Goal: Task Accomplishment & Management: Use online tool/utility

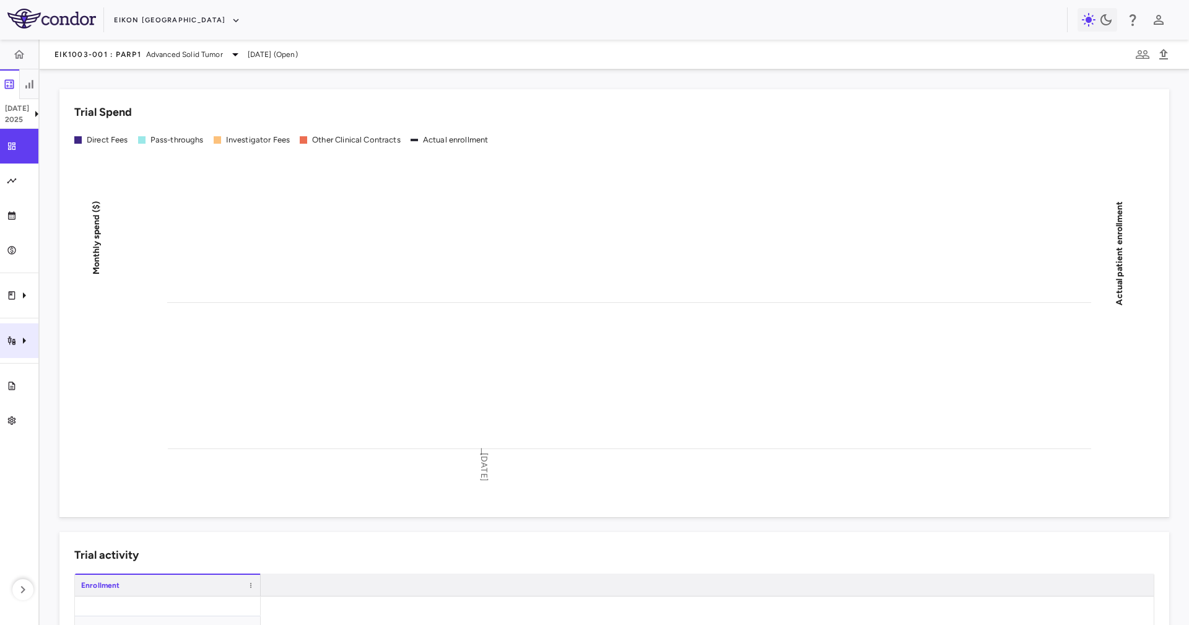
click at [6, 341] on div "Trial activity" at bounding box center [19, 340] width 38 height 35
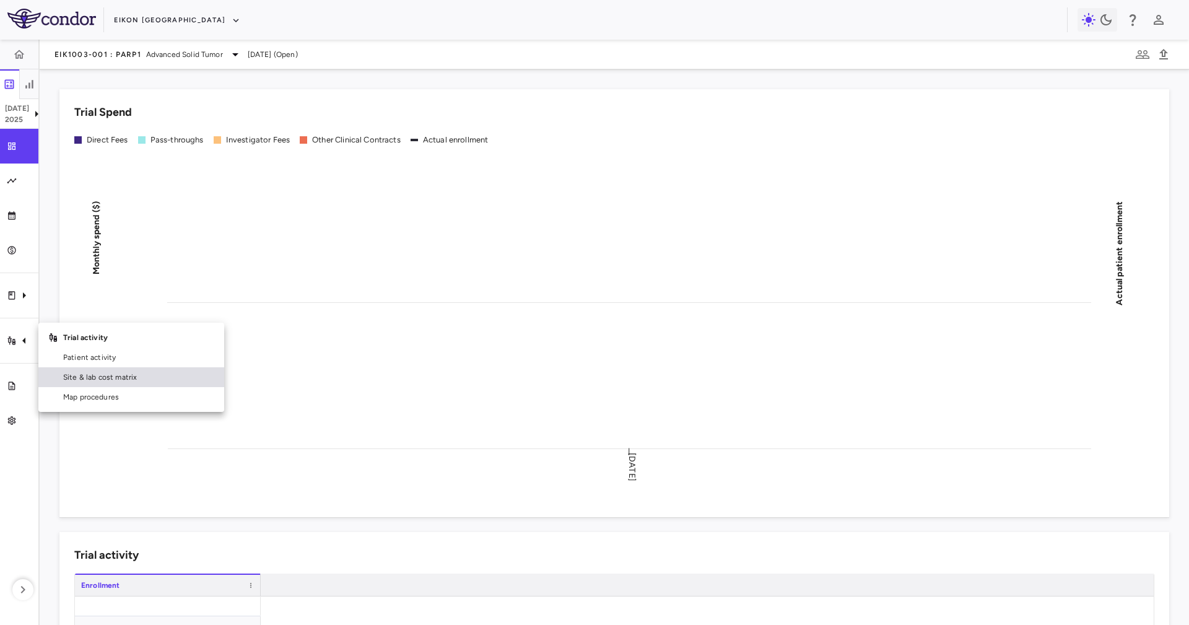
click at [118, 372] on span "Site & lab cost matrix" at bounding box center [138, 377] width 151 height 11
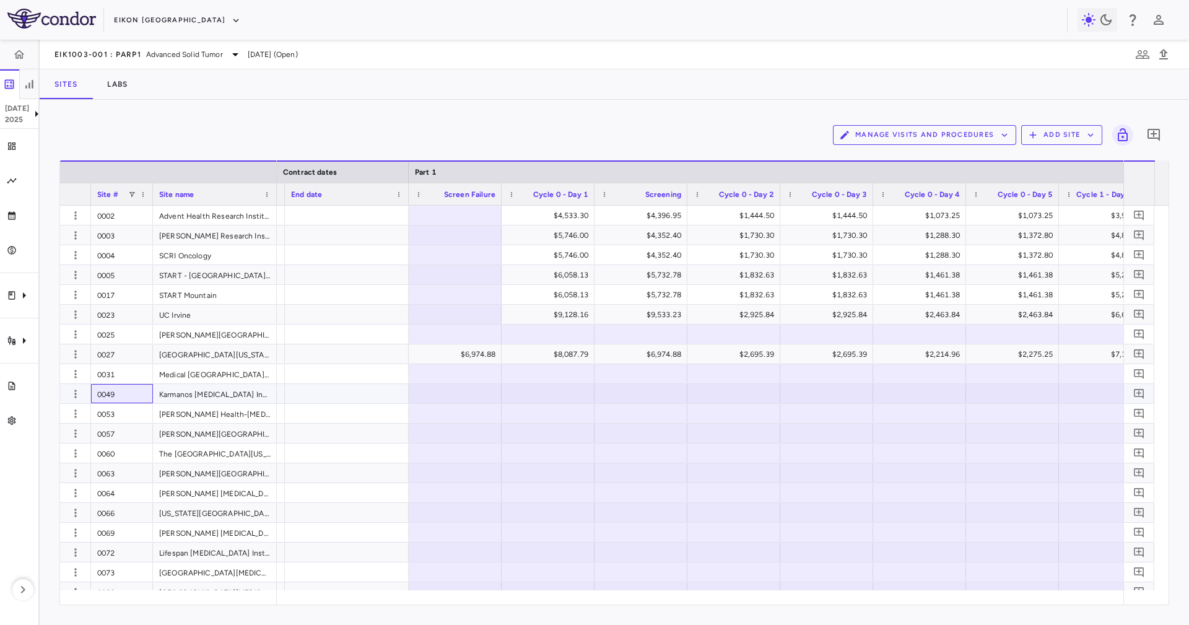
click at [145, 387] on div "0049" at bounding box center [122, 393] width 62 height 19
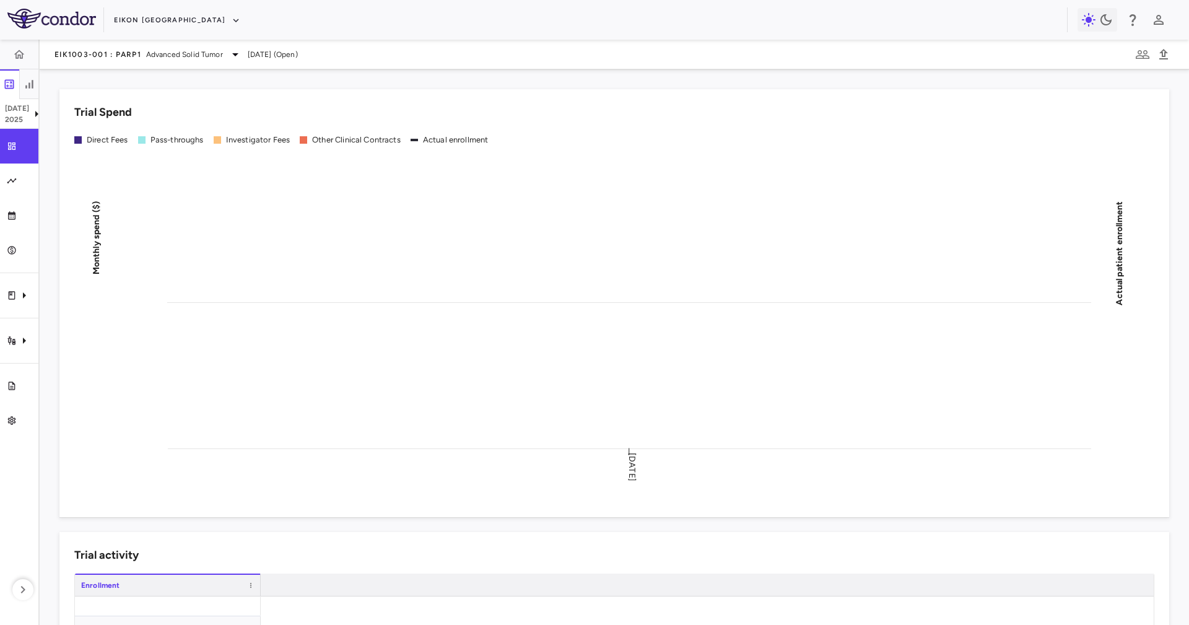
click at [175, 23] on div "Eikon [GEOGRAPHIC_DATA]" at bounding box center [590, 20] width 953 height 20
click at [153, 23] on button "Eikon [GEOGRAPHIC_DATA]" at bounding box center [177, 21] width 126 height 20
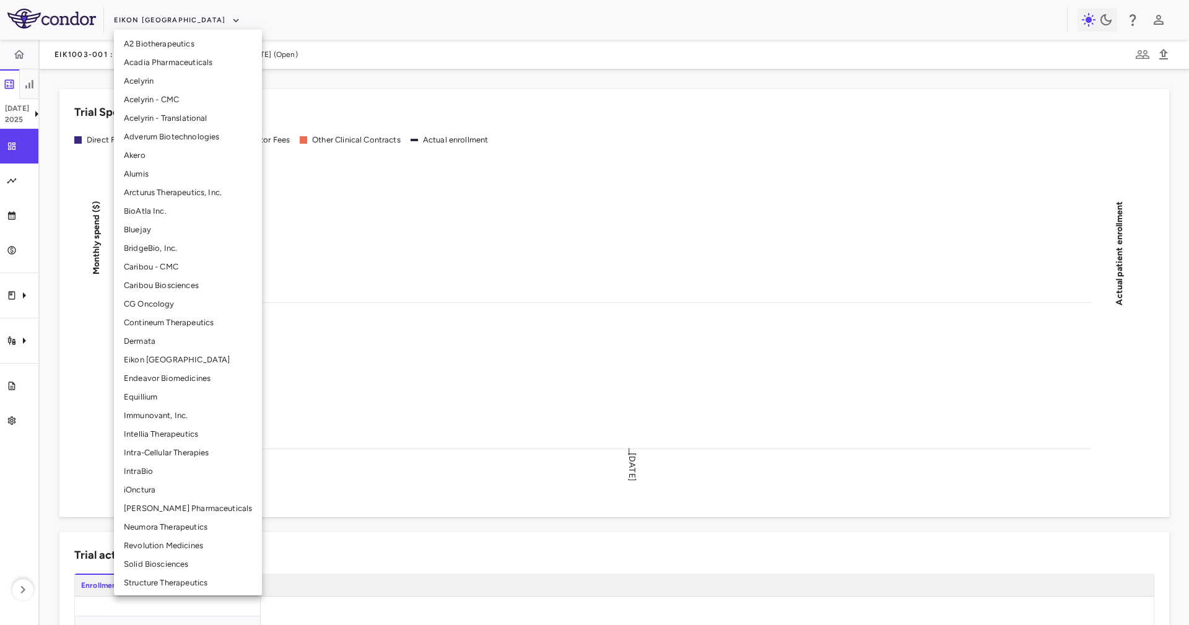
click at [187, 67] on li "Acadia Pharmaceuticals" at bounding box center [188, 62] width 148 height 19
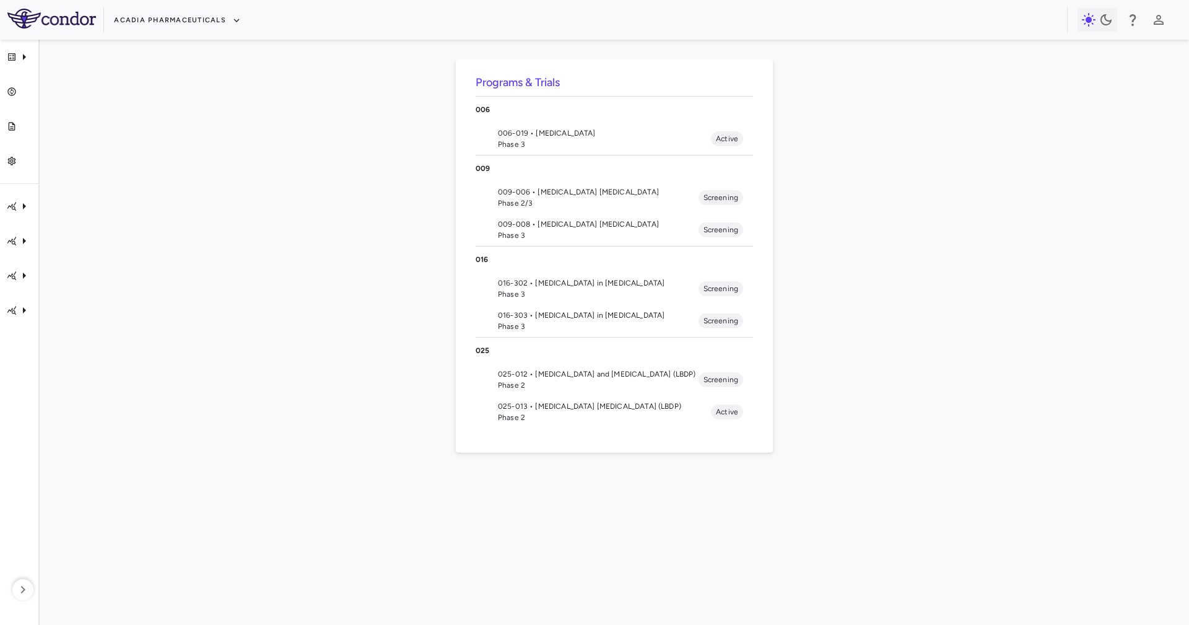
click at [617, 139] on span "Phase 3" at bounding box center [604, 144] width 213 height 11
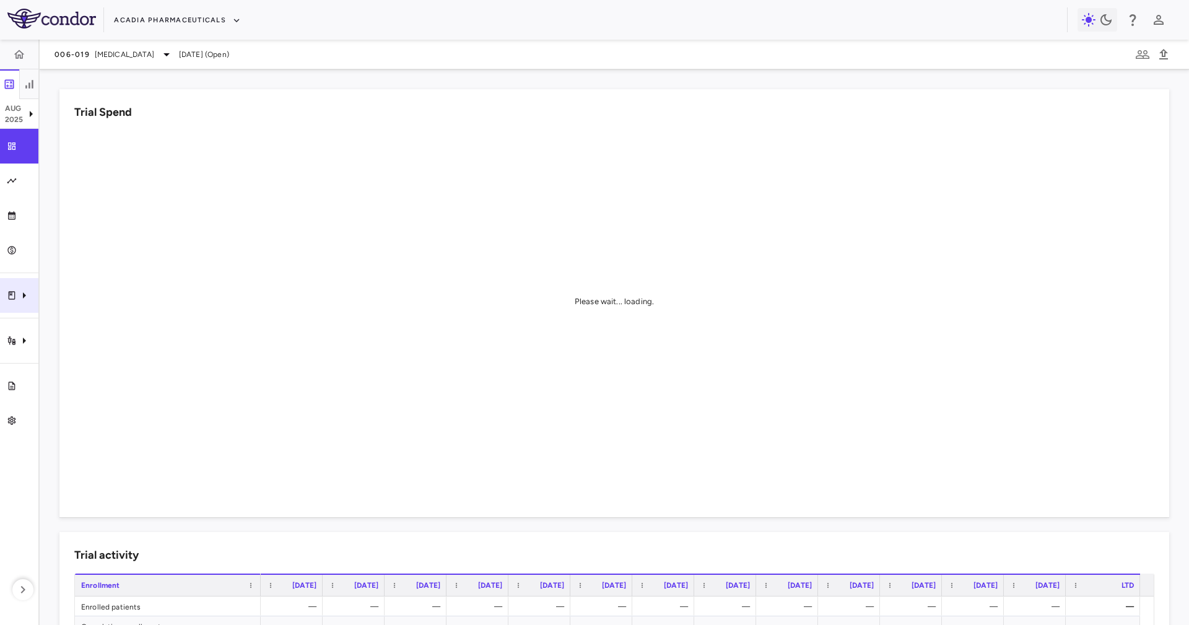
click at [24, 301] on icon "Clinical expenses" at bounding box center [24, 295] width 15 height 15
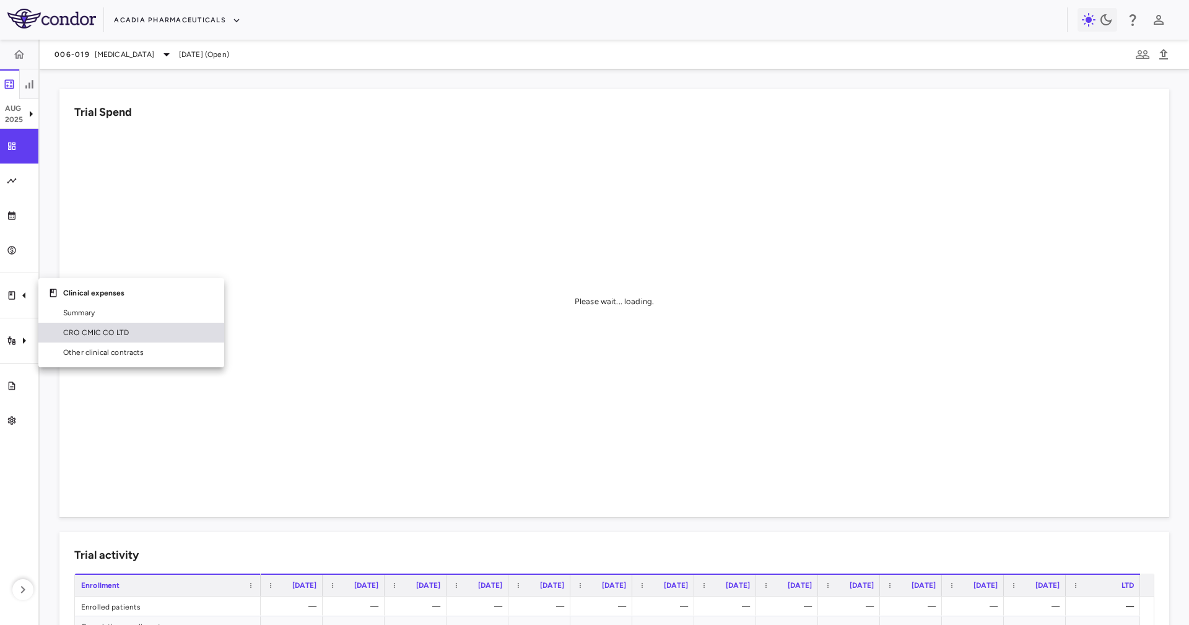
click at [76, 329] on span "CRO CMIC CO LTD" at bounding box center [138, 332] width 151 height 11
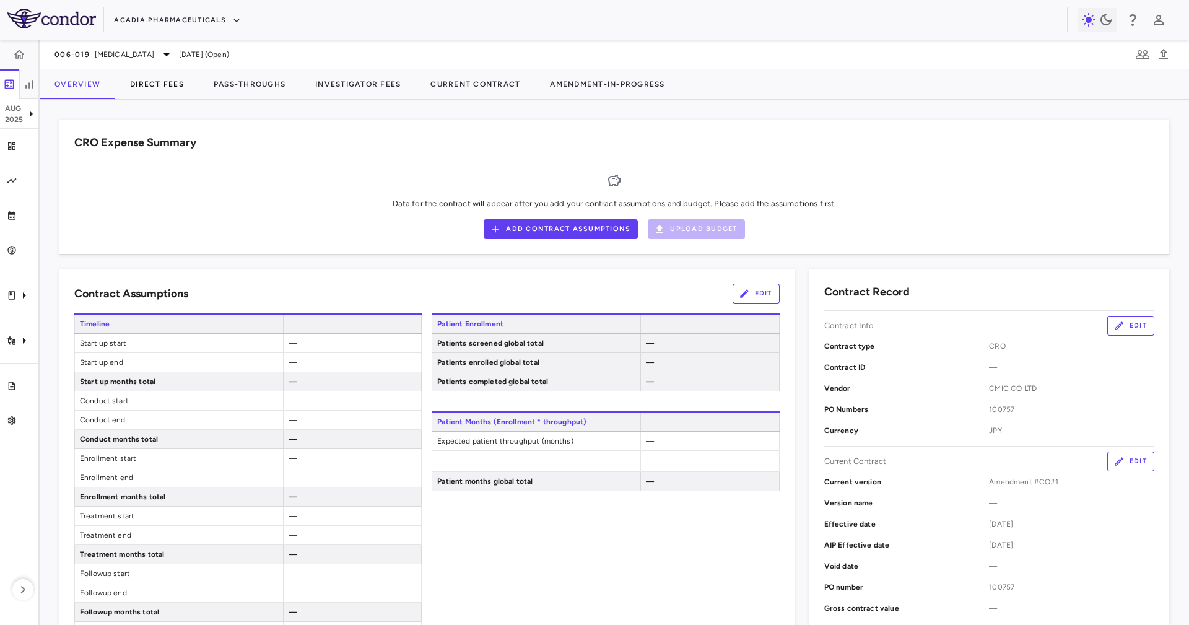
drag, startPoint x: 171, startPoint y: 106, endPoint x: 173, endPoint y: 98, distance: 7.7
click at [172, 103] on div "CRO Expense Summary Data for the contract will appear after you add your contra…" at bounding box center [614, 362] width 1149 height 525
click at [175, 91] on button "Direct Fees" at bounding box center [157, 84] width 84 height 30
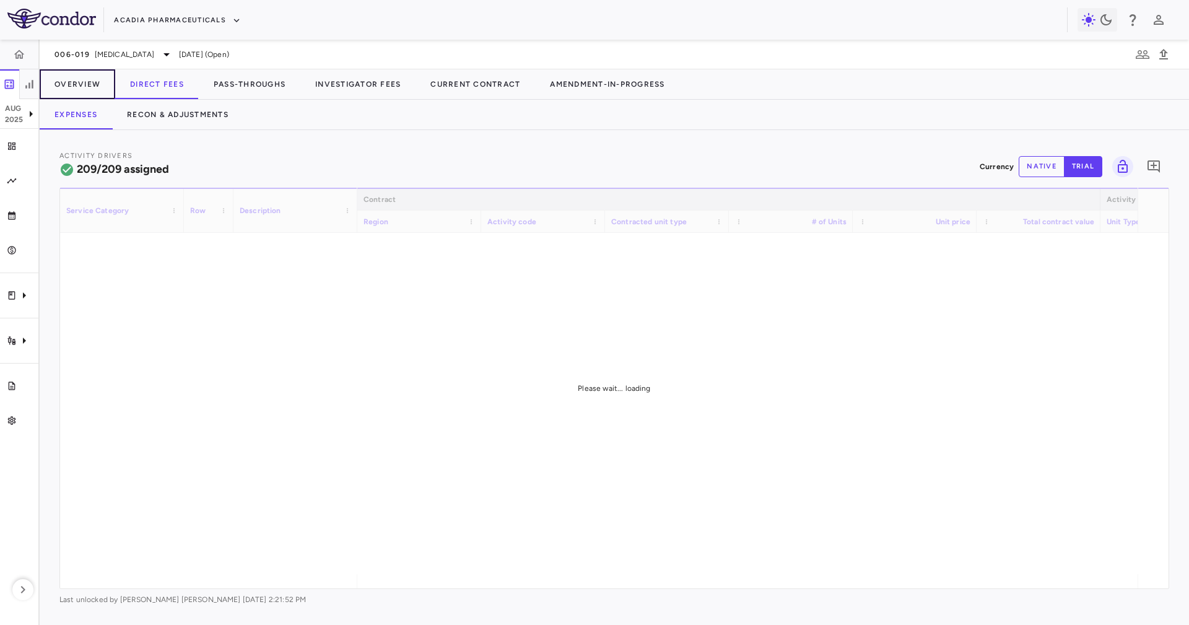
drag, startPoint x: 61, startPoint y: 83, endPoint x: 271, endPoint y: 112, distance: 211.3
click at [61, 83] on button "Overview" at bounding box center [78, 84] width 76 height 30
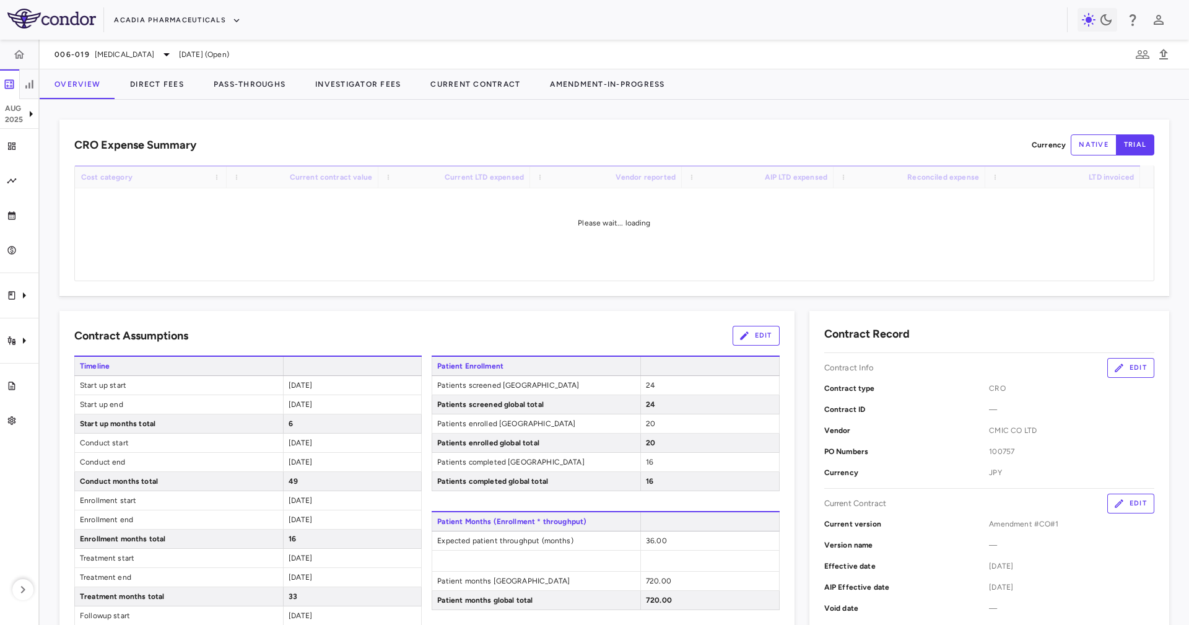
click at [478, 127] on div "CRO Expense Summary Currency native trial Drag here to set row groups Drag here…" at bounding box center [614, 208] width 1110 height 176
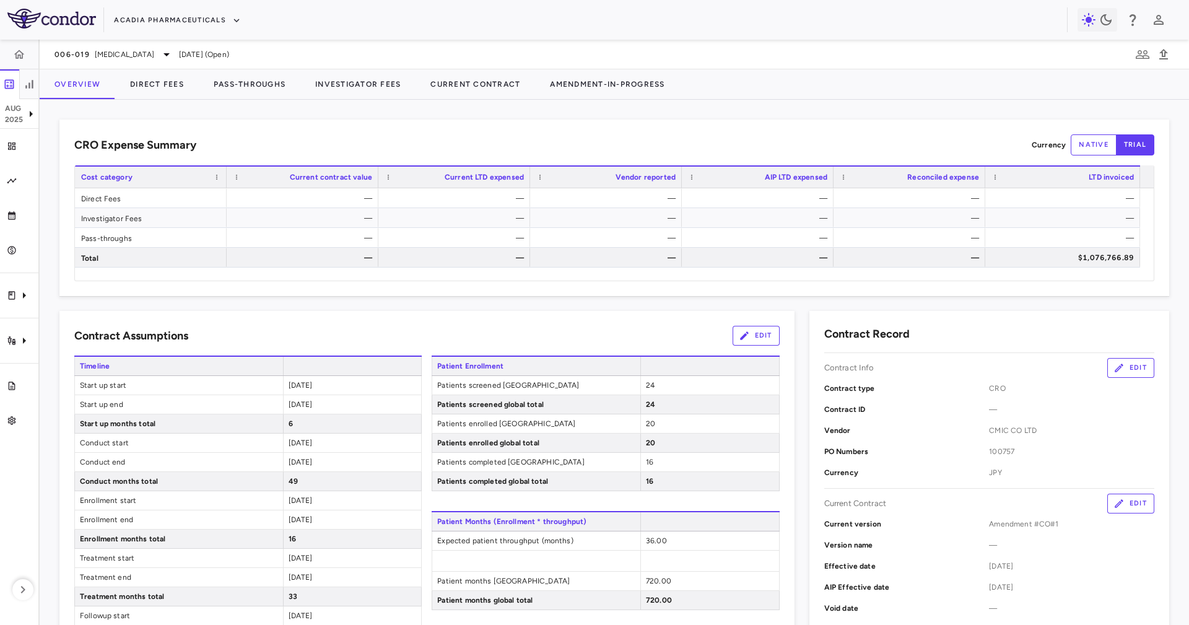
click at [1071, 143] on button "native" at bounding box center [1094, 144] width 46 height 21
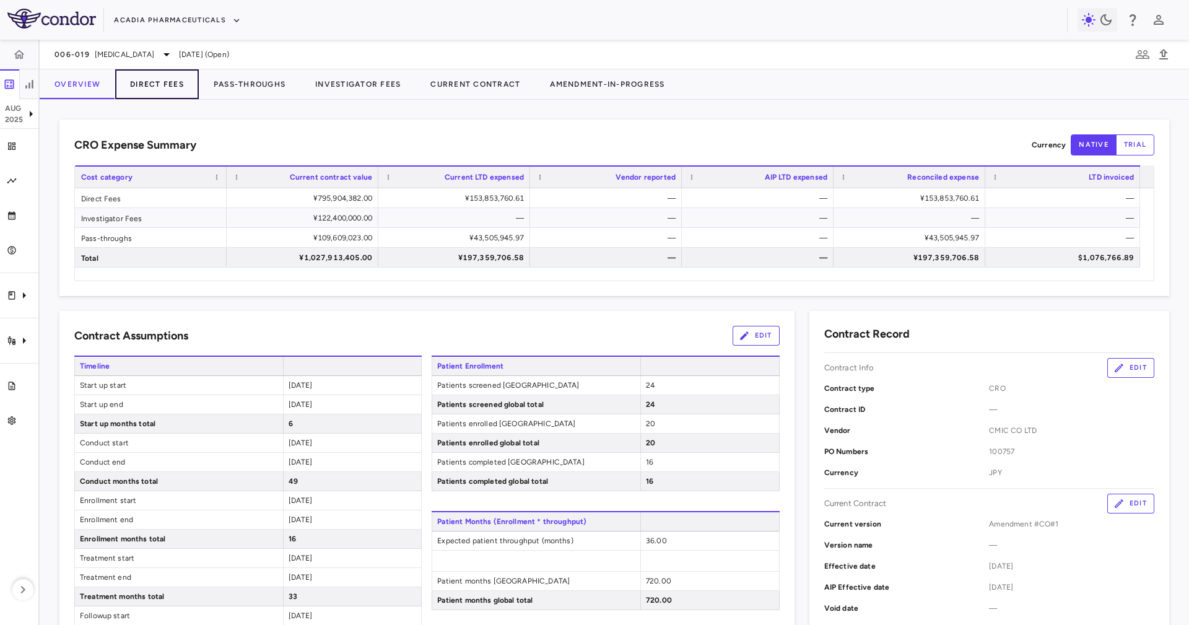
click at [146, 76] on button "Direct Fees" at bounding box center [157, 84] width 84 height 30
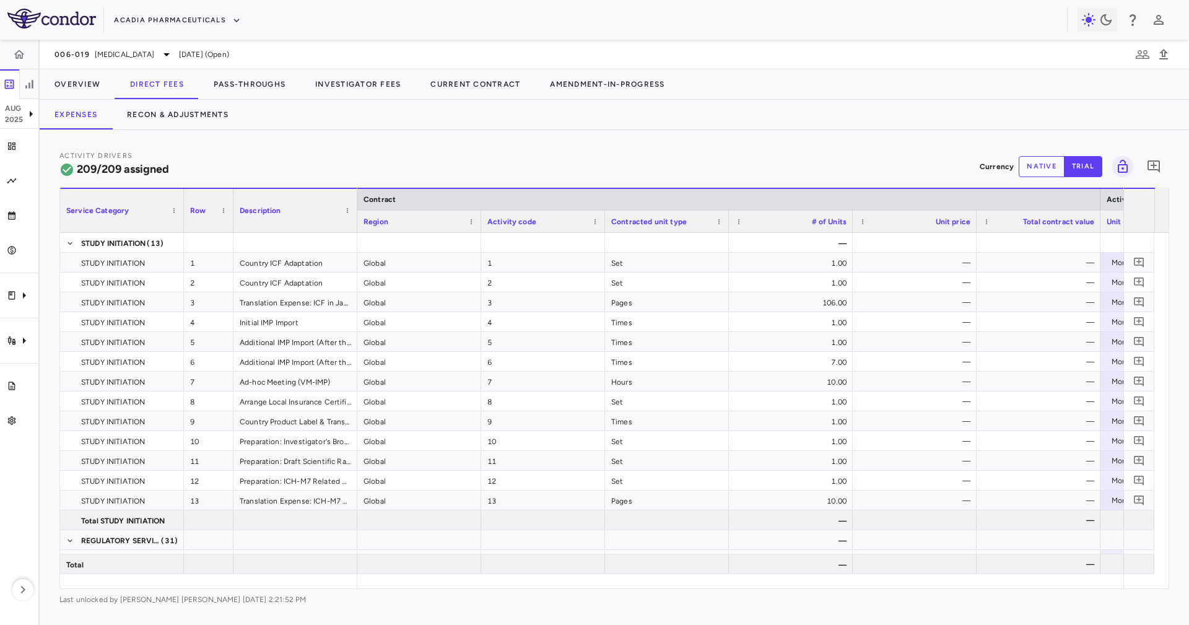
click at [333, 118] on div "Expenses Recon & Adjustments" at bounding box center [614, 115] width 1149 height 30
click at [237, 69] on div "006-019 Rett Syndrome Aug 2025 (Open)" at bounding box center [614, 55] width 1149 height 30
click at [250, 84] on button "Pass-Throughs" at bounding box center [250, 84] width 102 height 30
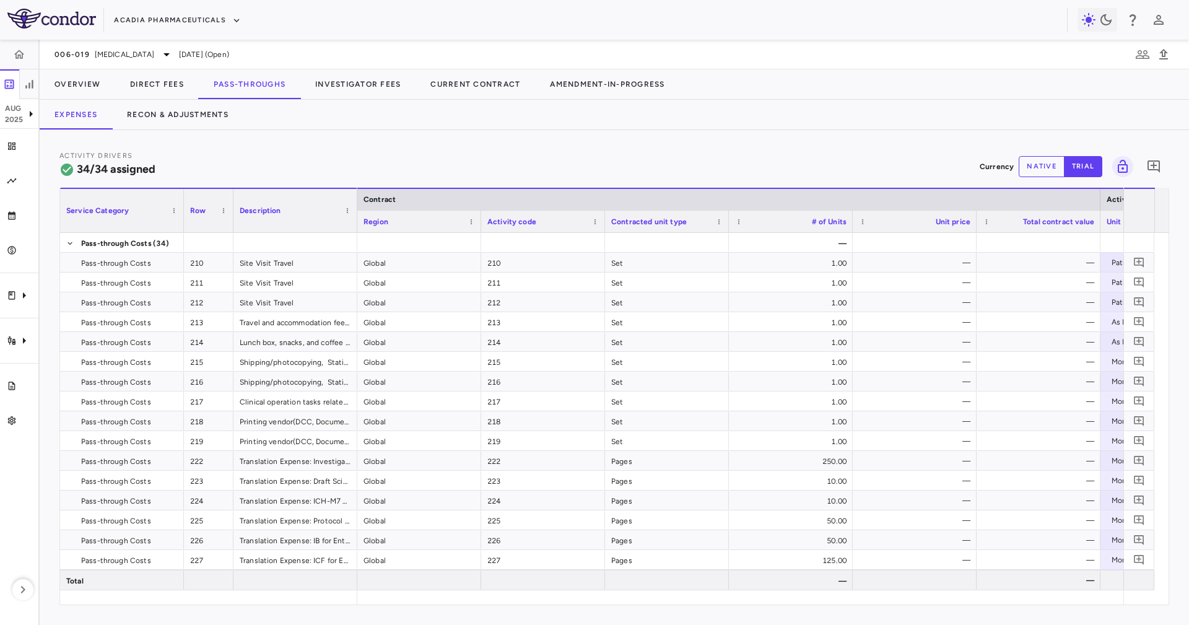
click at [307, 125] on div "Expenses Recon & Adjustments" at bounding box center [614, 115] width 1149 height 30
click at [75, 88] on button "Overview" at bounding box center [78, 84] width 76 height 30
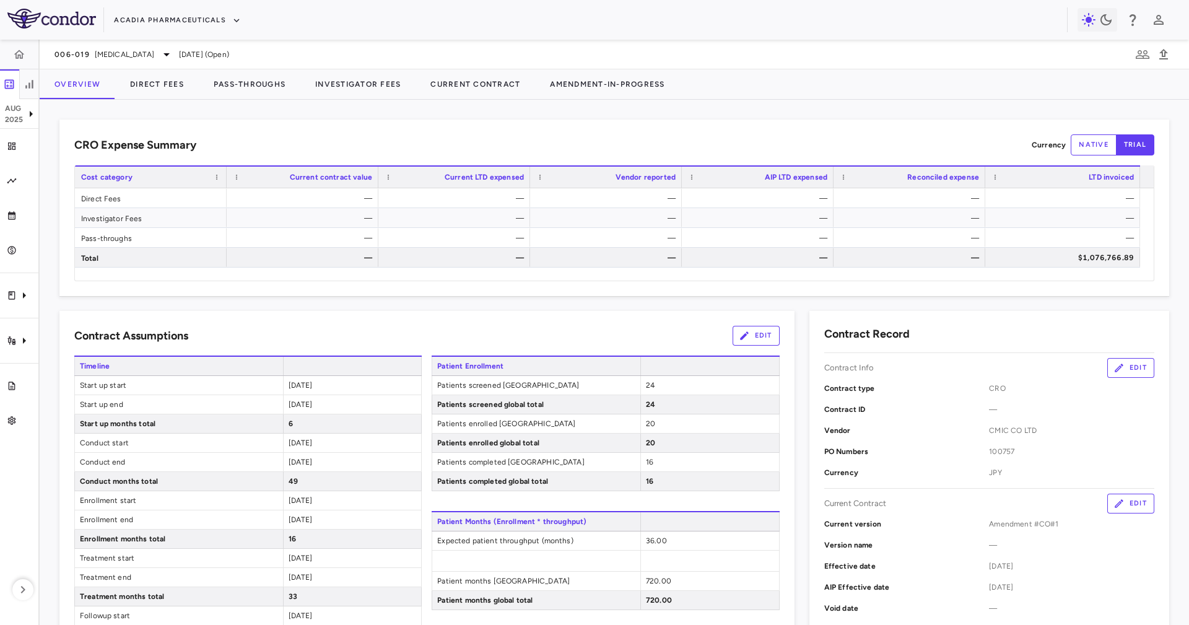
click at [336, 143] on div "CRO Expense Summary Currency native trial" at bounding box center [614, 144] width 1080 height 21
click at [1054, 147] on div "Currency native trial" at bounding box center [1093, 144] width 123 height 21
click at [1090, 142] on button "native" at bounding box center [1094, 144] width 46 height 21
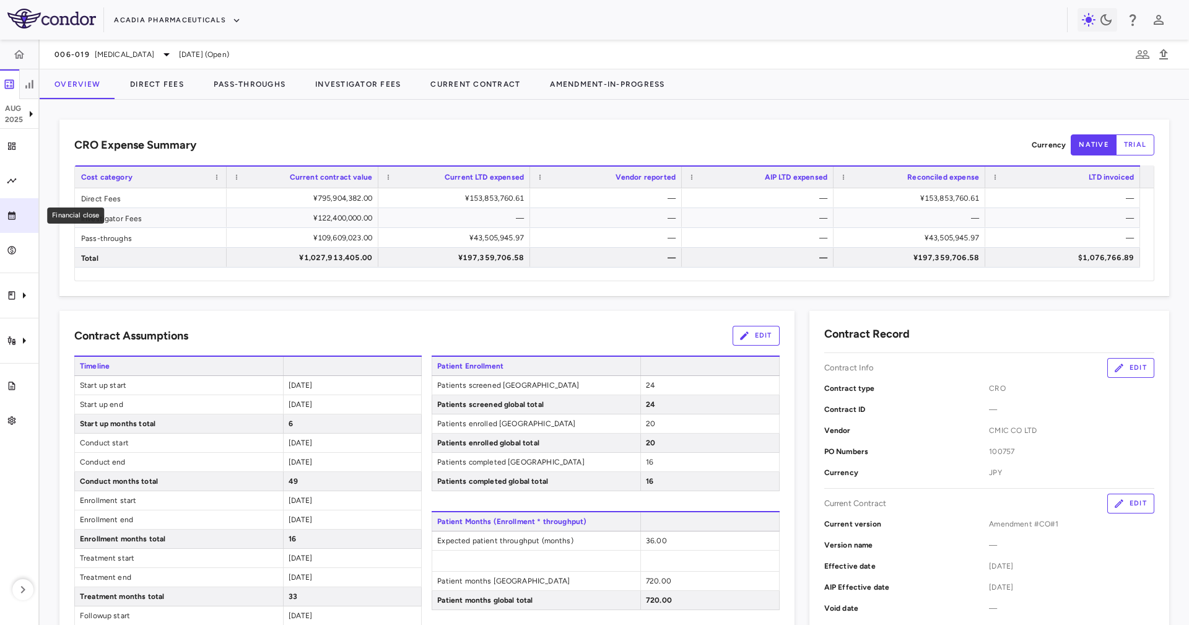
click at [18, 209] on link "Financial close" at bounding box center [19, 215] width 38 height 35
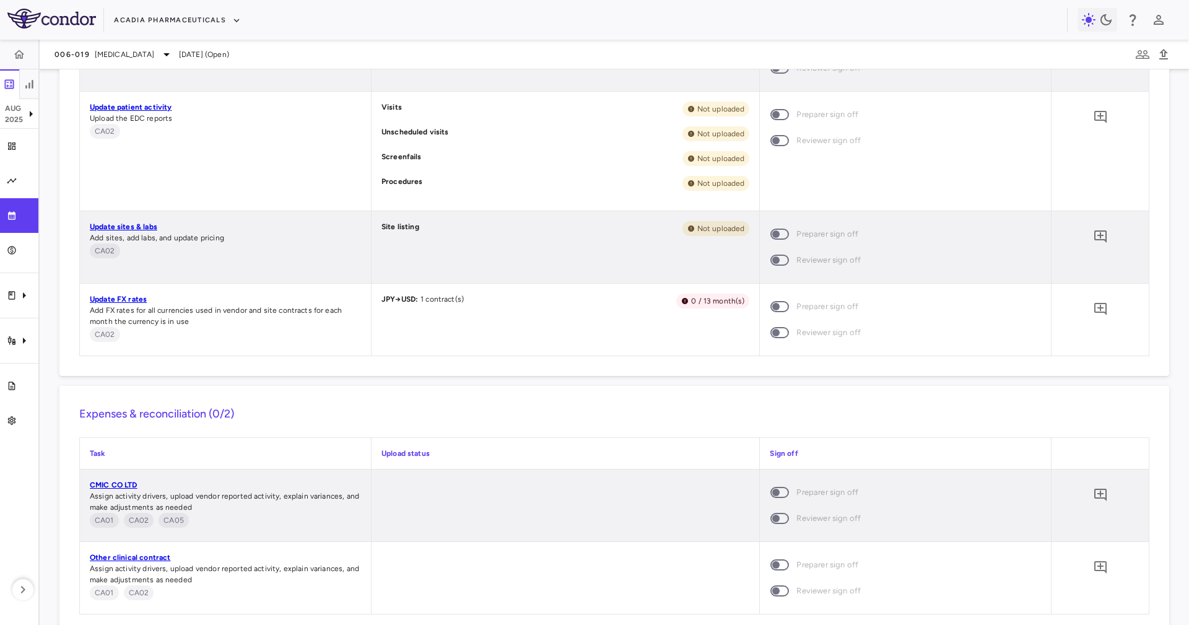
scroll to position [412, 0]
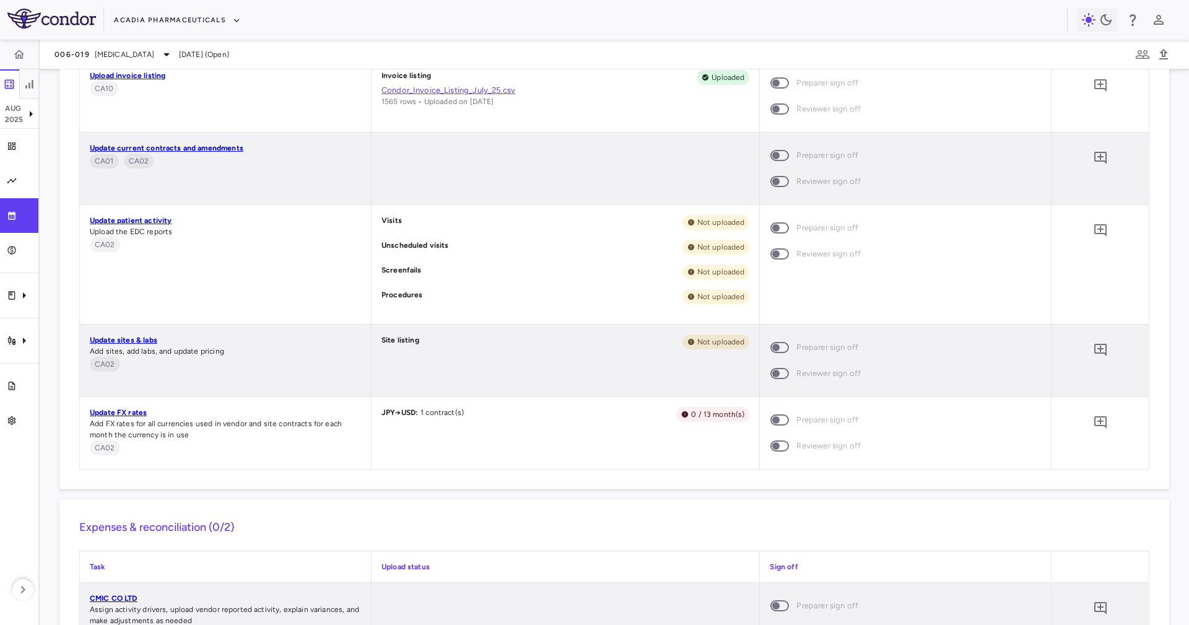
click at [139, 419] on span "Add FX rates for all currencies used in vendor and site contracts for each mont…" at bounding box center [216, 429] width 252 height 20
click at [138, 419] on span "Add FX rates for all currencies used in vendor and site contracts for each mont…" at bounding box center [216, 429] width 252 height 20
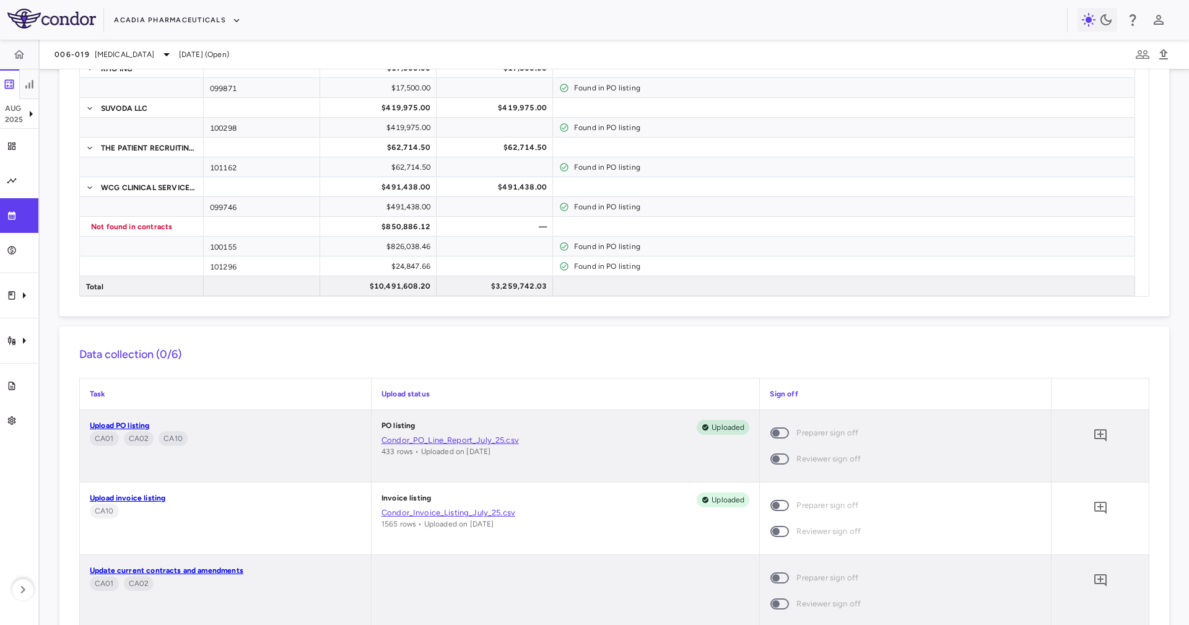
scroll to position [834, 0]
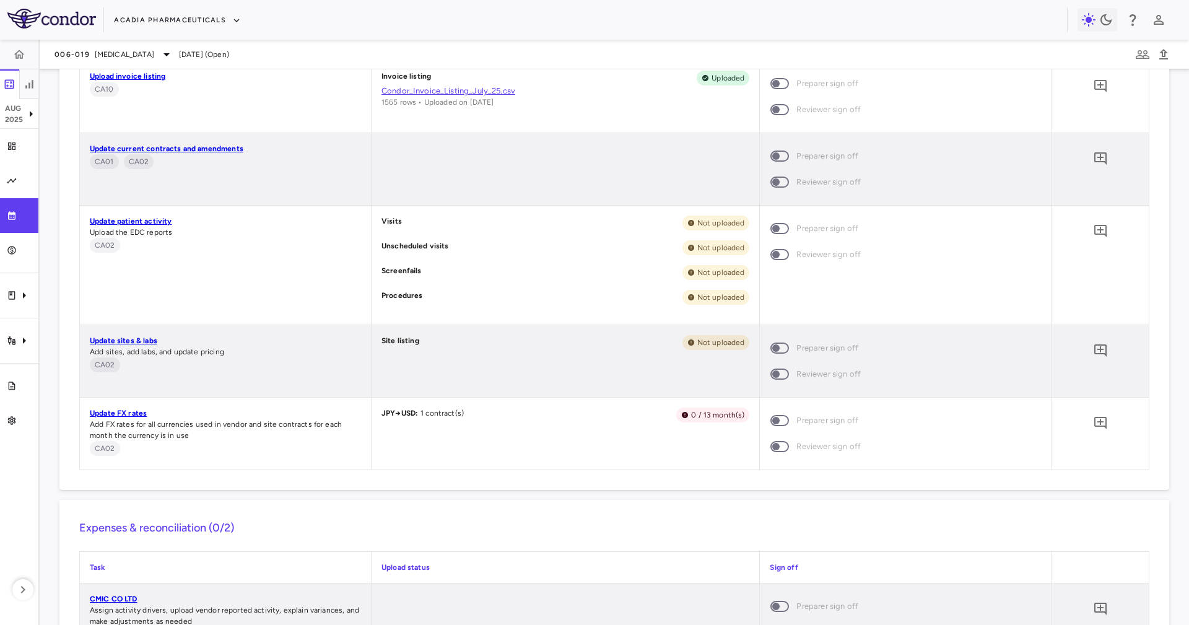
click at [137, 409] on link "Update FX rates" at bounding box center [118, 413] width 57 height 9
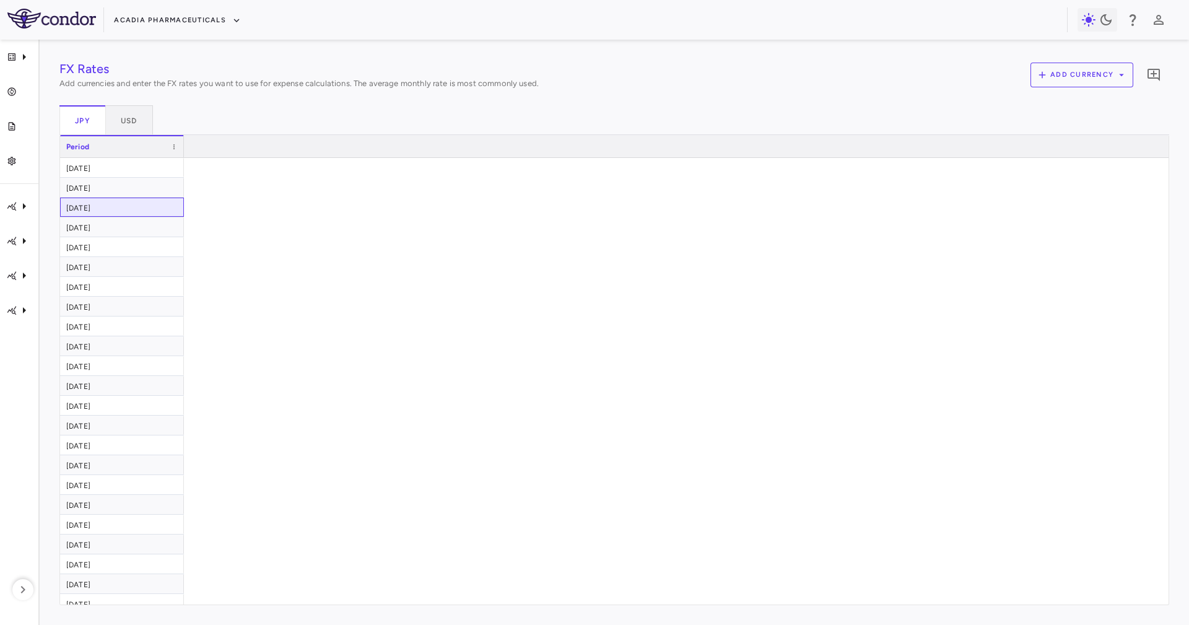
click at [147, 198] on div "Jun 2025" at bounding box center [122, 207] width 124 height 19
click at [131, 122] on button "USD" at bounding box center [129, 120] width 47 height 30
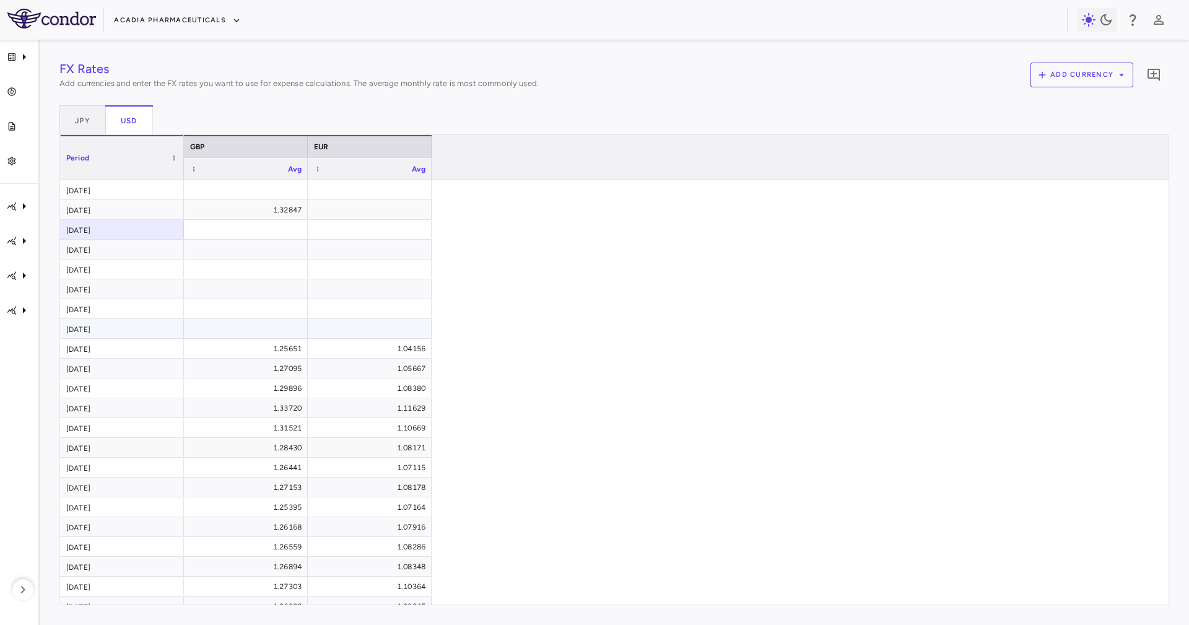
click at [295, 333] on div at bounding box center [245, 329] width 111 height 18
click at [341, 330] on div at bounding box center [369, 329] width 111 height 18
click at [341, 344] on div "1.04156" at bounding box center [372, 349] width 107 height 20
click at [671, 344] on div "**********" at bounding box center [669, 497] width 970 height 634
click at [533, 295] on div "**********" at bounding box center [669, 497] width 970 height 634
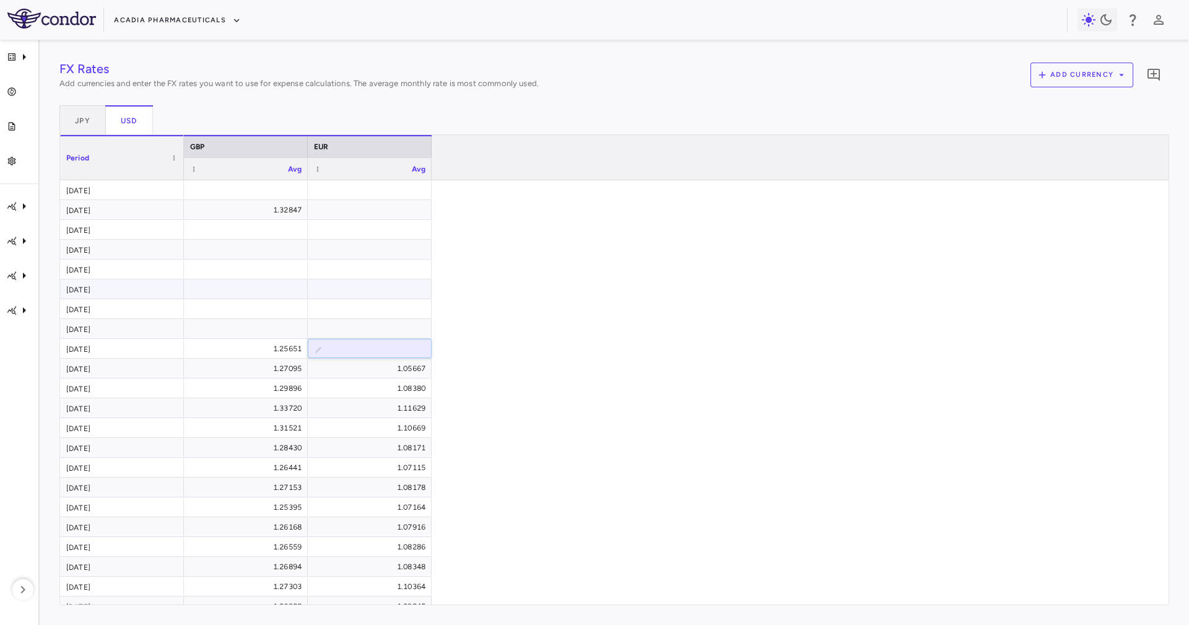
click at [395, 286] on div at bounding box center [369, 289] width 111 height 18
click at [601, 215] on div "1.32847 ​ 1.25651 1.04156 1.27095 1.05667 1.29896 1.08380 1.33720 1.11629 1.315…" at bounding box center [669, 497] width 970 height 634
click at [215, 142] on div "GBP" at bounding box center [245, 146] width 111 height 15
click at [580, 167] on div "GBP EUR Avg Avg" at bounding box center [676, 157] width 985 height 45
click at [69, 110] on button "JPY" at bounding box center [82, 120] width 46 height 30
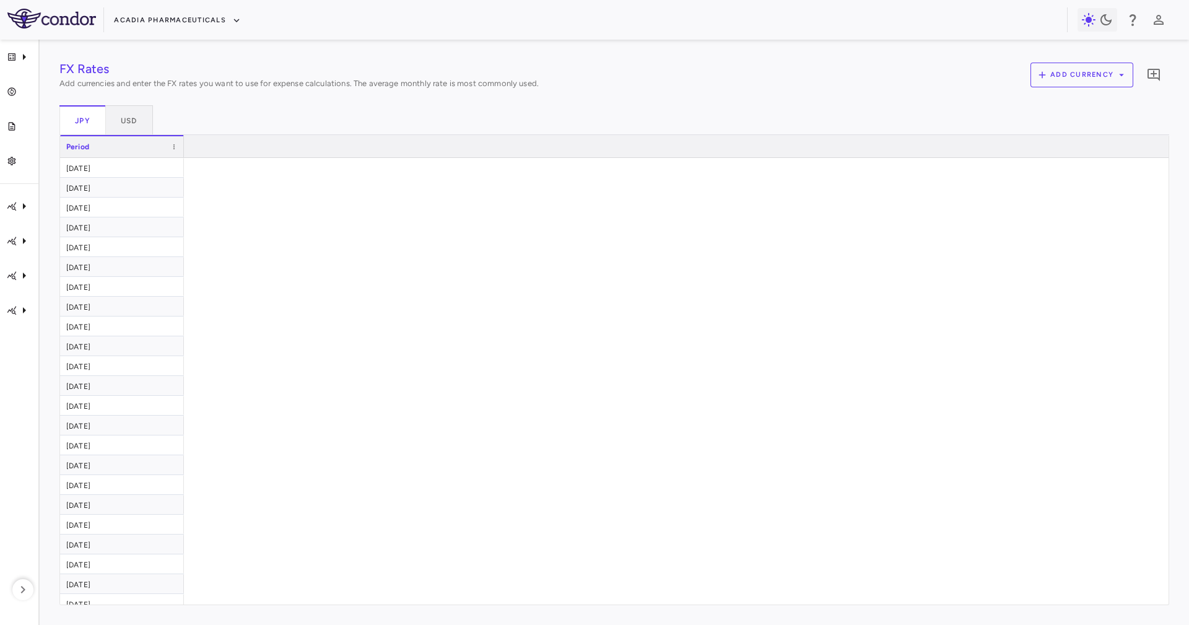
drag, startPoint x: 345, startPoint y: 109, endPoint x: 282, endPoint y: 118, distance: 63.1
click at [343, 108] on div "JPY USD" at bounding box center [614, 120] width 1110 height 30
click at [124, 222] on div "May 2025" at bounding box center [122, 226] width 124 height 19
click at [136, 250] on div "Apr 2025" at bounding box center [122, 246] width 124 height 19
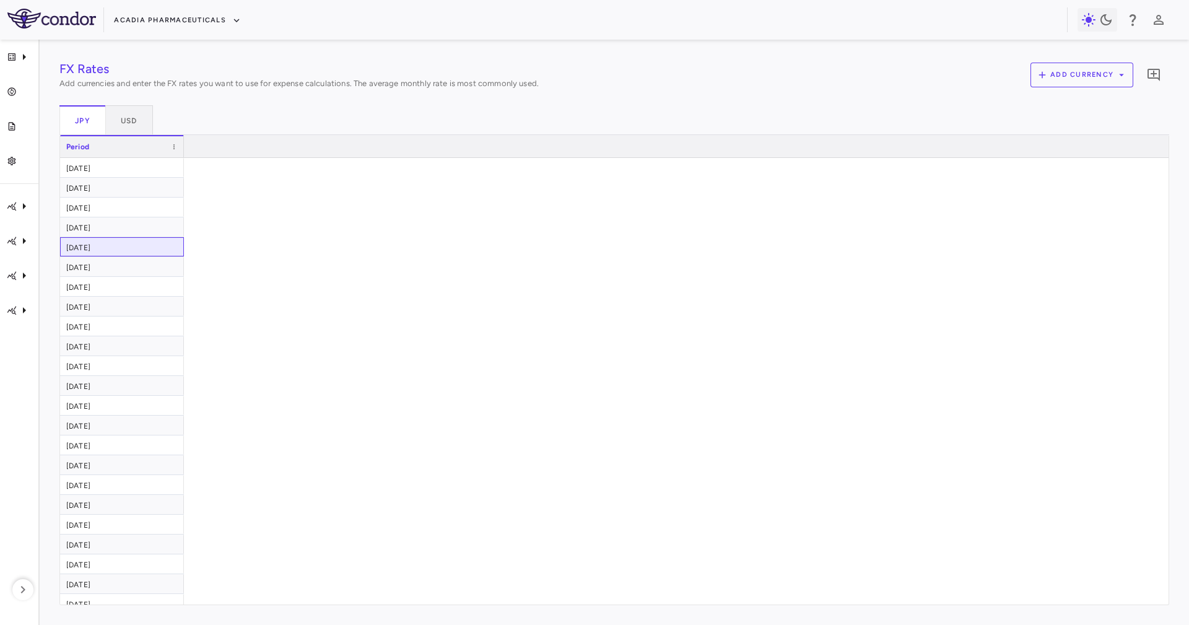
click at [136, 250] on div "Apr 2025" at bounding box center [122, 246] width 124 height 19
click at [172, 144] on span at bounding box center [173, 146] width 7 height 7
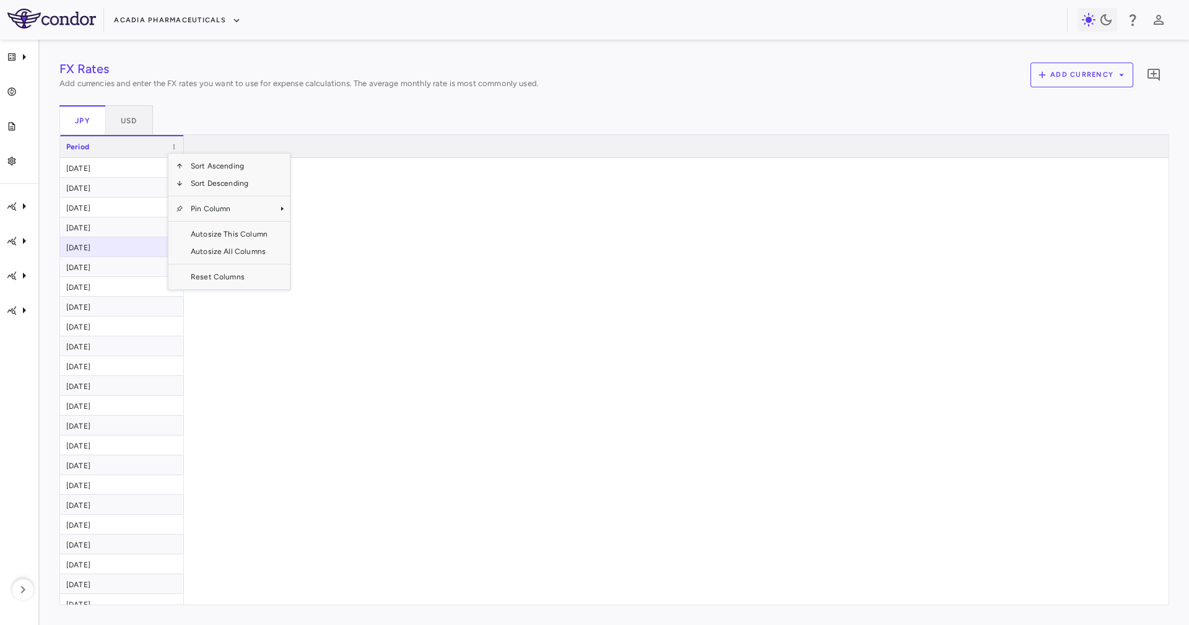
click at [399, 204] on div at bounding box center [669, 475] width 970 height 634
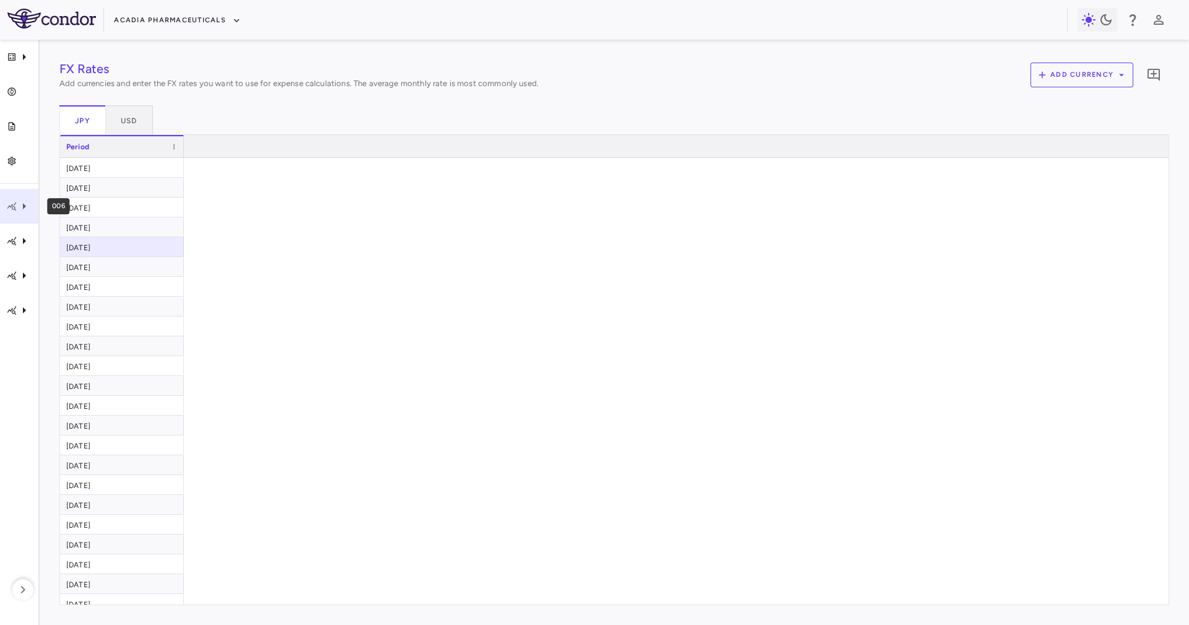
click at [9, 219] on div "006" at bounding box center [19, 206] width 38 height 35
click at [163, 217] on div "006-019 • Rett Syndrome" at bounding box center [131, 224] width 186 height 20
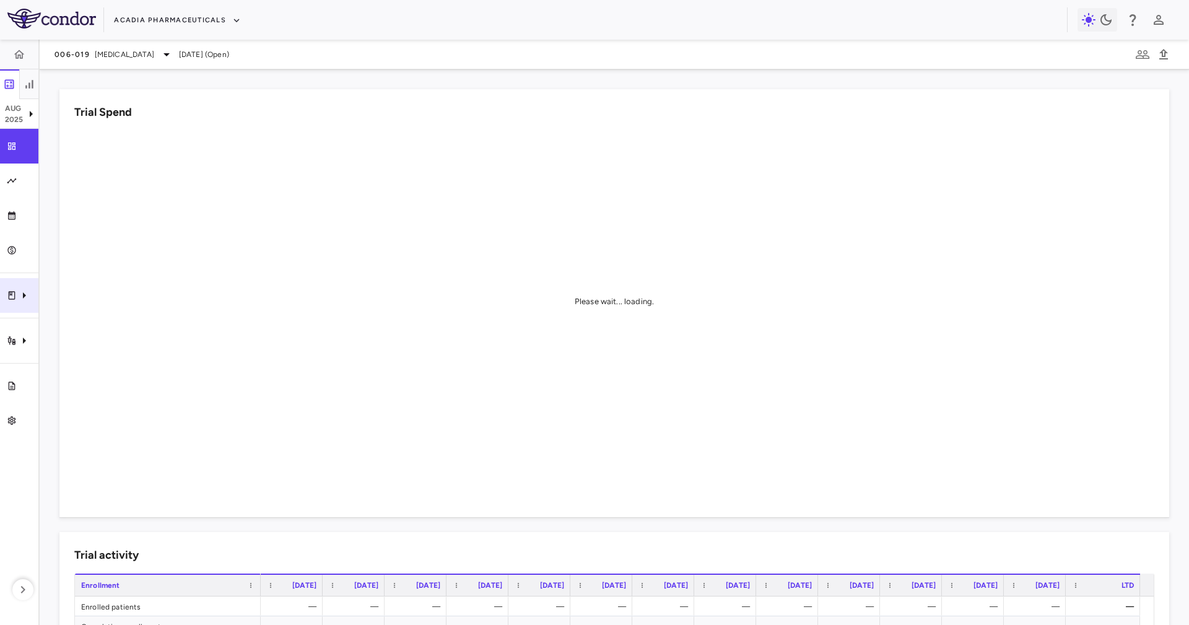
click at [10, 302] on div "Clinical expenses" at bounding box center [19, 295] width 38 height 35
click at [128, 330] on span "CRO CMIC CO LTD" at bounding box center [138, 332] width 151 height 11
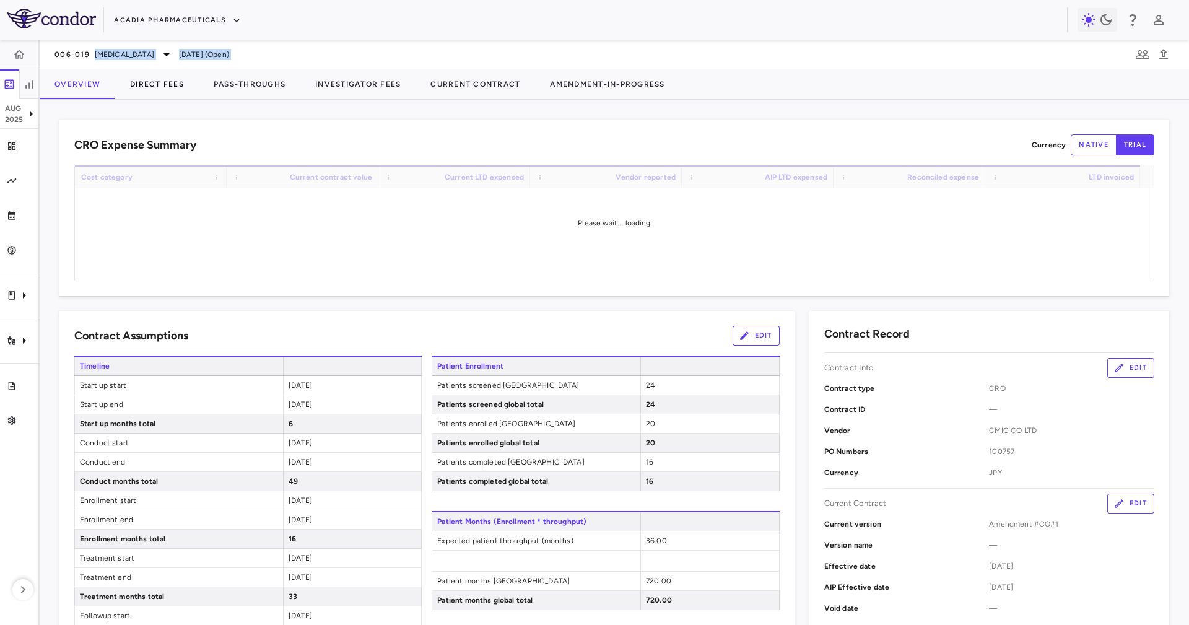
drag, startPoint x: 95, startPoint y: 59, endPoint x: 124, endPoint y: 92, distance: 43.9
click at [124, 92] on div "006-019 Rett Syndrome Aug 2025 (Open) Overview Direct Fees Pass-Throughs Invest…" at bounding box center [614, 332] width 1149 height 585
click at [217, 133] on div "CRO Expense Summary Currency native trial Drag here to set row groups Drag here…" at bounding box center [614, 208] width 1110 height 176
click at [170, 96] on button "Direct Fees" at bounding box center [157, 84] width 84 height 30
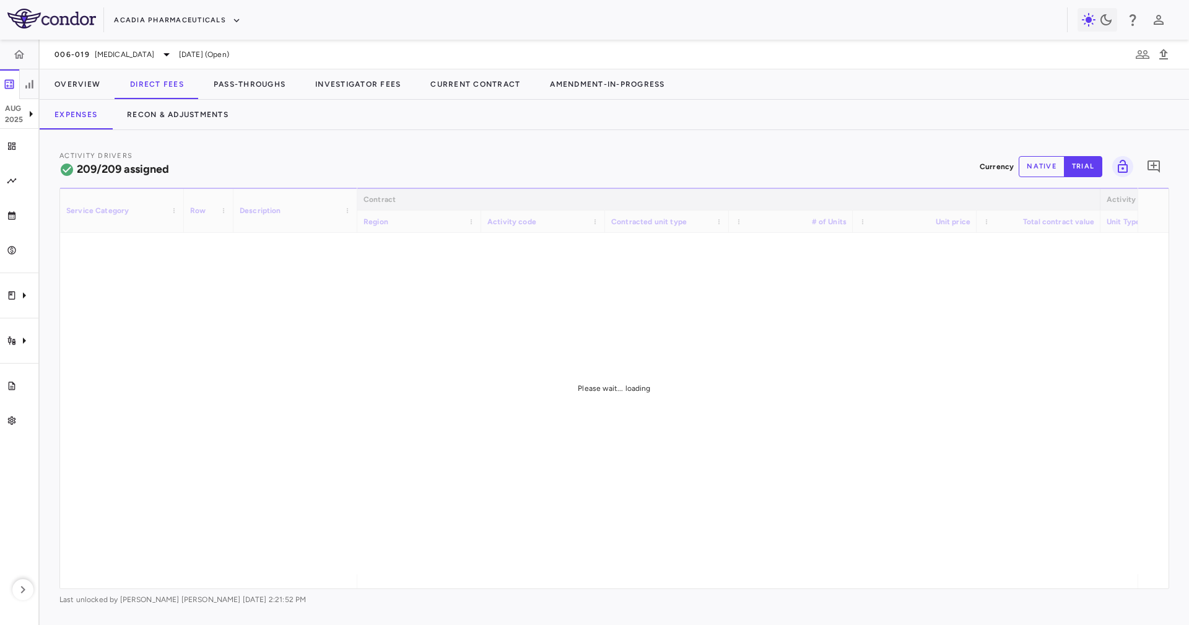
click at [412, 154] on div "Activity Drivers 209/209 assigned Currency native trial 0" at bounding box center [614, 166] width 1110 height 33
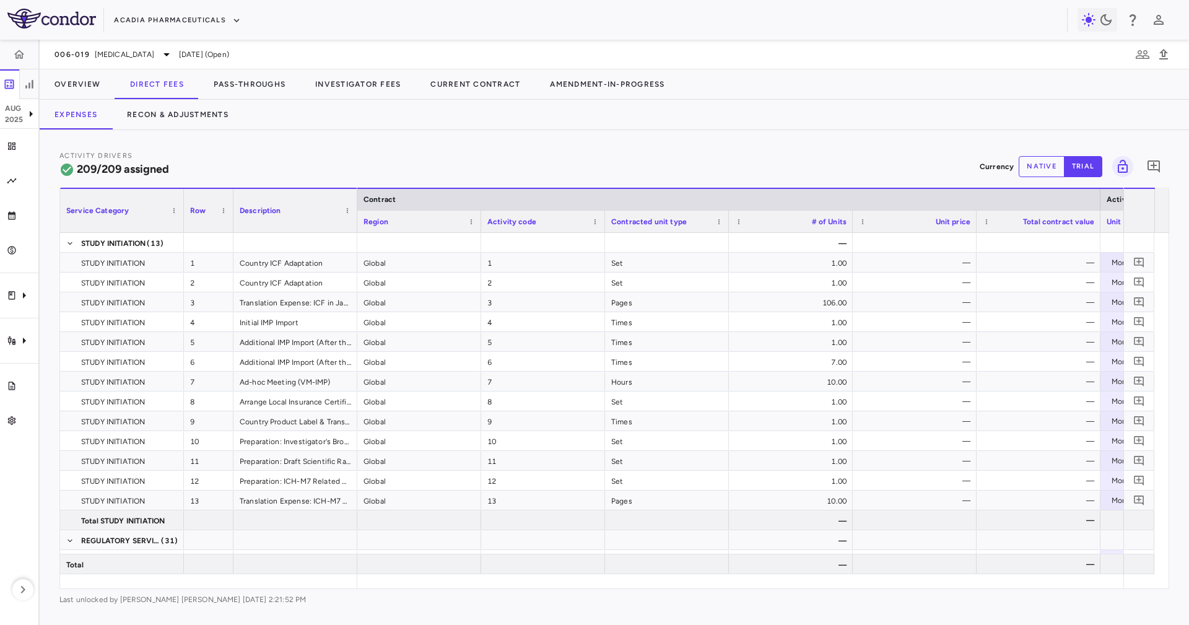
click at [1050, 183] on div "Activity Drivers 209/209 assigned Currency native trial 0 Service Category Drag…" at bounding box center [614, 377] width 1110 height 455
click at [1048, 160] on button "native" at bounding box center [1042, 166] width 46 height 21
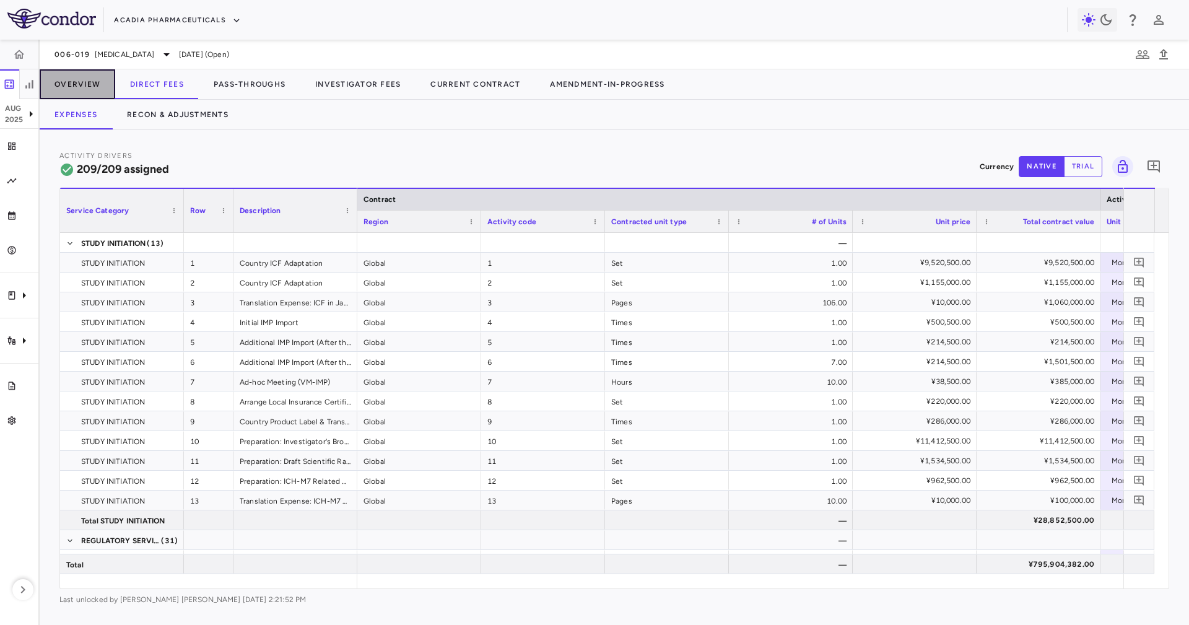
click at [85, 97] on button "Overview" at bounding box center [78, 84] width 76 height 30
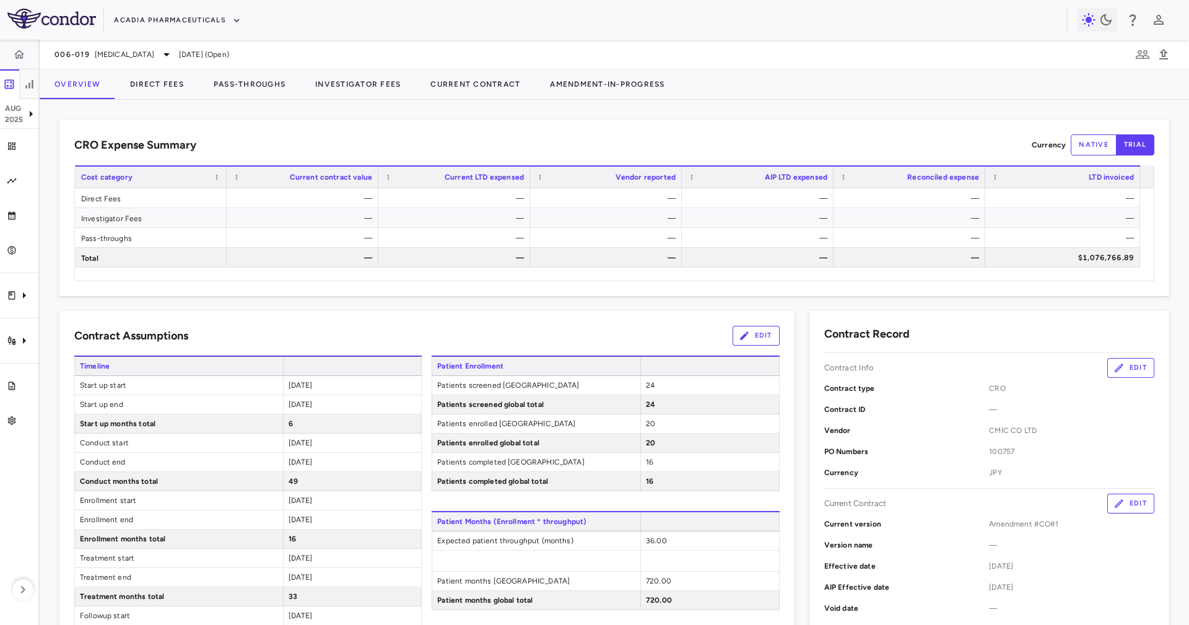
click at [327, 118] on div "CRO Expense Summary Currency native trial Drag here to set row groups Drag here…" at bounding box center [614, 362] width 1149 height 525
click at [149, 87] on button "Direct Fees" at bounding box center [157, 84] width 84 height 30
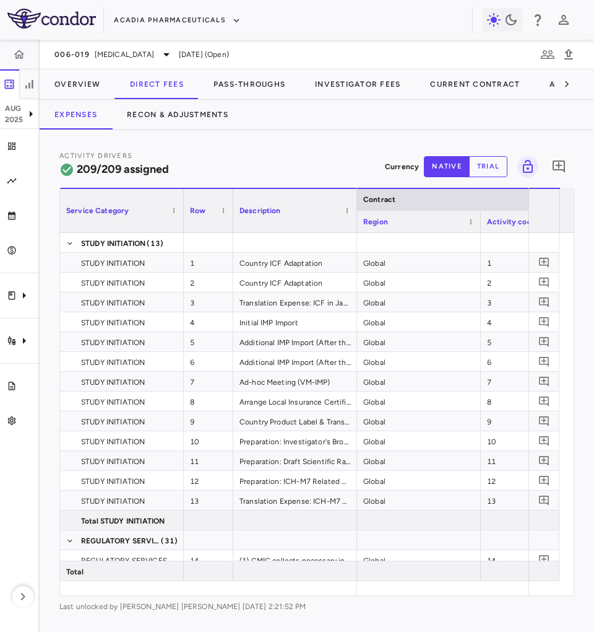
click at [355, 191] on div at bounding box center [356, 210] width 5 height 43
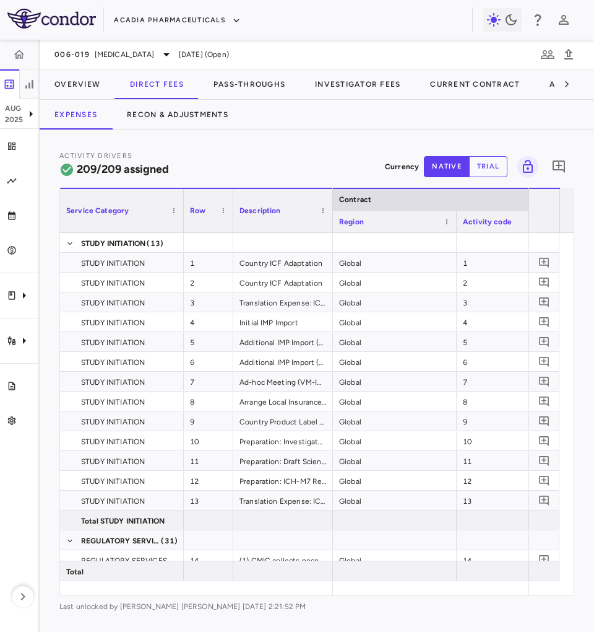
drag, startPoint x: 355, startPoint y: 191, endPoint x: 563, endPoint y: 184, distance: 208.2
click at [330, 192] on div at bounding box center [332, 210] width 5 height 43
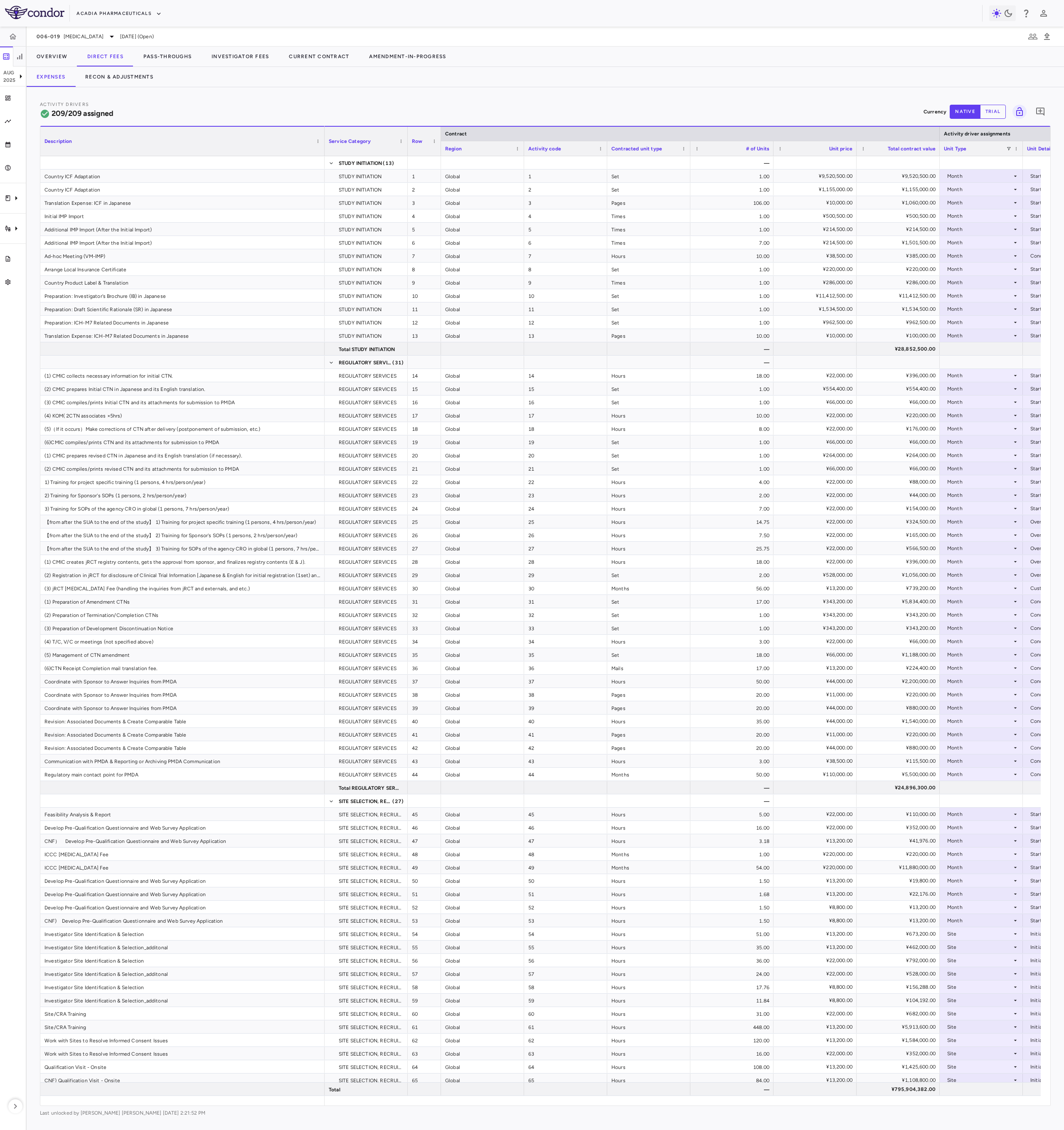
drag, startPoint x: 395, startPoint y: 0, endPoint x: 301, endPoint y: 125, distance: 156.4
click at [301, 125] on div "Activity Drivers 209/209 assigned Currency native trial 0 Press ENTER to sort. …" at bounding box center [545, 609] width 1011 height 1017
drag, startPoint x: 439, startPoint y: 135, endPoint x: 342, endPoint y: 150, distance: 98.2
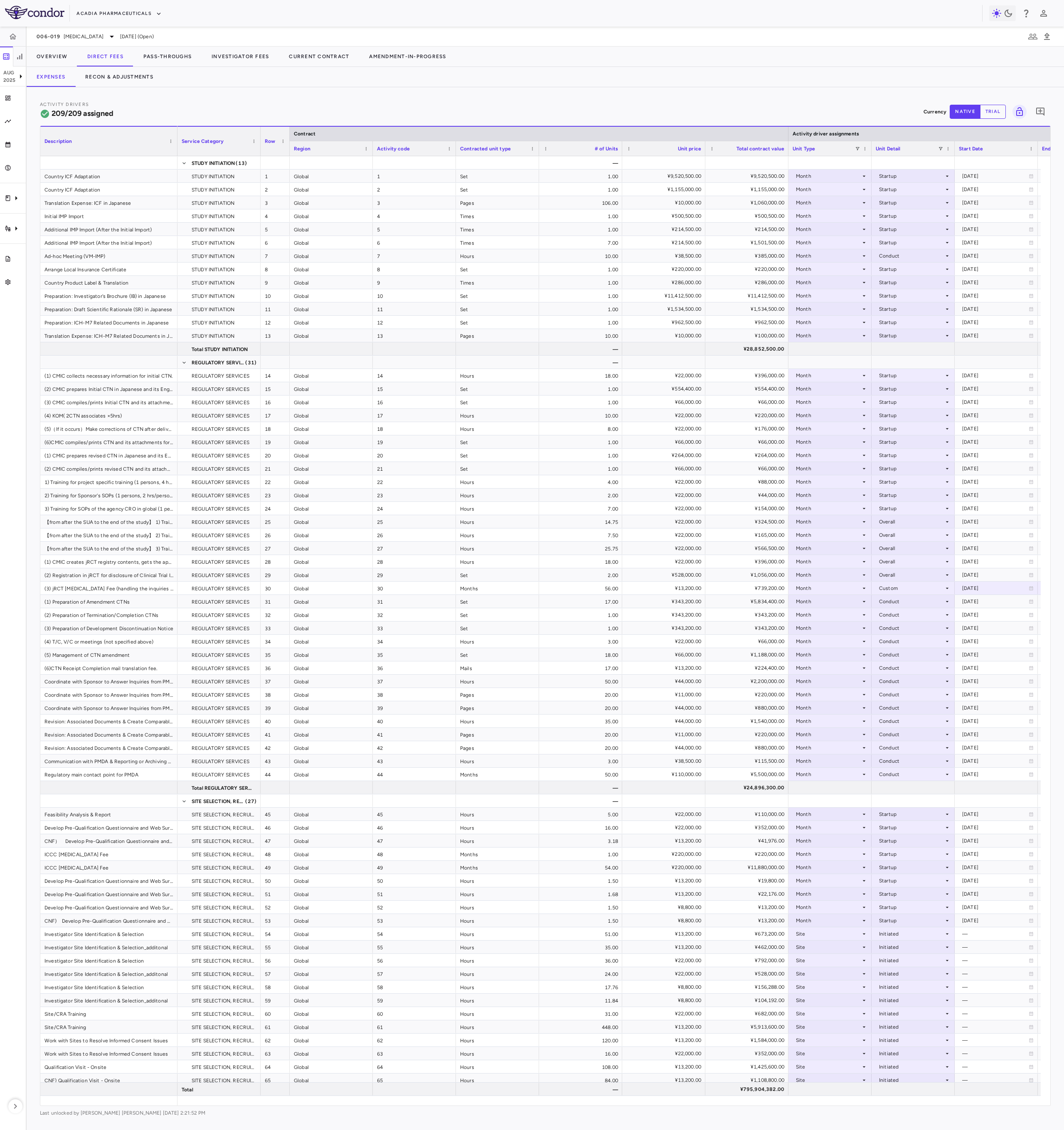
drag, startPoint x: 324, startPoint y: 133, endPoint x: 175, endPoint y: 168, distance: 153.1
click at [175, 168] on div "Description Contract Activity driver assignments Service Category Row 1" at bounding box center [545, 616] width 1010 height 980
drag, startPoint x: 634, startPoint y: 1, endPoint x: 381, endPoint y: 76, distance: 263.9
click at [310, 60] on button "Current Contract" at bounding box center [319, 56] width 81 height 20
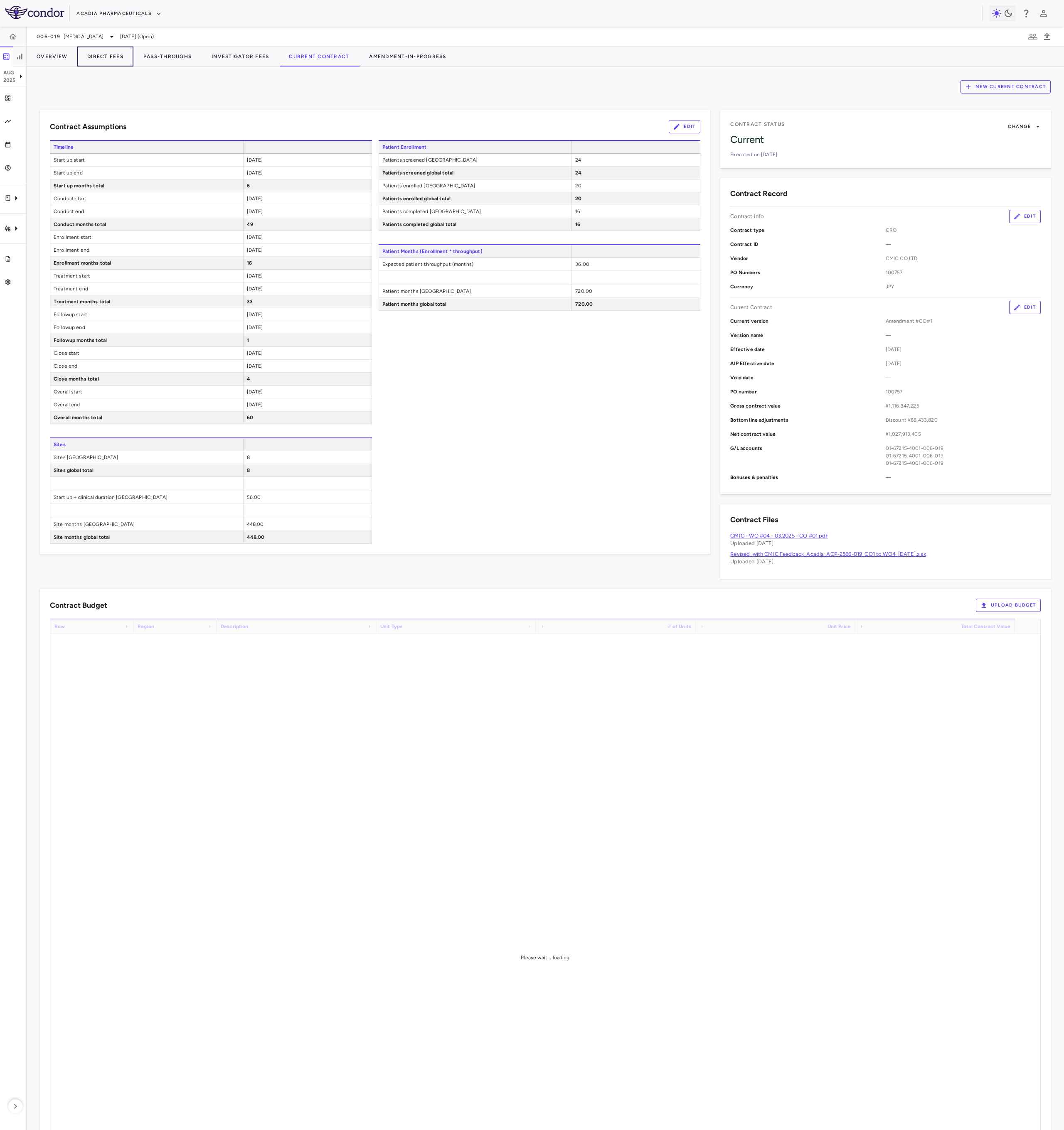
click at [101, 57] on button "Direct Fees" at bounding box center [105, 56] width 56 height 20
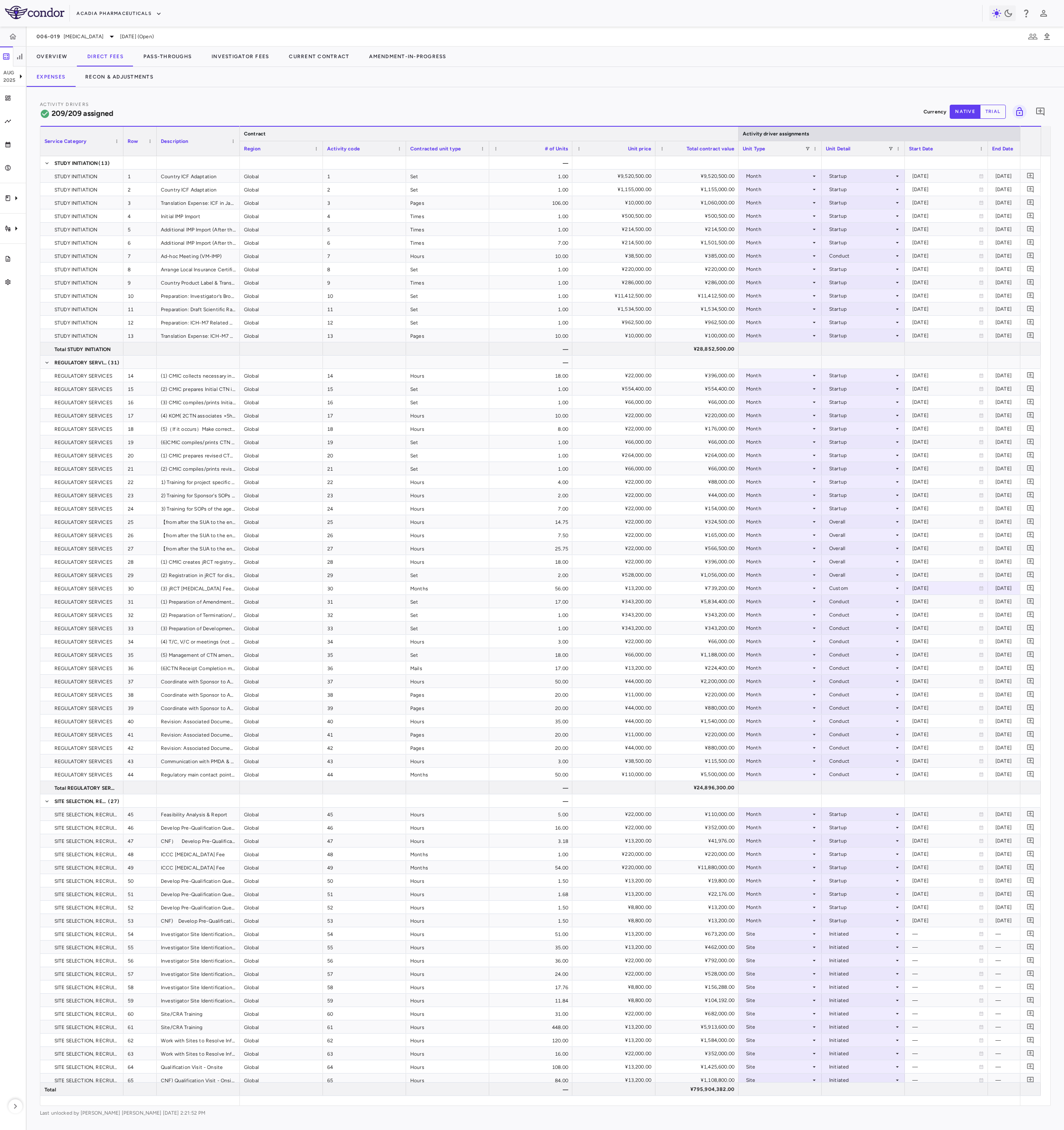
click at [739, 136] on div at bounding box center [738, 134] width 3 height 14
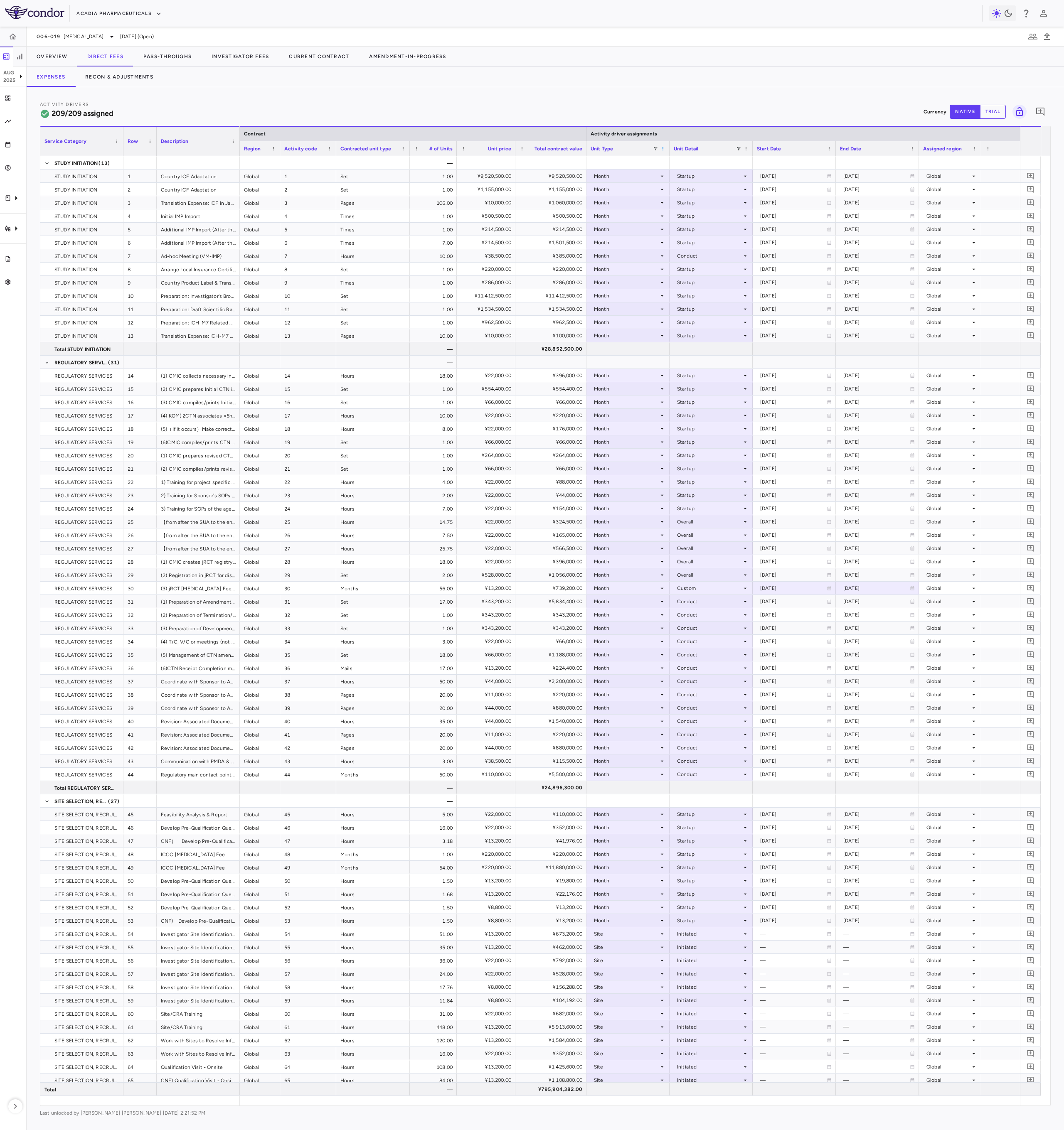
click at [665, 147] on span at bounding box center [663, 148] width 5 height 5
click at [669, 146] on div at bounding box center [669, 149] width 3 height 15
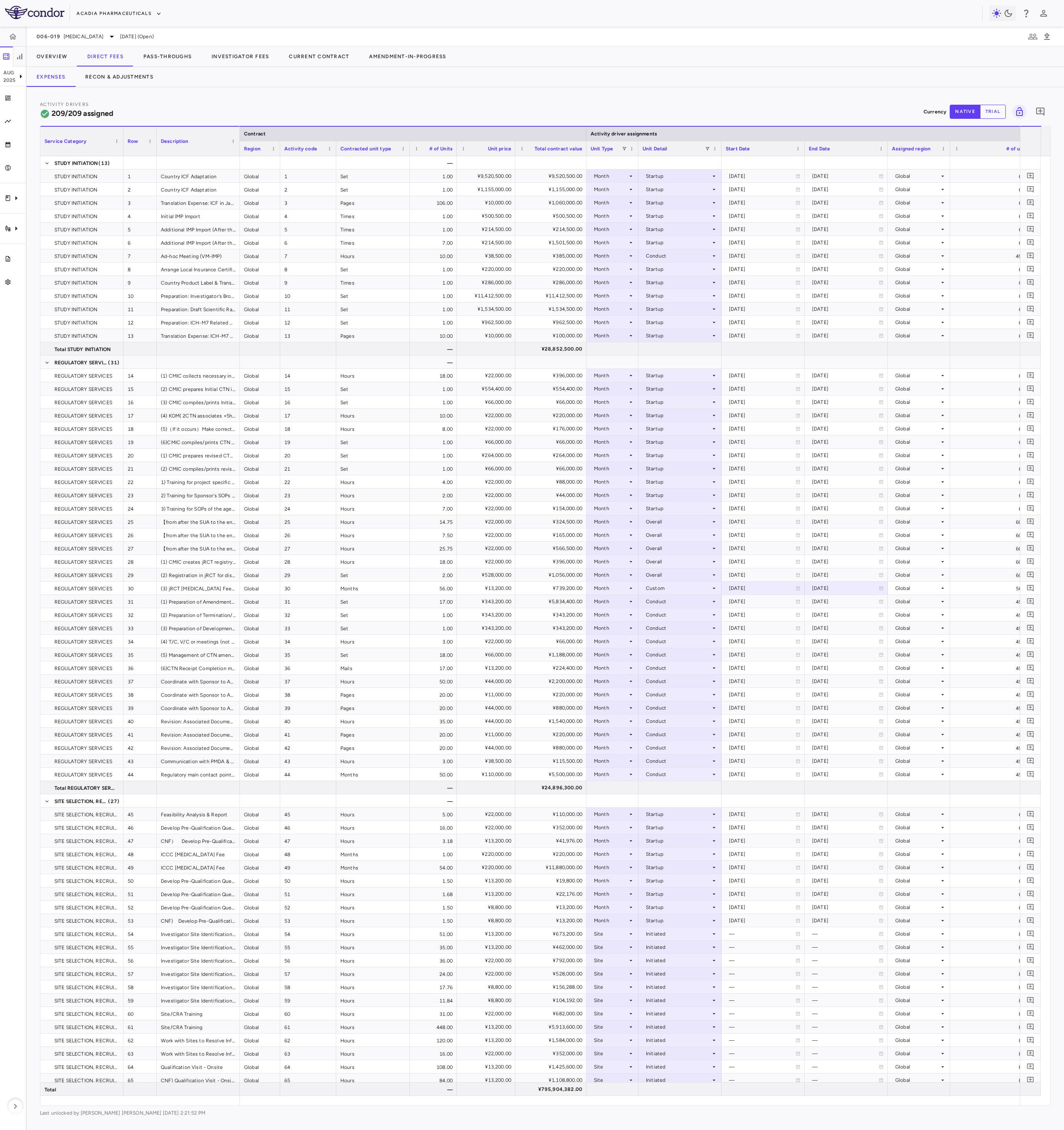
click at [721, 151] on div at bounding box center [721, 149] width 3 height 15
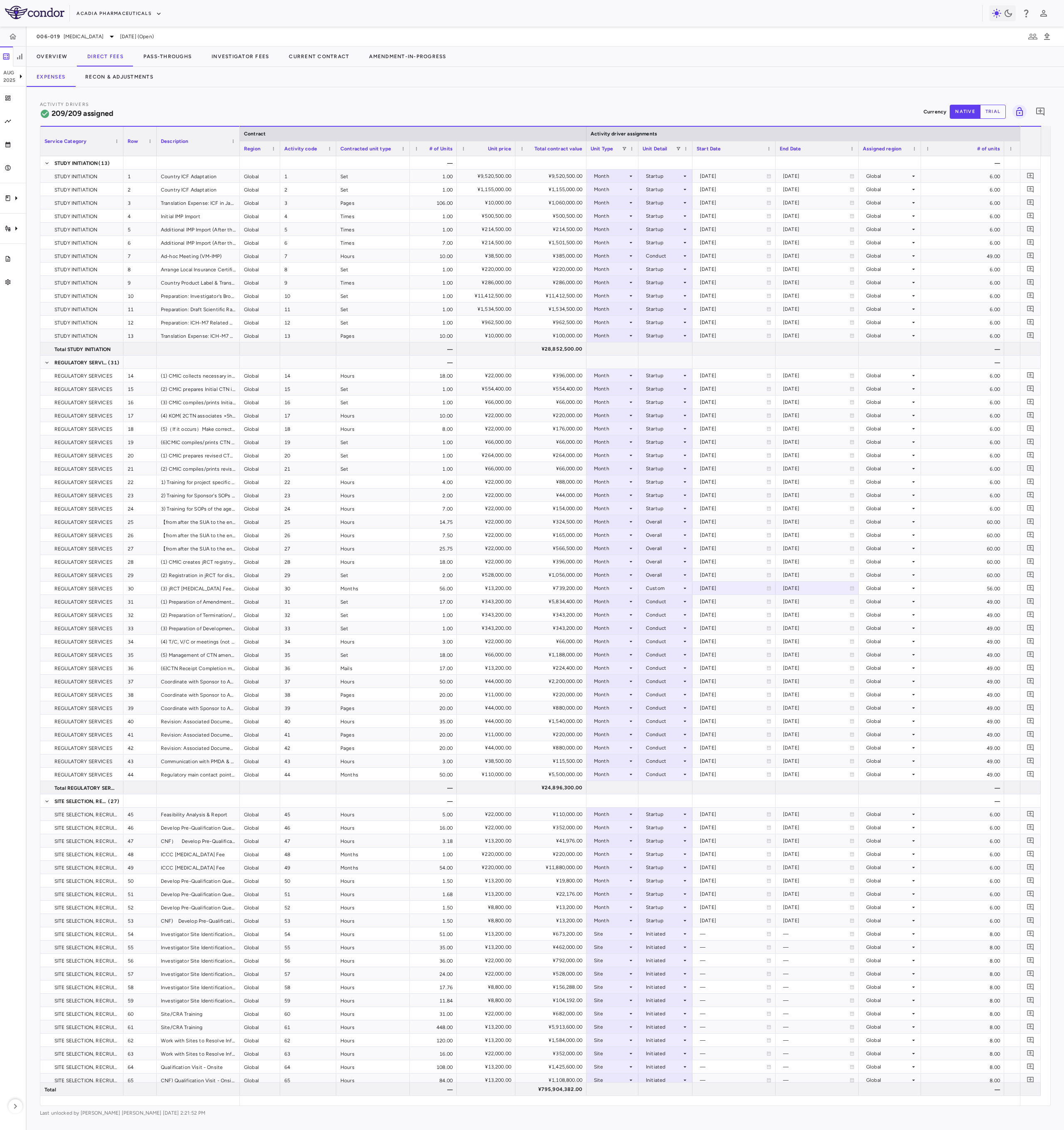
click at [775, 156] on div at bounding box center [775, 149] width 3 height 15
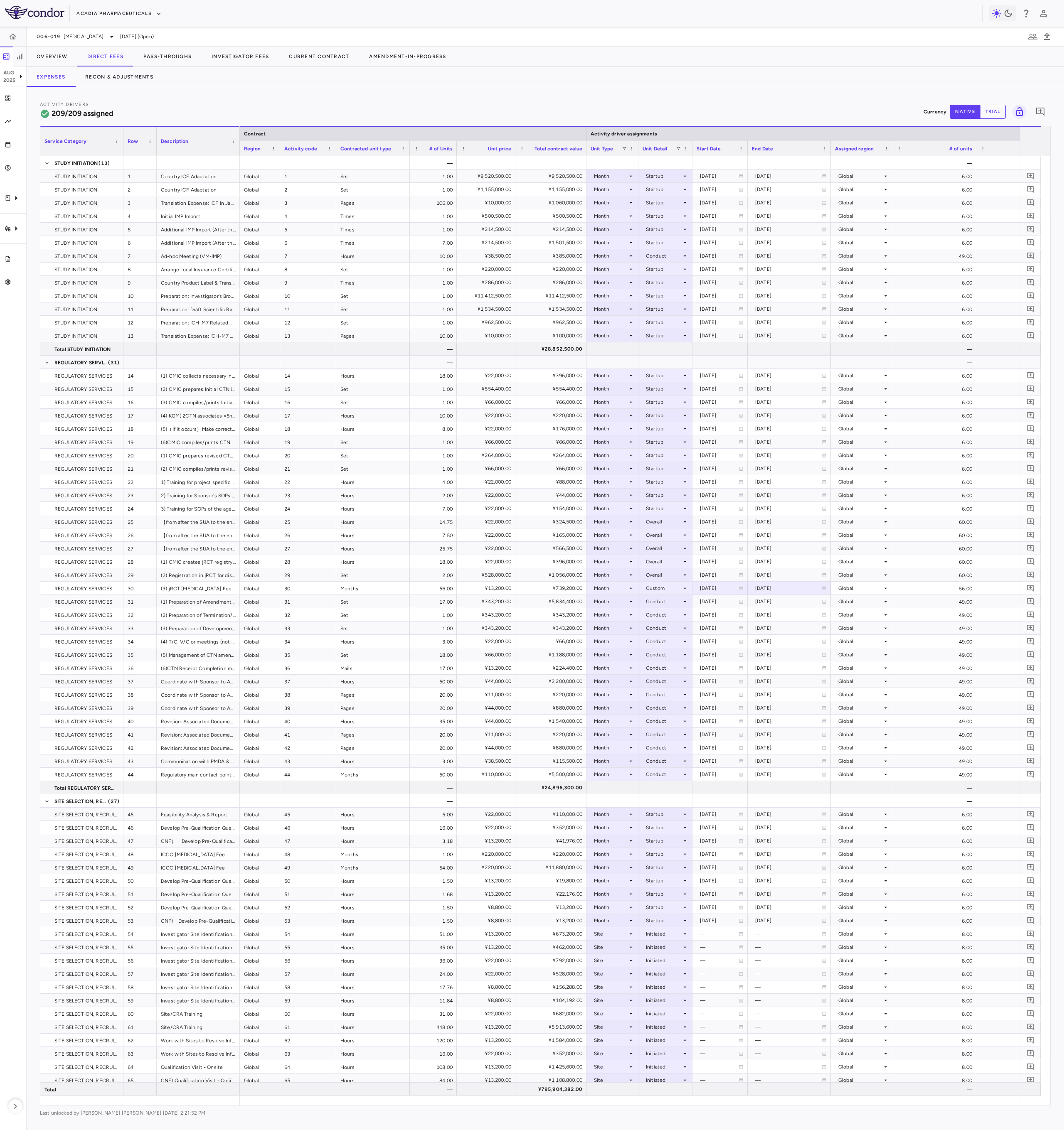
click at [797, 152] on div at bounding box center [830, 149] width 3 height 15
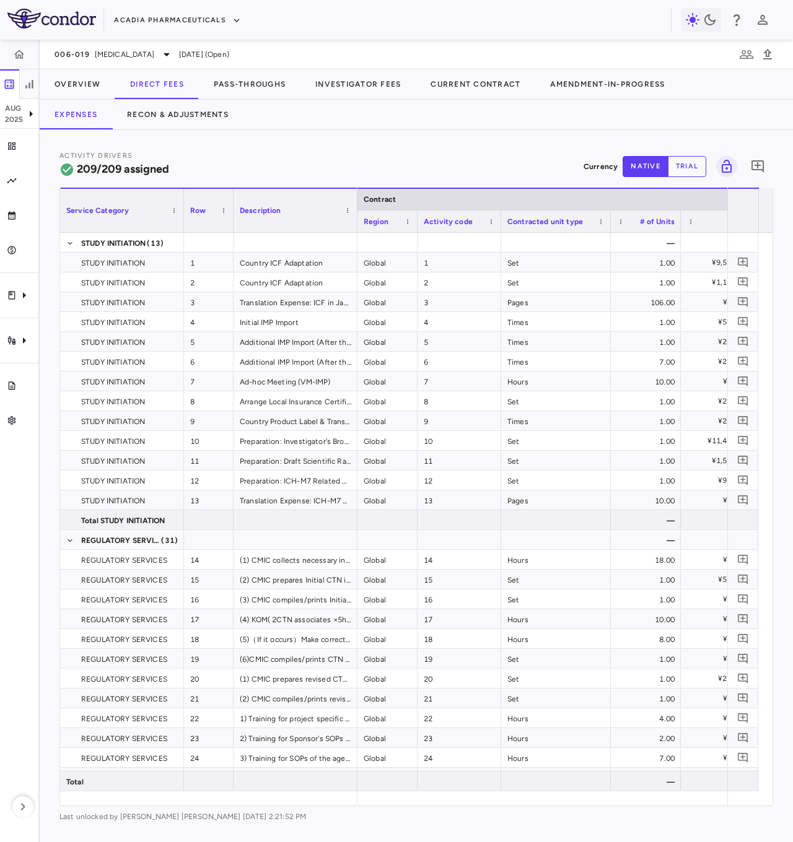
drag, startPoint x: 981, startPoint y: 66, endPoint x: 197, endPoint y: 155, distance: 789.0
click at [197, 155] on div "Activity Drivers 209/209 assigned Currency native trial 0" at bounding box center [415, 166] width 713 height 33
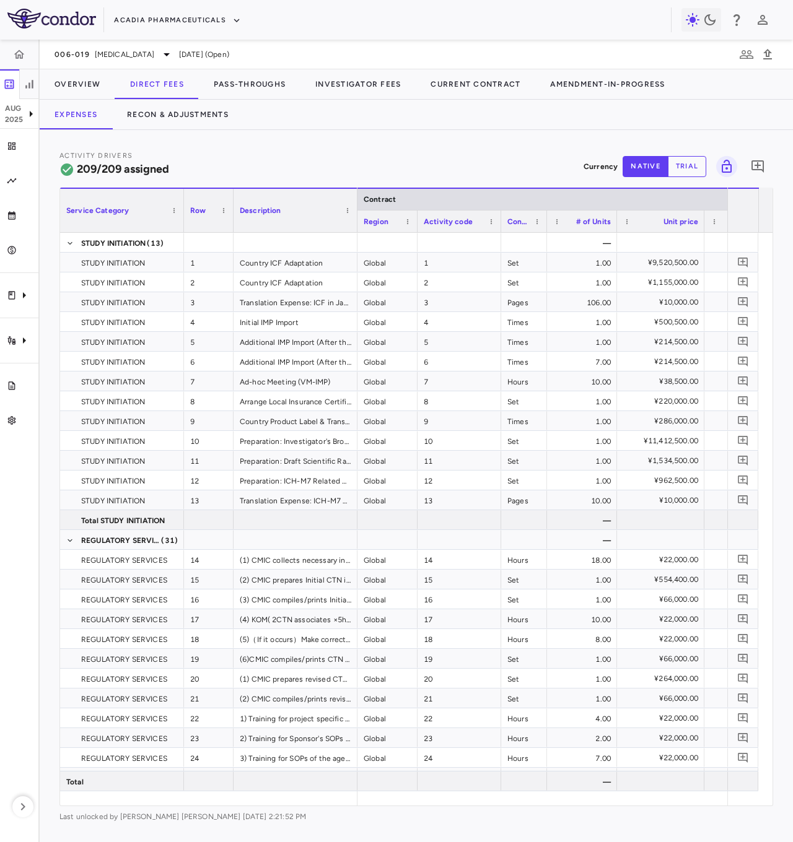
drag, startPoint x: 608, startPoint y: 222, endPoint x: 459, endPoint y: 490, distance: 306.0
click at [544, 227] on div at bounding box center [546, 222] width 5 height 22
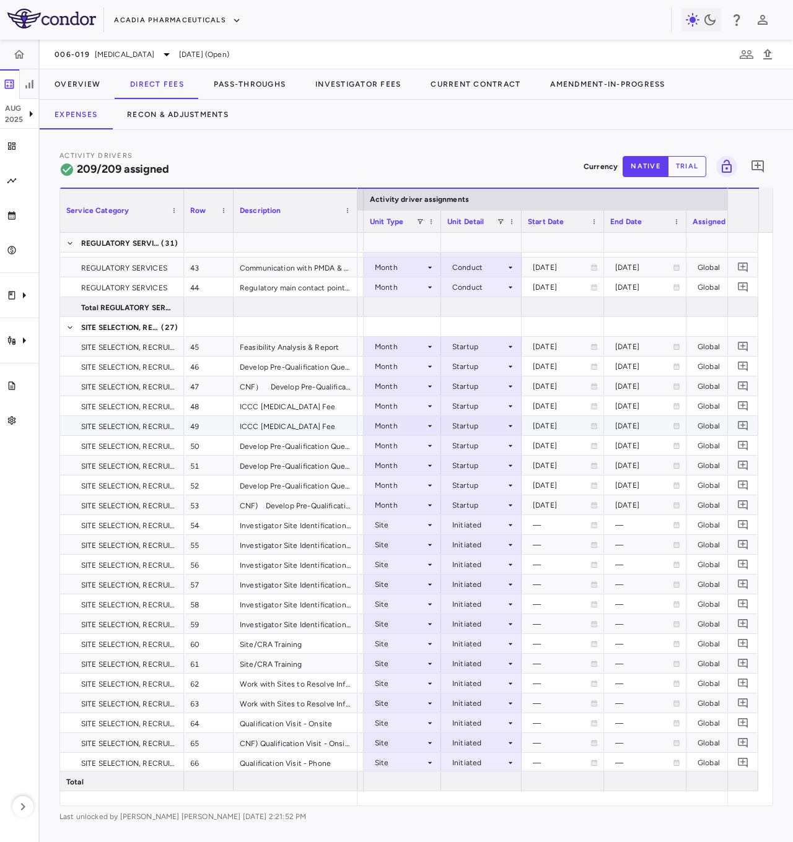
click at [461, 424] on div "Startup" at bounding box center [478, 426] width 53 height 20
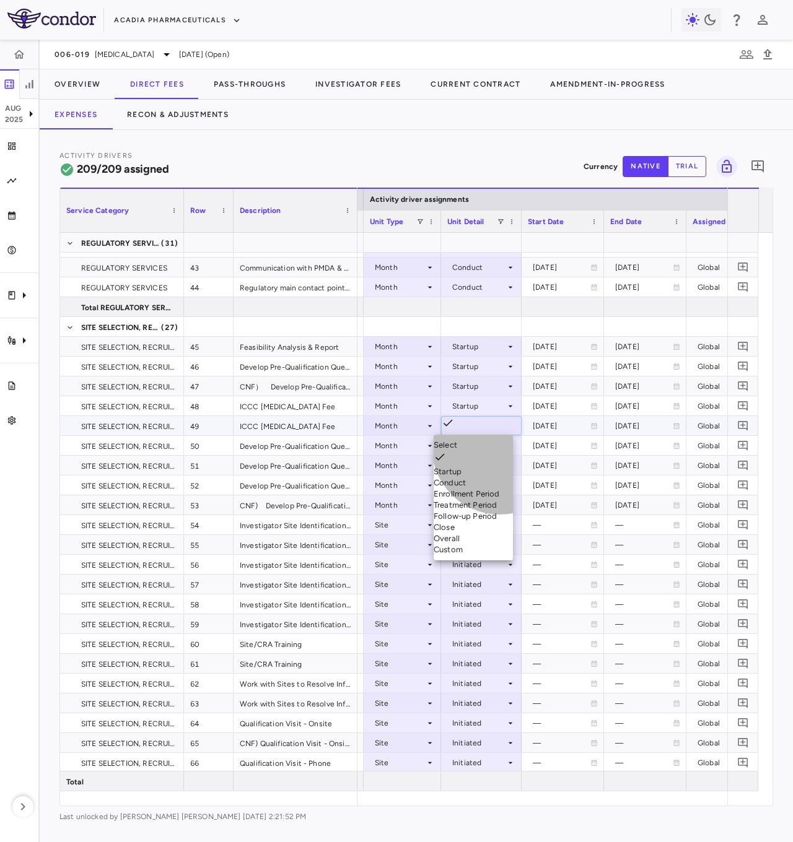
click at [499, 555] on li "Custom" at bounding box center [472, 549] width 79 height 11
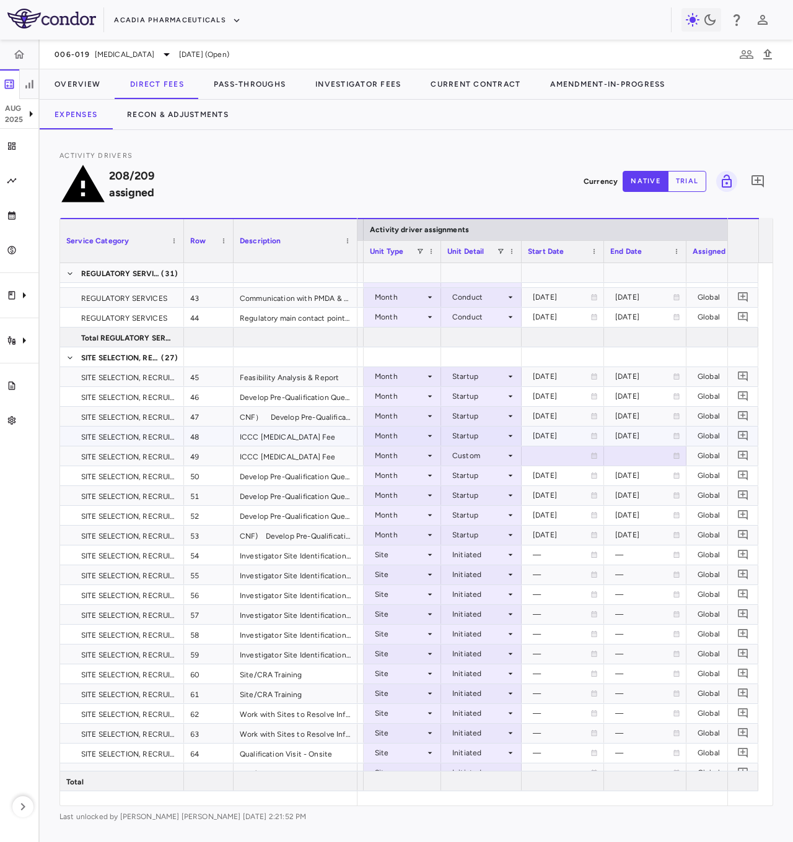
drag, startPoint x: 555, startPoint y: 407, endPoint x: 564, endPoint y: 405, distance: 8.9
click at [559, 426] on div "2024-12-01" at bounding box center [562, 436] width 58 height 20
drag, startPoint x: 633, startPoint y: 407, endPoint x: 630, endPoint y: 400, distance: 7.5
click at [633, 426] on div "2025-05-31" at bounding box center [644, 436] width 58 height 20
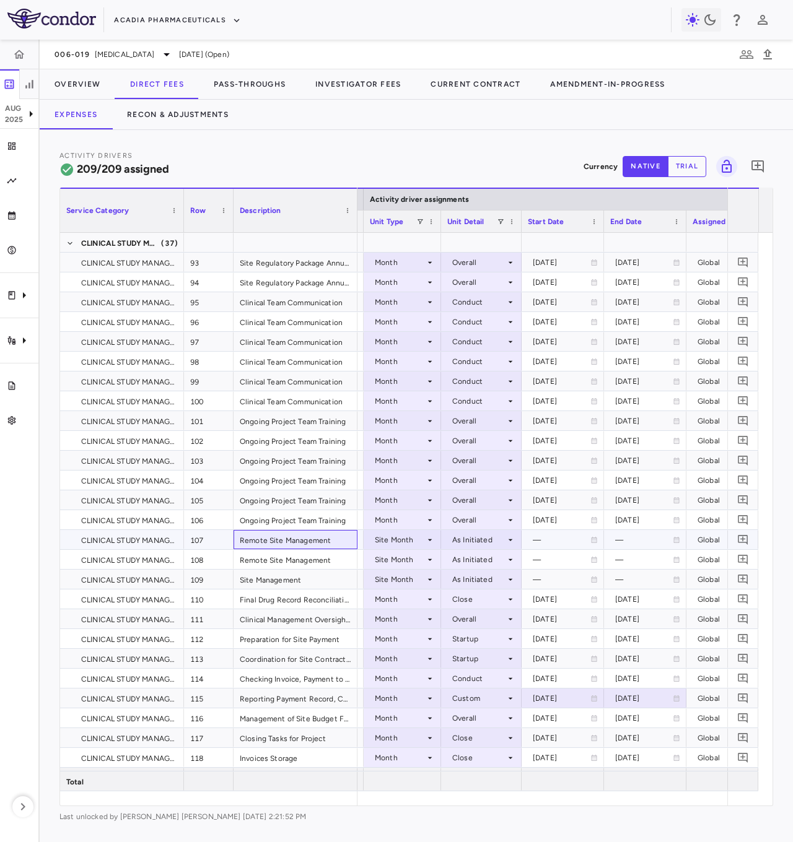
drag, startPoint x: 302, startPoint y: 537, endPoint x: 351, endPoint y: 532, distance: 49.2
click at [305, 537] on div "Remote Site Management" at bounding box center [295, 539] width 124 height 19
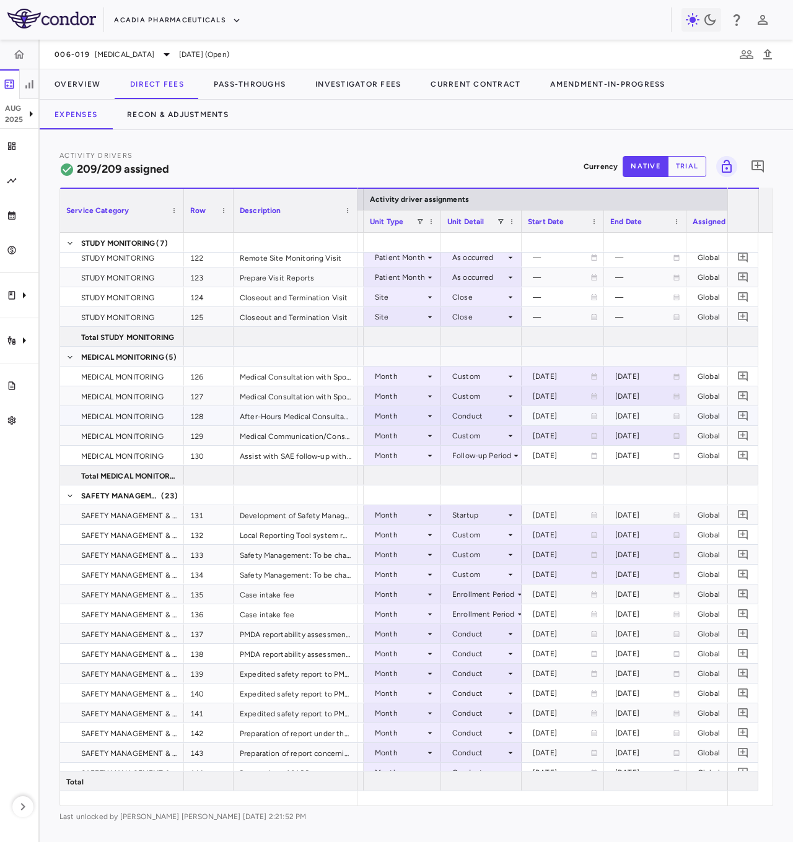
scroll to position [2601, 0]
click at [306, 422] on div "After-Hours Medical Consultation" at bounding box center [295, 415] width 124 height 19
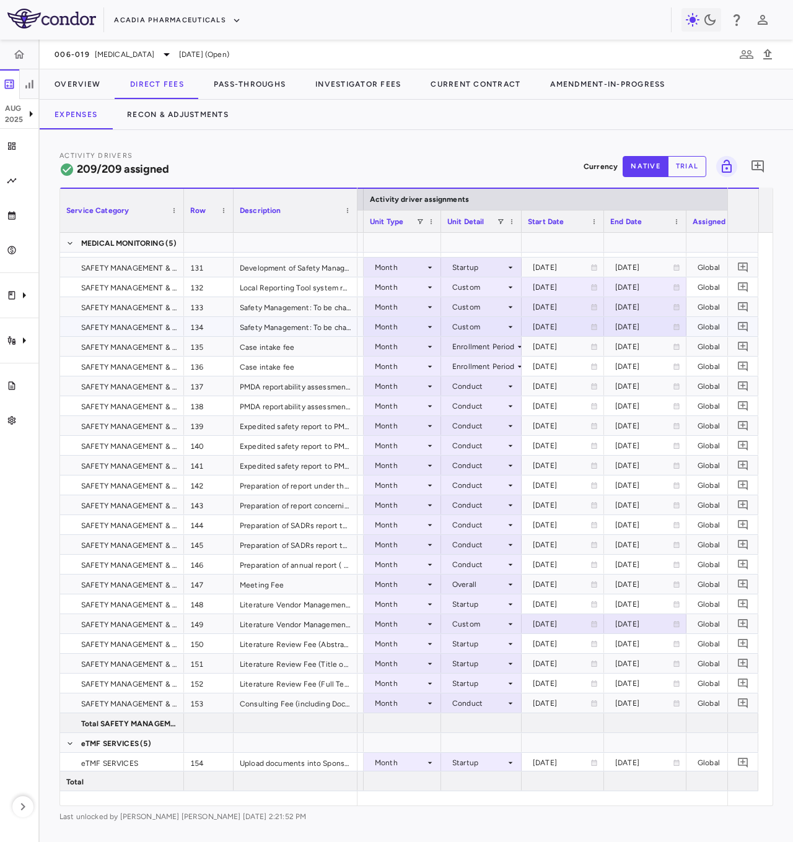
scroll to position [2724, 0]
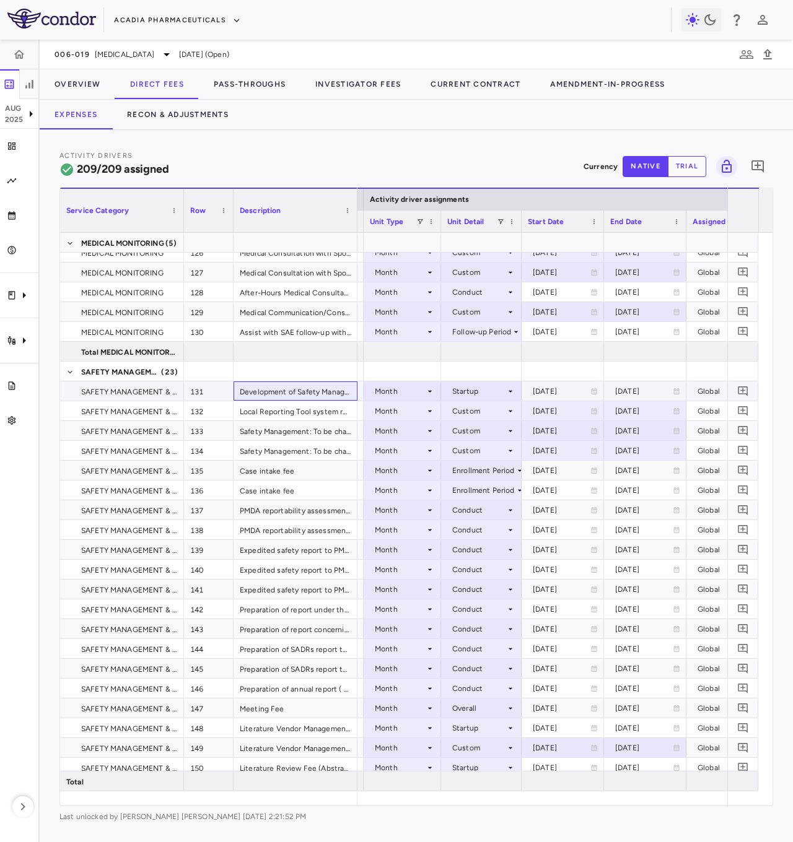
click at [298, 395] on div "Development of Safety Management Plan" at bounding box center [295, 390] width 124 height 19
drag, startPoint x: 329, startPoint y: 471, endPoint x: 329, endPoint y: 480, distance: 9.3
click at [329, 480] on div "SAFETY MANAGEMENT & MONITORING 135 Case intake fee" at bounding box center [208, 471] width 297 height 20
click at [329, 487] on div "Case intake fee" at bounding box center [295, 489] width 124 height 19
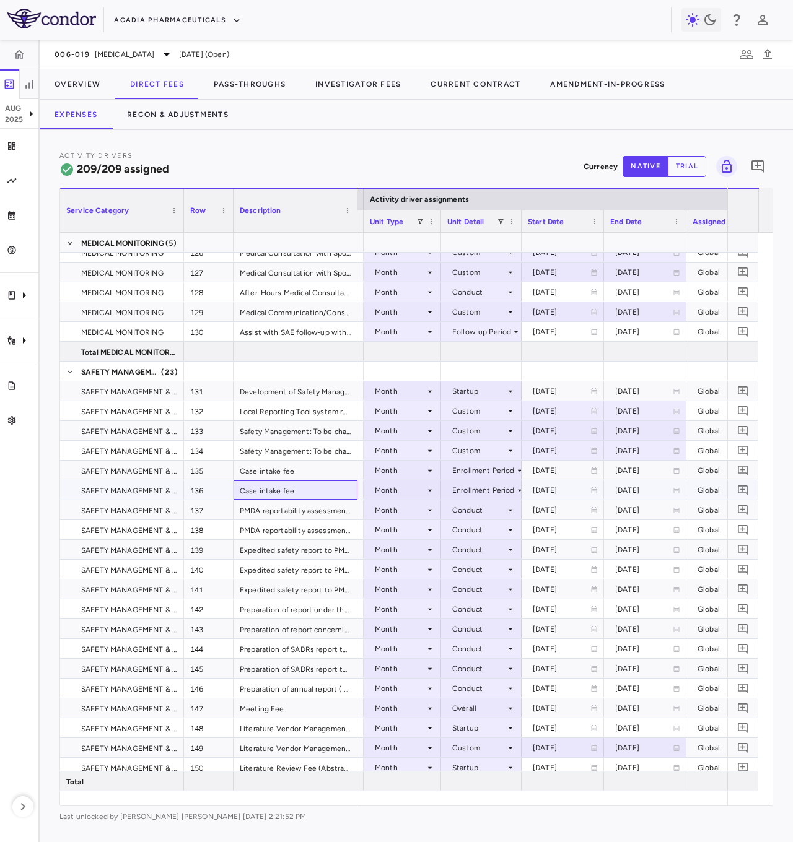
drag, startPoint x: 308, startPoint y: 499, endPoint x: 321, endPoint y: 514, distance: 19.3
click at [310, 500] on div "SAFETY MANAGEMENT & MONITORING 136 Case intake fee" at bounding box center [208, 490] width 297 height 20
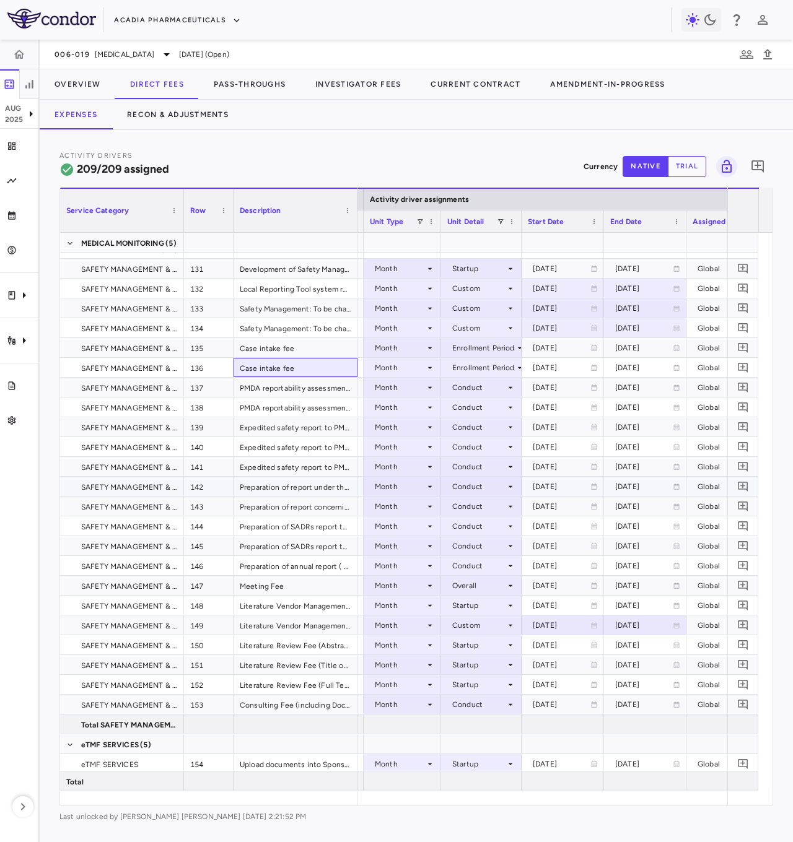
scroll to position [2848, 0]
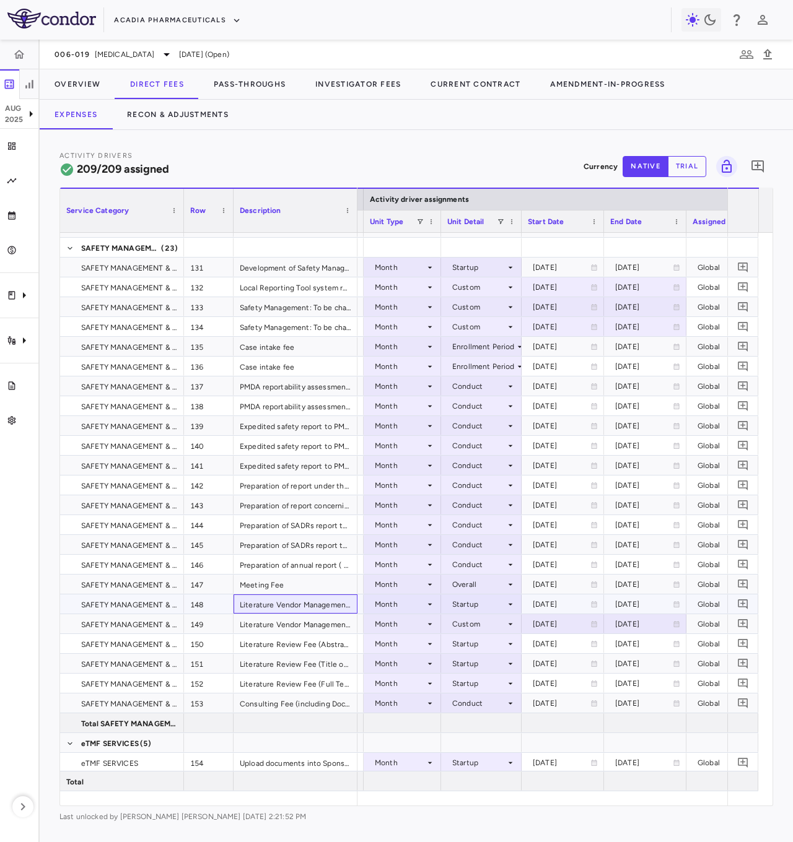
click at [324, 596] on div "Literature Vendor Management Fee (Initial Set-Up Fee)" at bounding box center [295, 603] width 124 height 19
click at [320, 580] on div "Meeting Fee" at bounding box center [295, 584] width 124 height 19
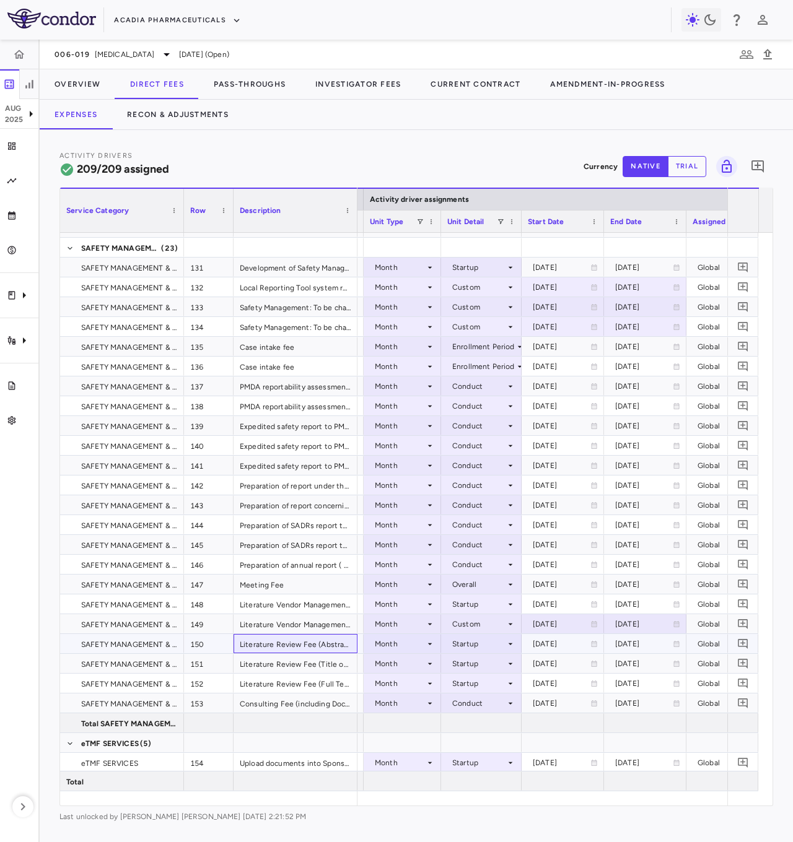
click at [320, 624] on div "Literature Review Fee (Abstract only)" at bounding box center [295, 643] width 124 height 19
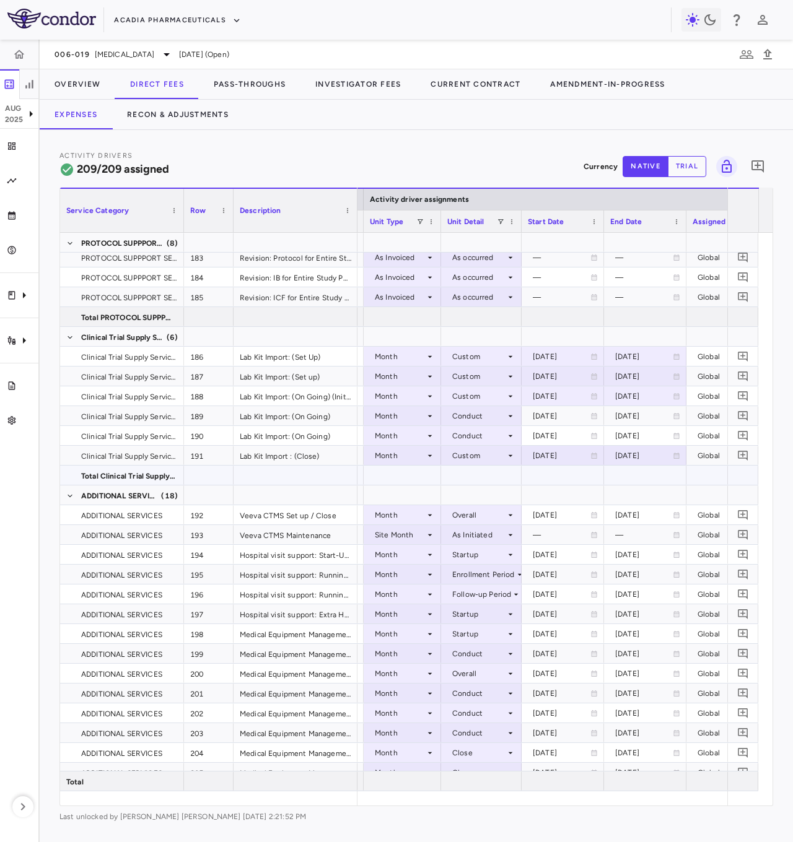
scroll to position [4144, 0]
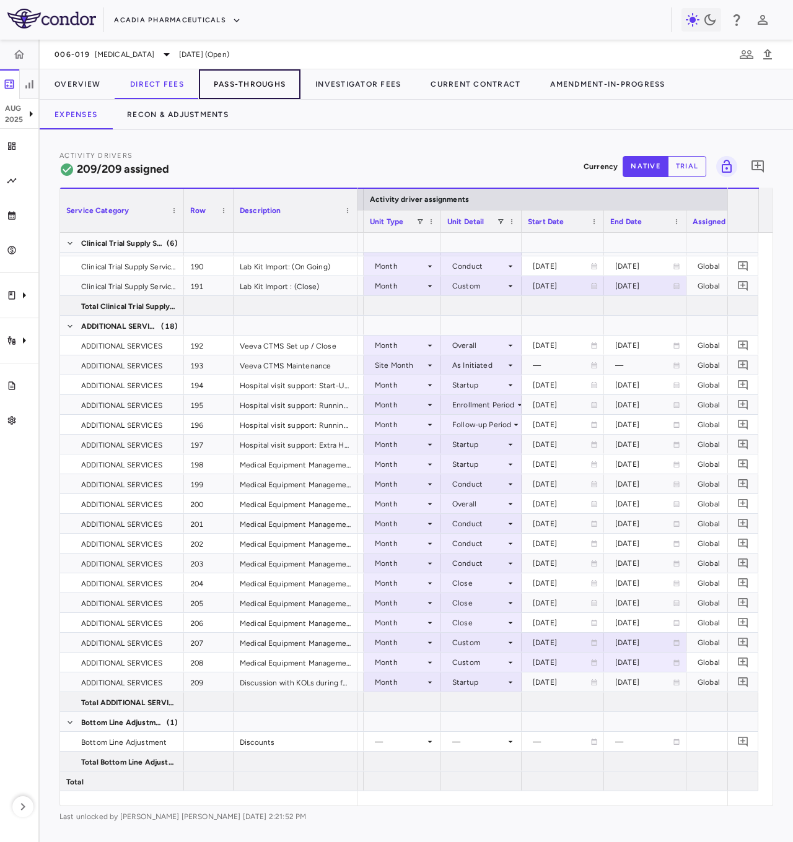
click at [271, 80] on button "Pass-Throughs" at bounding box center [250, 84] width 102 height 30
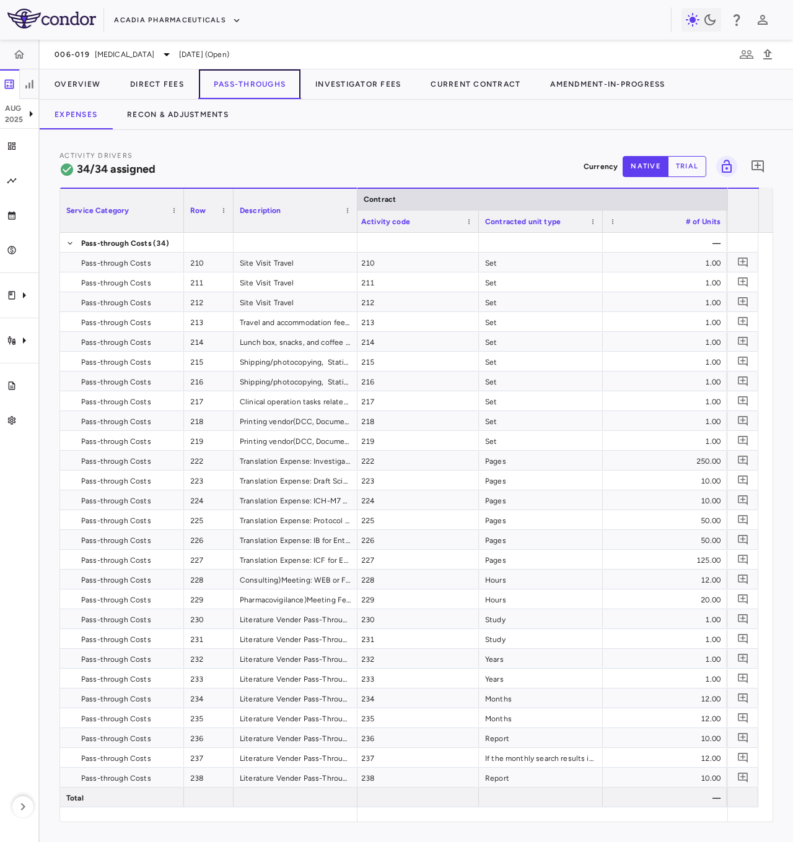
scroll to position [0, 320]
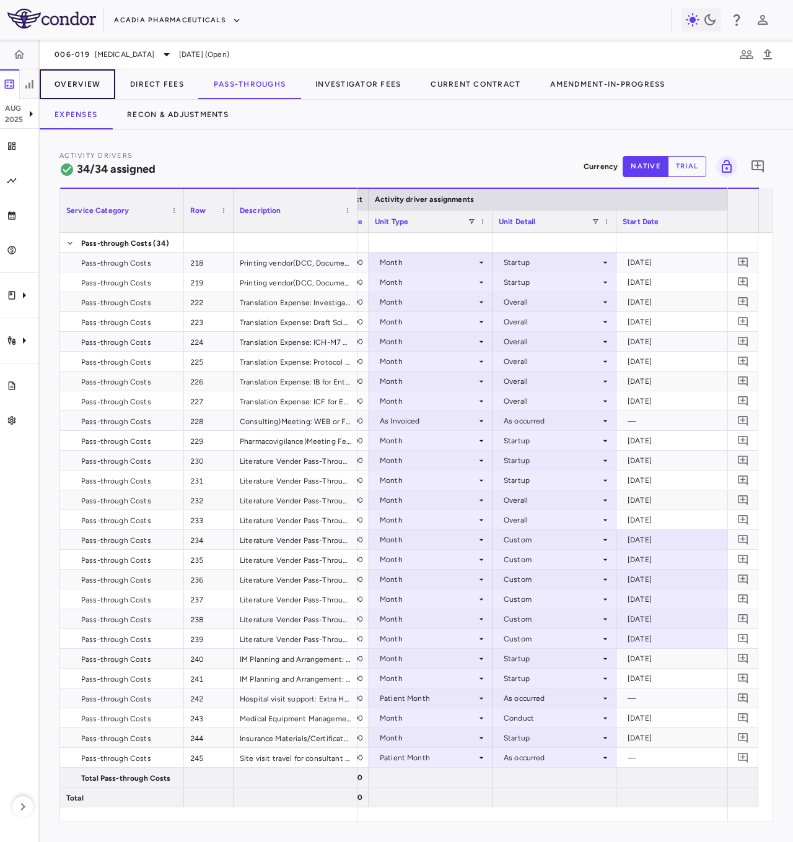
click at [95, 79] on button "Overview" at bounding box center [78, 84] width 76 height 30
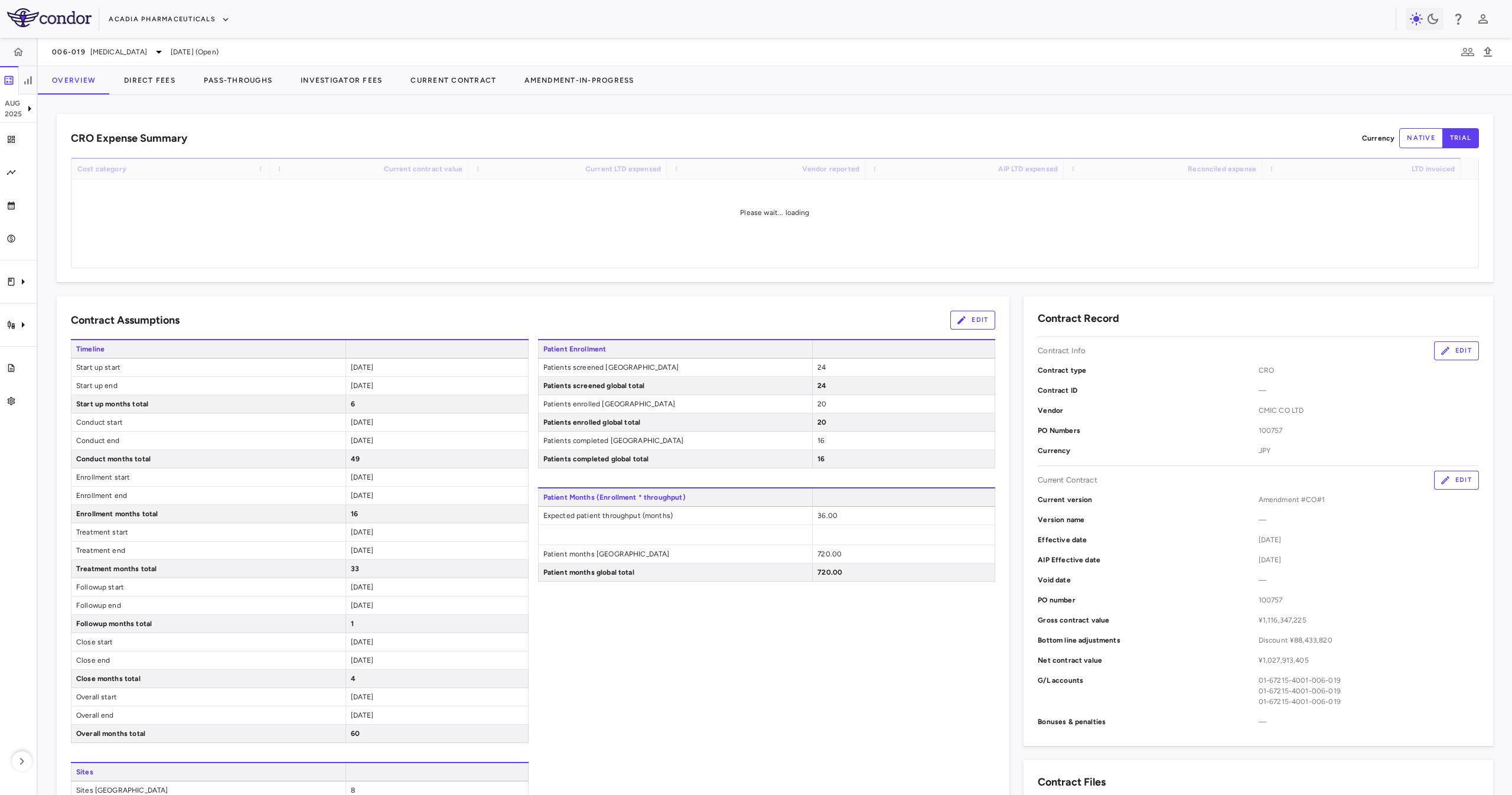
click at [1133, 142] on button "native" at bounding box center [1421, 137] width 44 height 20
click at [1133, 127] on div "CRO Expense Summary Currency native trial Drag here to set row groups Drag here…" at bounding box center [775, 199] width 1437 height 168
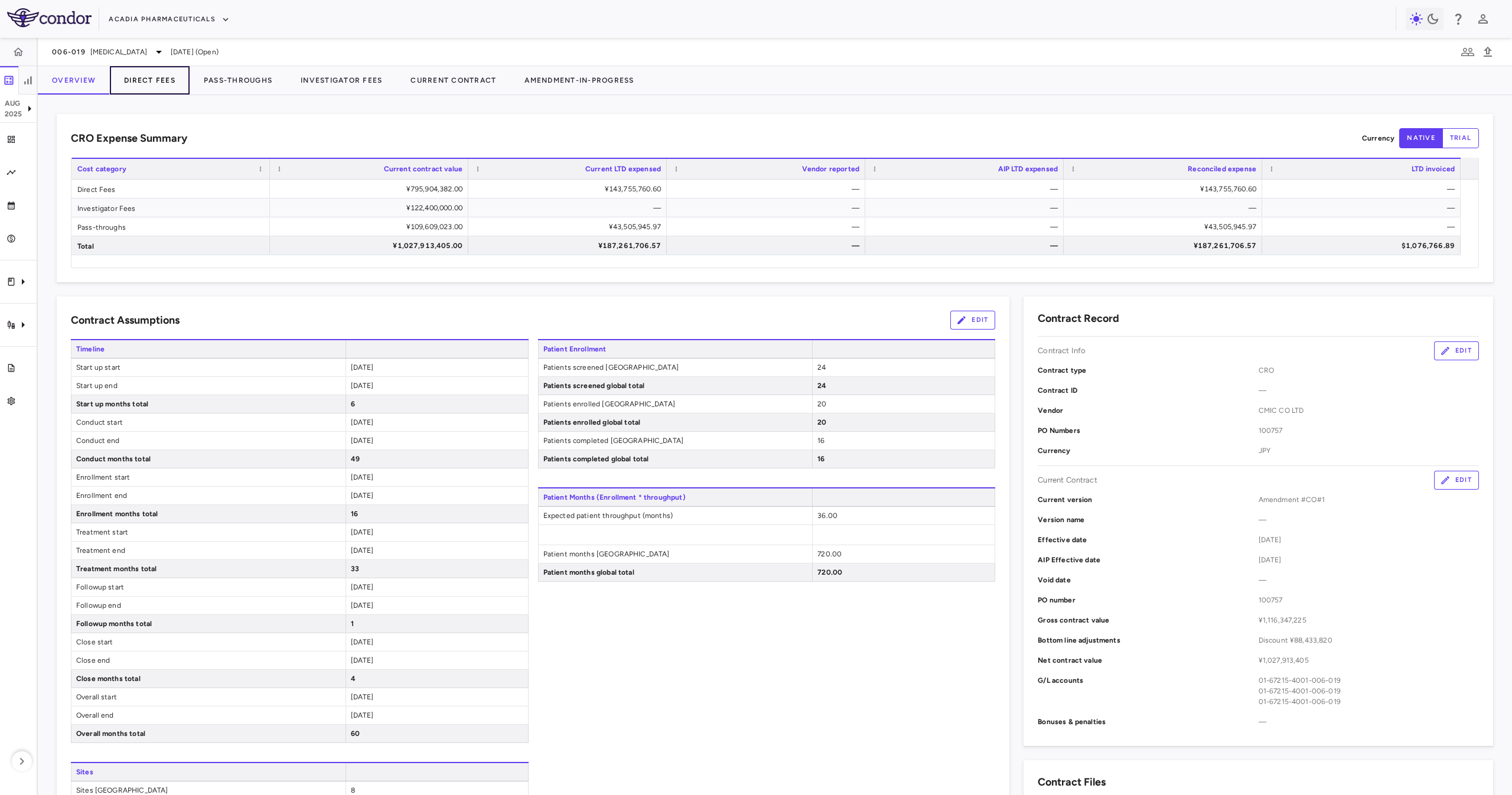
click at [117, 87] on button "Direct Fees" at bounding box center [150, 80] width 80 height 29
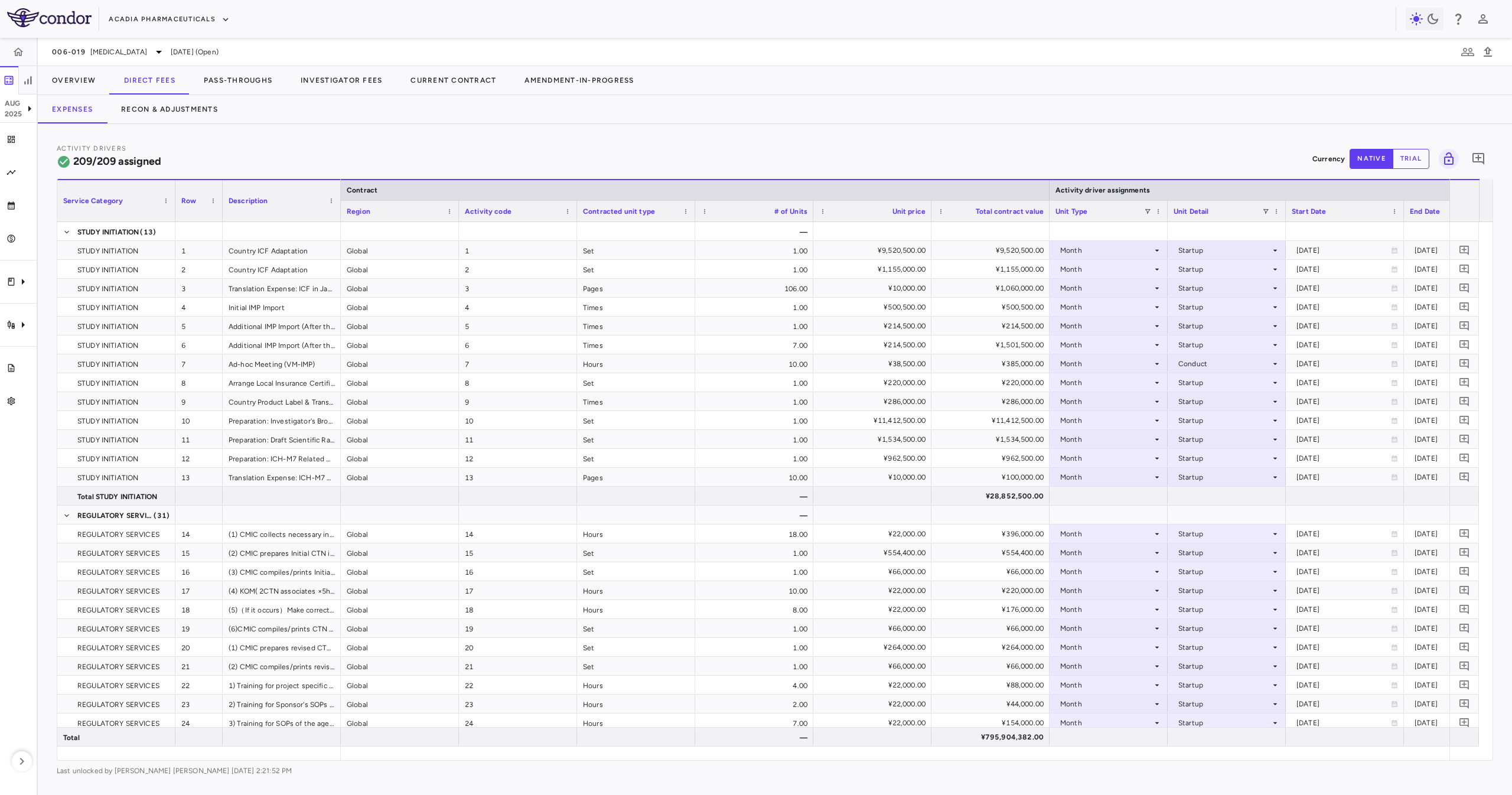
click at [445, 147] on div "Activity Drivers 209/209 assigned Currency native trial 0" at bounding box center [775, 158] width 1437 height 31
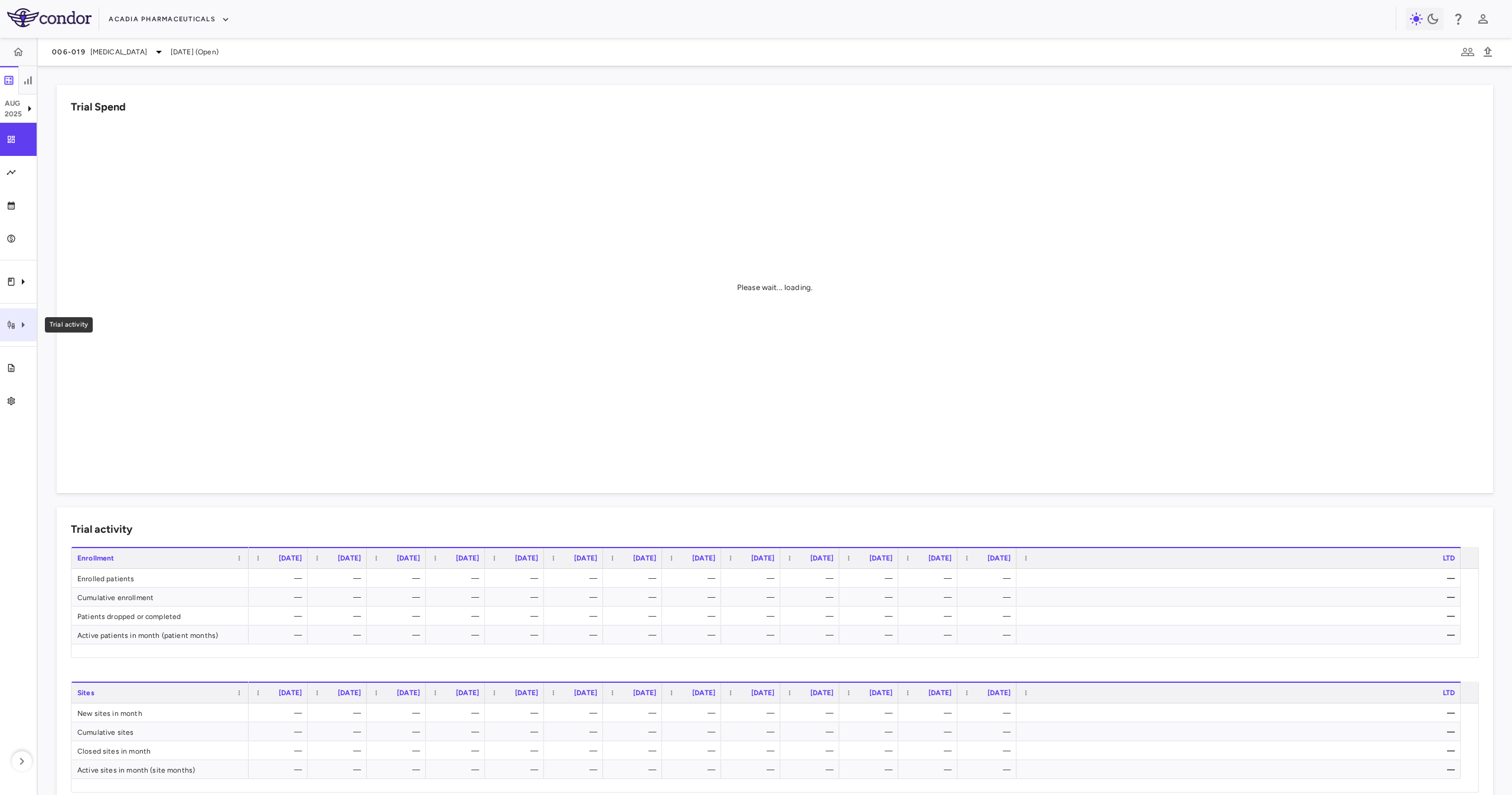
click at [13, 321] on icon "Trial activity" at bounding box center [11, 325] width 10 height 10
click at [86, 354] on link "Site & lab cost matrix" at bounding box center [125, 361] width 177 height 19
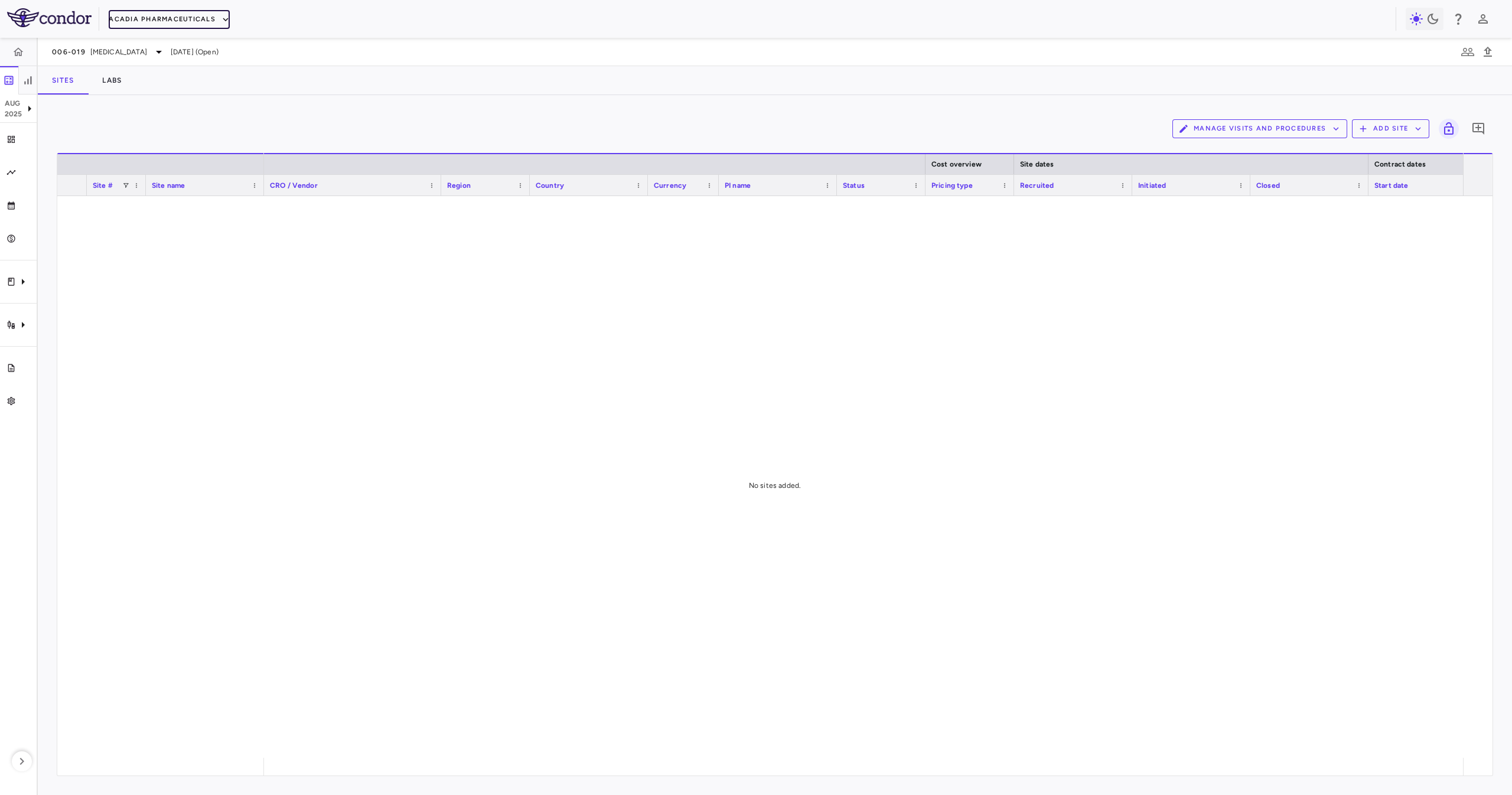
click at [192, 16] on button "Acadia Pharmaceuticals" at bounding box center [169, 20] width 121 height 19
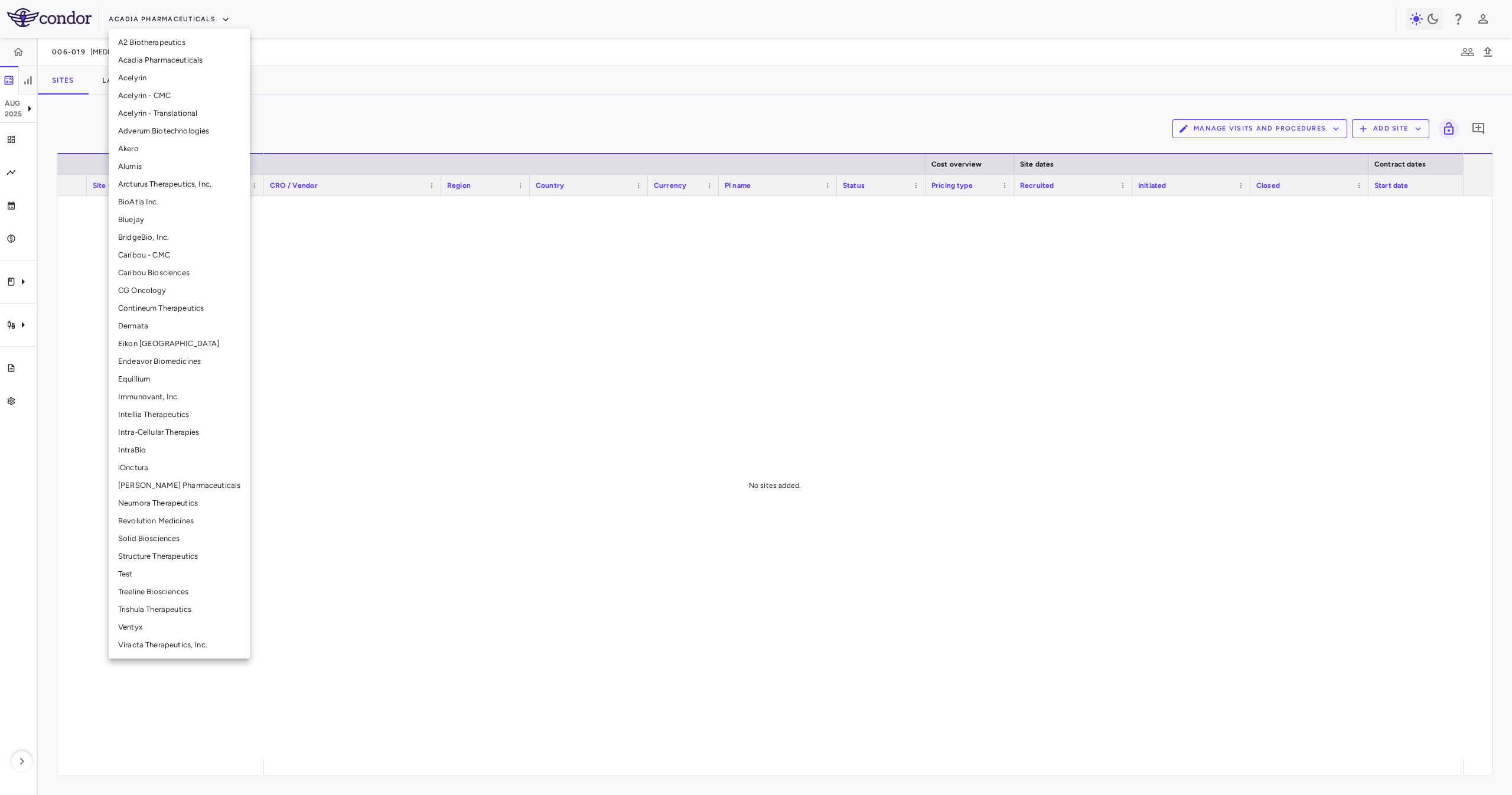
click at [155, 345] on li "Eikon [GEOGRAPHIC_DATA]" at bounding box center [179, 344] width 141 height 18
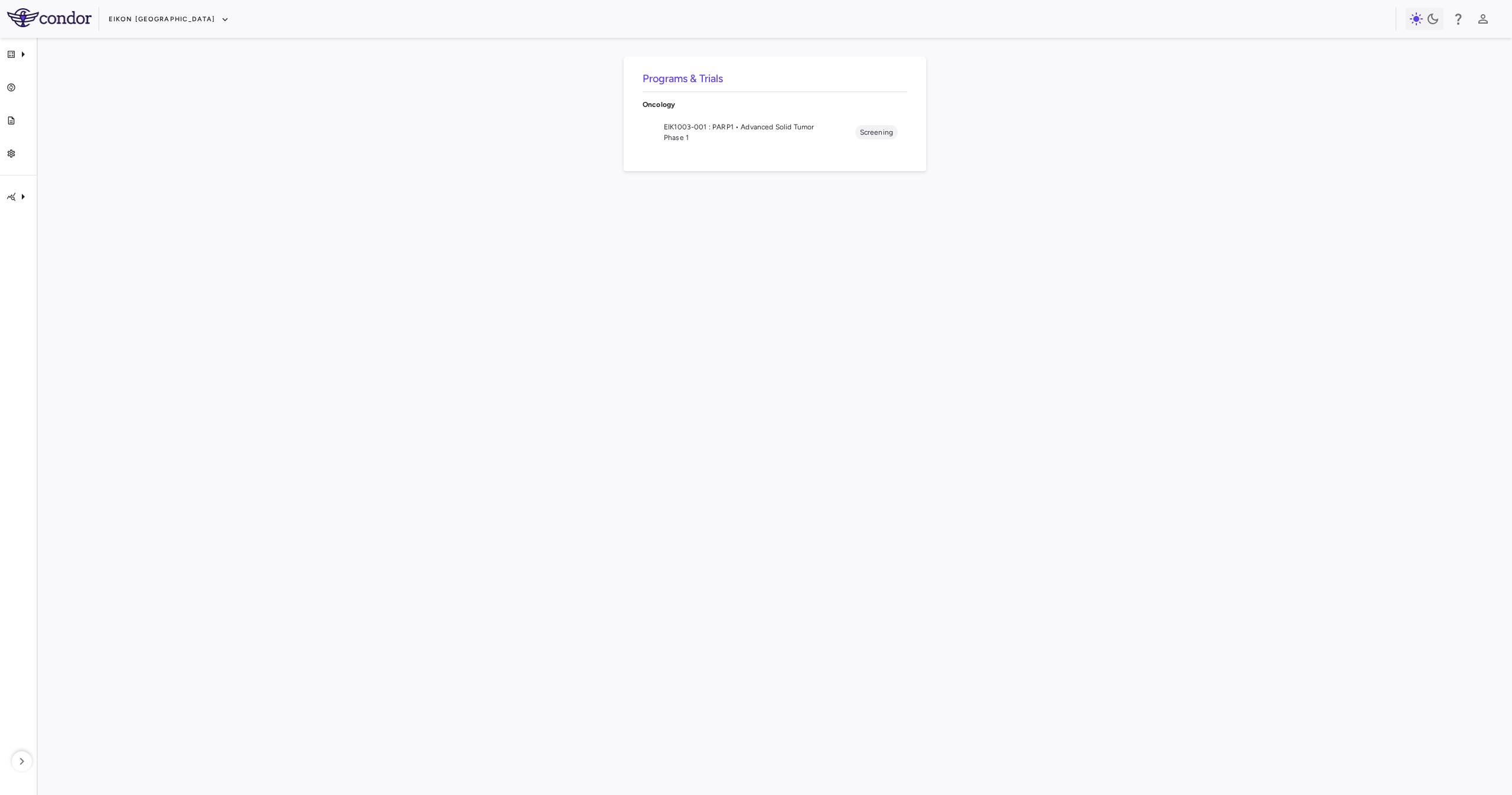
click at [749, 131] on span "EIK1003-001 : PARP1 • Advanced Solid Tumor" at bounding box center [759, 127] width 192 height 10
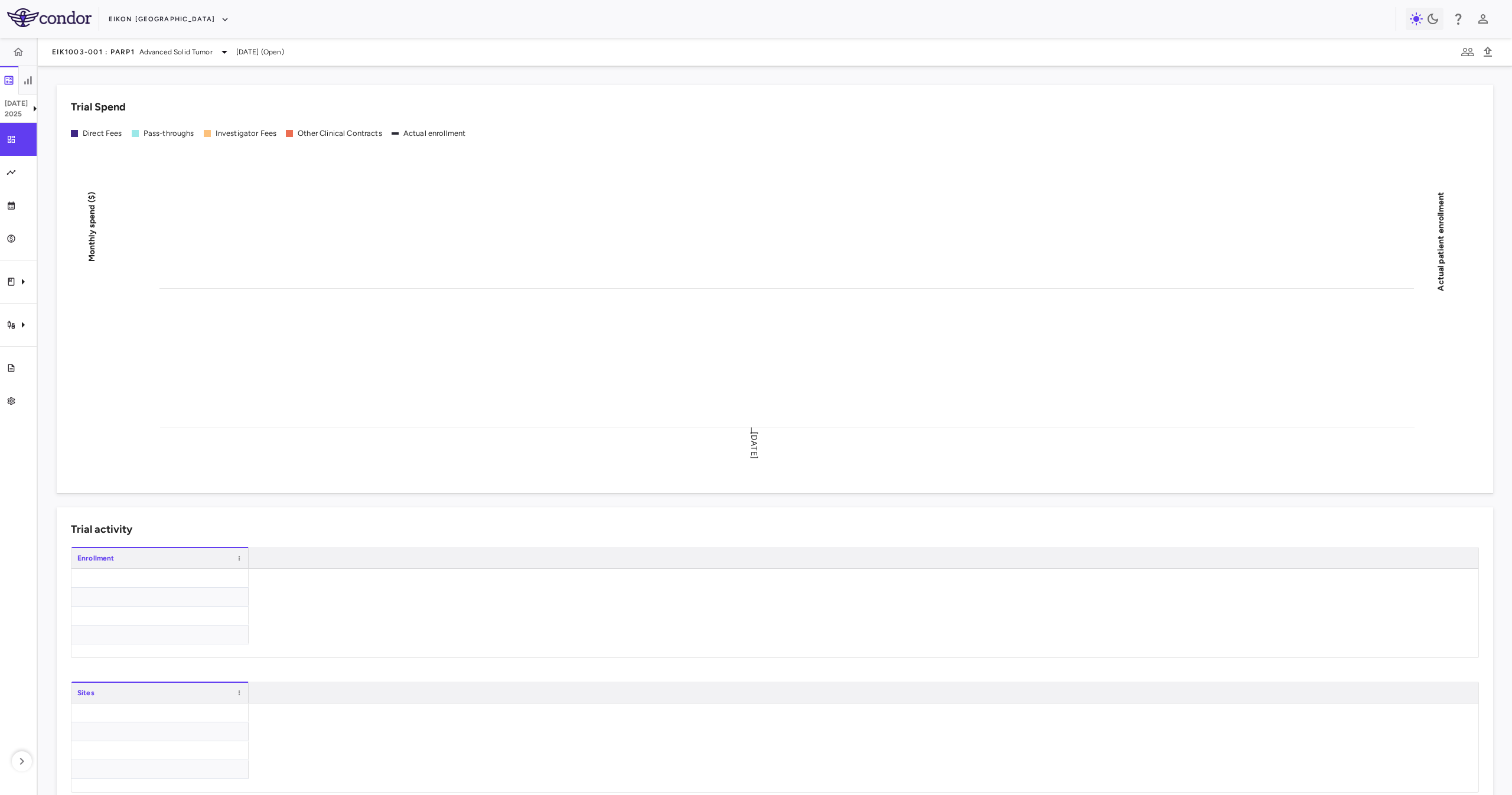
click at [4, 303] on aside "Jul 2025 Trial dashboard Analytics Financial close Journal entry Clinical expen…" at bounding box center [19, 417] width 38 height 758
click at [9, 317] on div "Trial activity" at bounding box center [18, 324] width 36 height 33
click at [108, 360] on span "Site & lab cost matrix" at bounding box center [132, 360] width 144 height 10
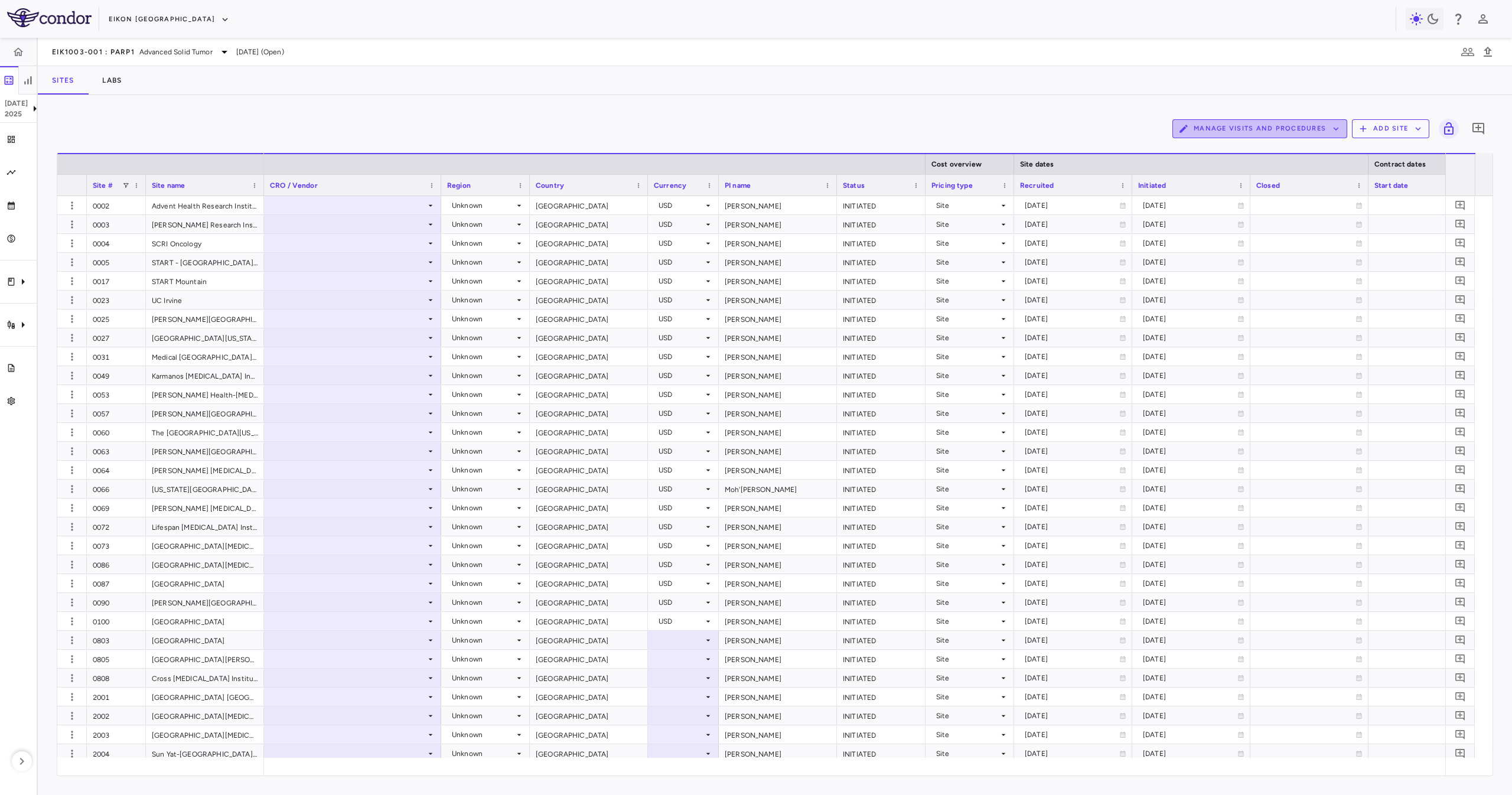
click at [1290, 127] on button "Manage Visits and Procedures" at bounding box center [1259, 129] width 175 height 19
click at [1221, 148] on li "Visit Schedules" at bounding box center [1247, 152] width 126 height 18
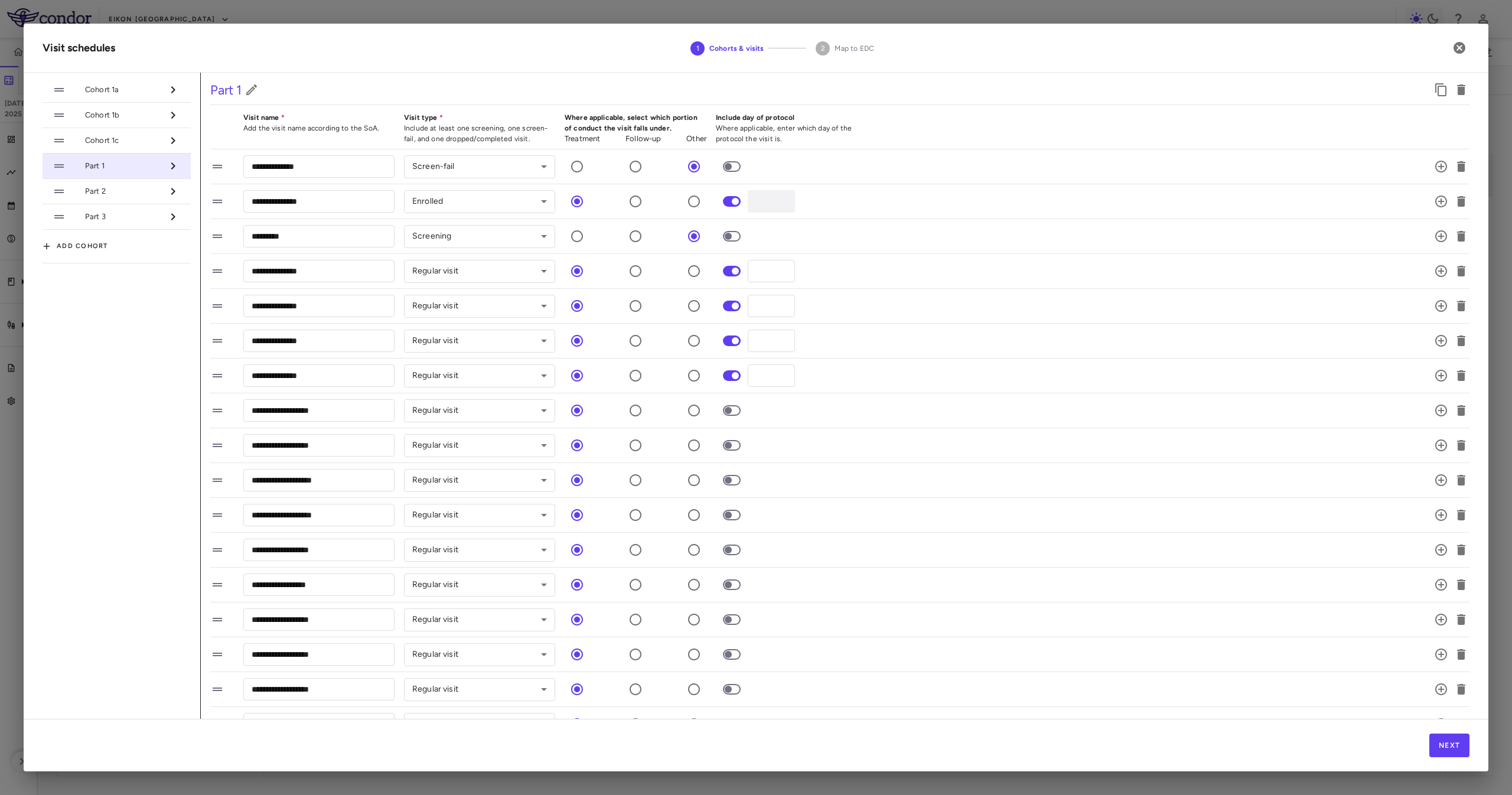
click at [135, 167] on span "Part 1" at bounding box center [123, 165] width 77 height 10
click at [140, 201] on li "Part 2" at bounding box center [116, 192] width 148 height 26
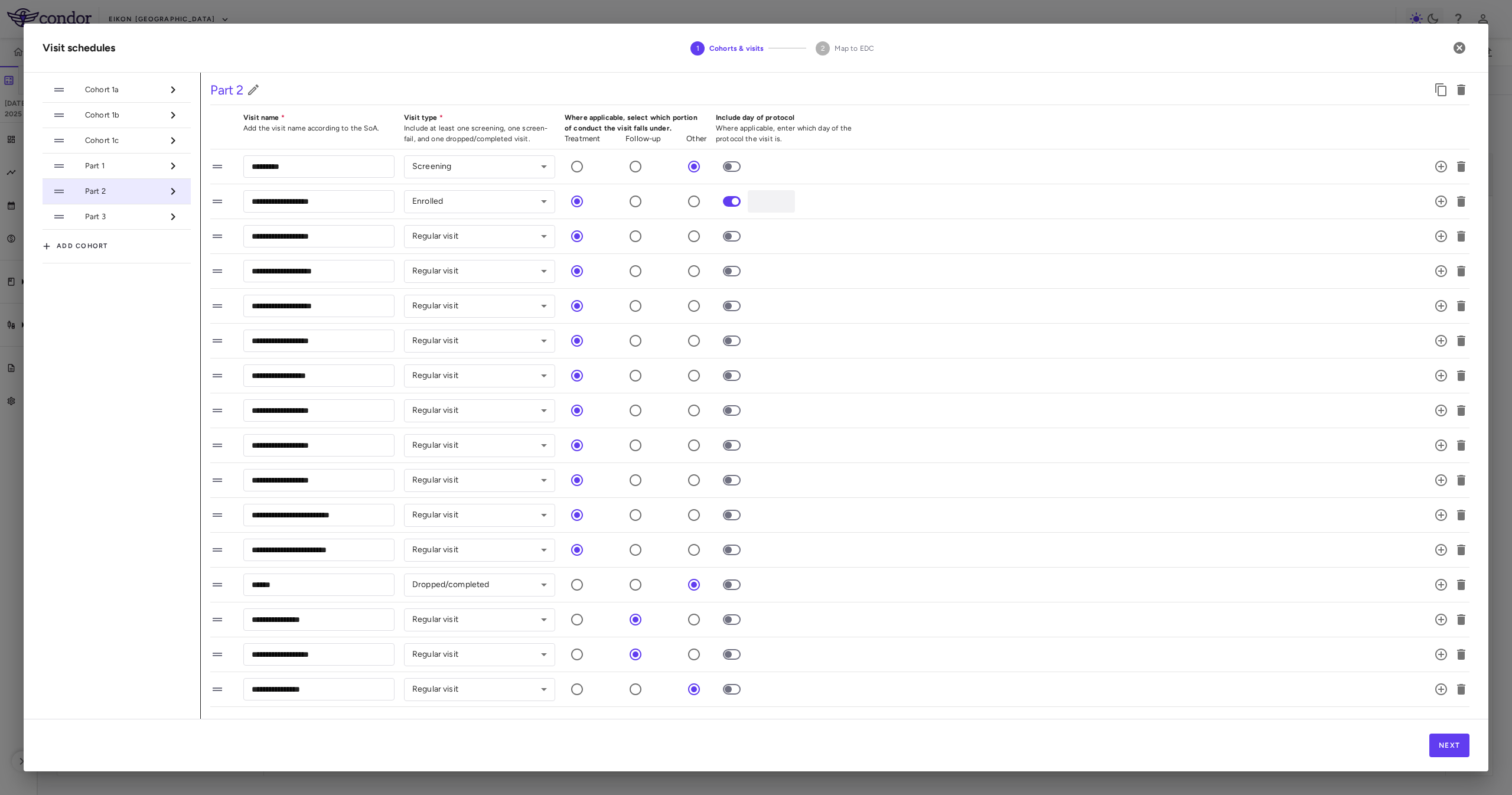
drag, startPoint x: 142, startPoint y: 210, endPoint x: 808, endPoint y: 794, distance: 885.8
click at [143, 211] on li "Part 3" at bounding box center [116, 217] width 148 height 26
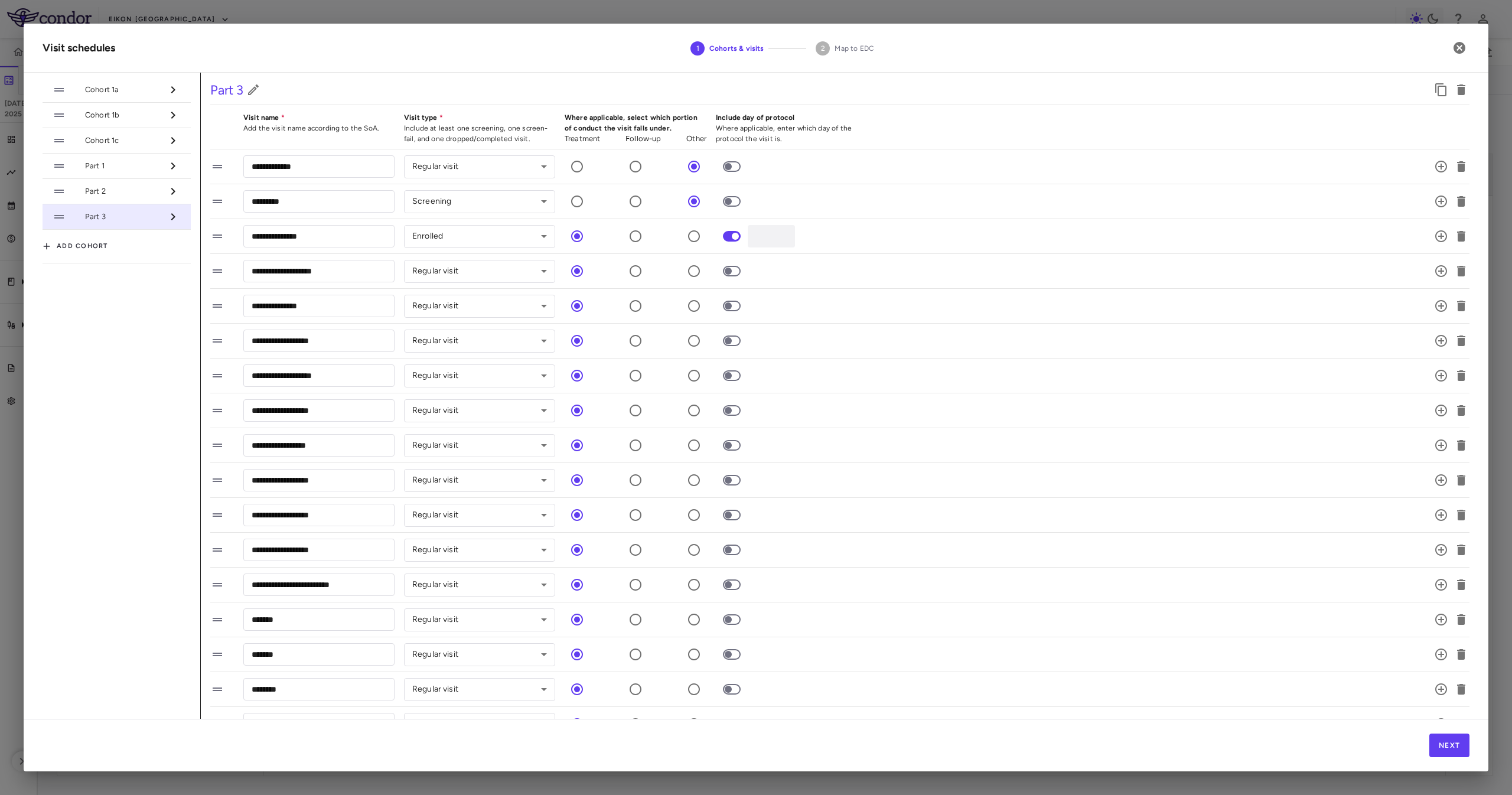
click at [104, 87] on span "Cohort 1a" at bounding box center [123, 90] width 77 height 10
click at [145, 110] on li "Cohort 1b" at bounding box center [116, 115] width 148 height 26
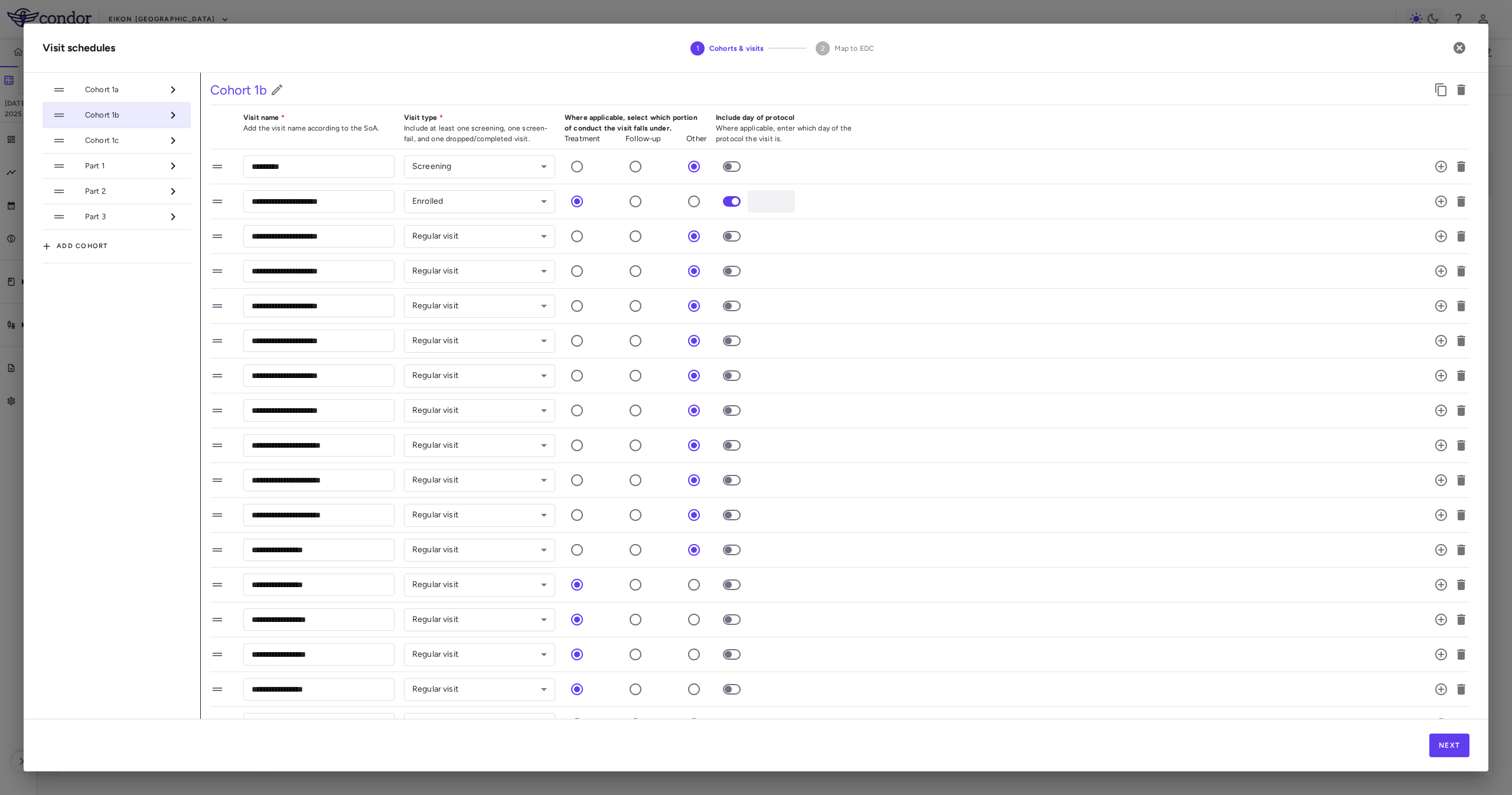
click at [152, 143] on span "Cohort 1c" at bounding box center [123, 140] width 77 height 10
click at [157, 202] on li "Part 2" at bounding box center [116, 192] width 148 height 26
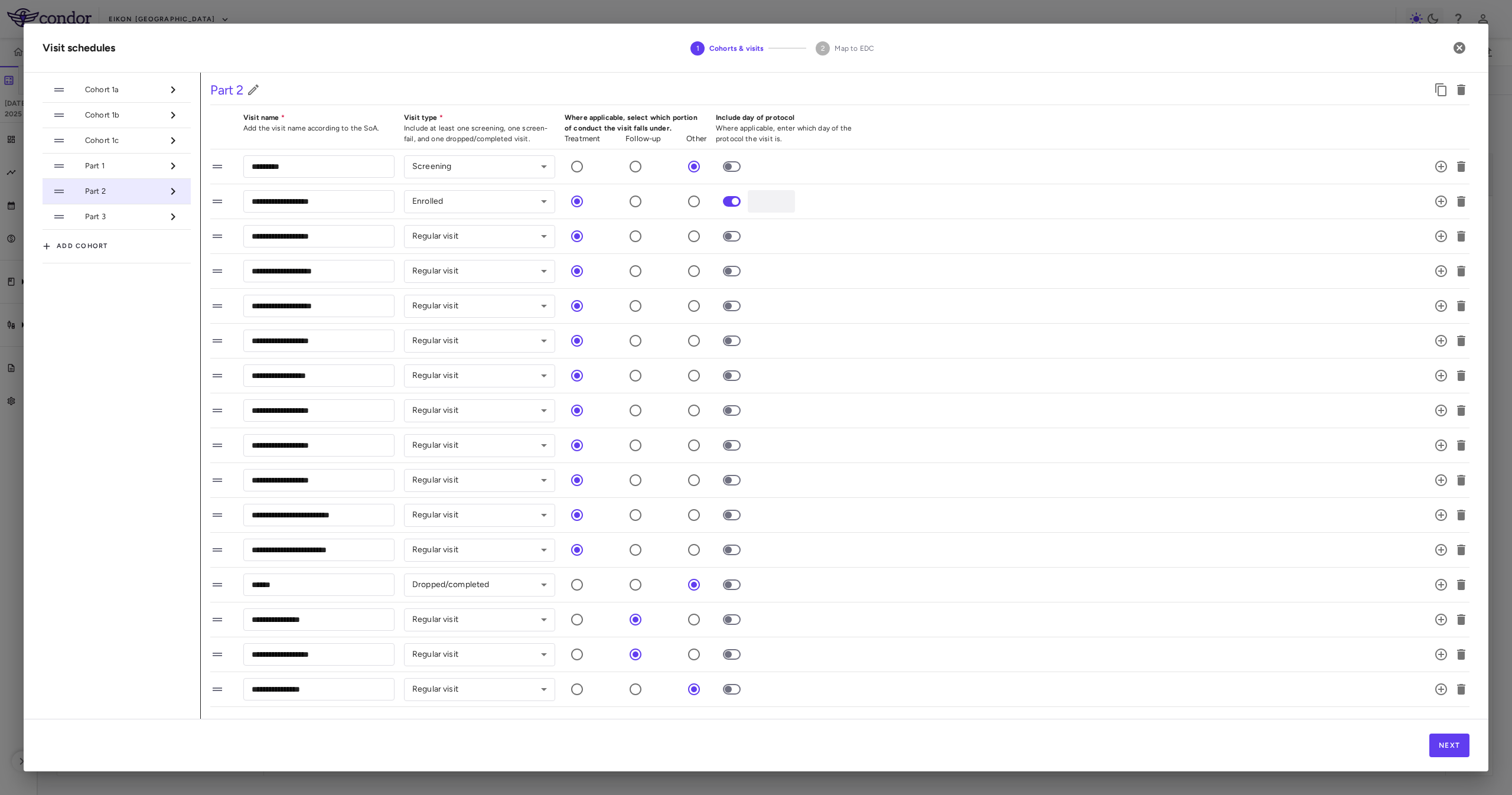
click at [130, 223] on li "Part 3" at bounding box center [116, 217] width 148 height 26
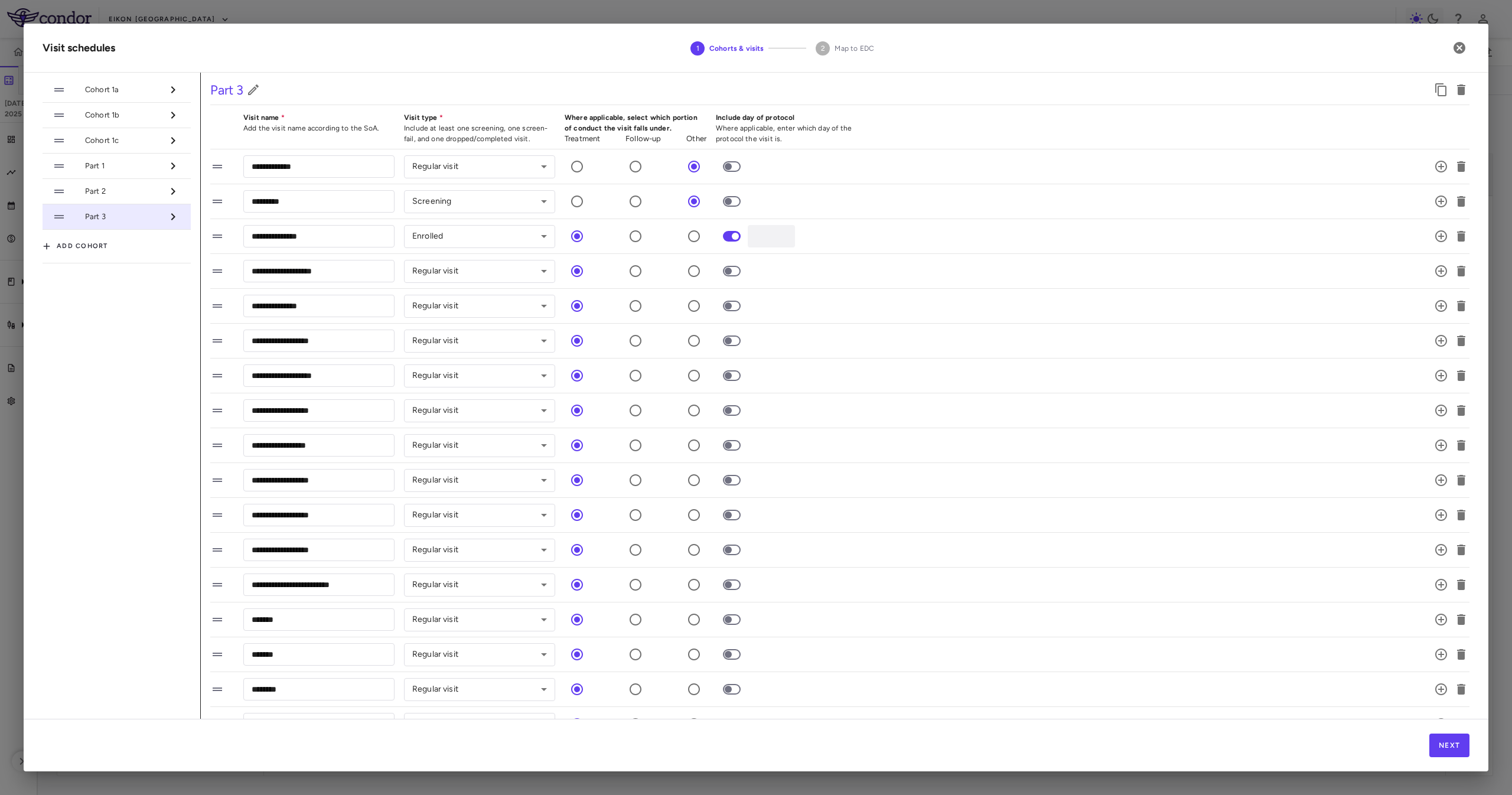
click at [179, 184] on div at bounding box center [172, 191] width 18 height 20
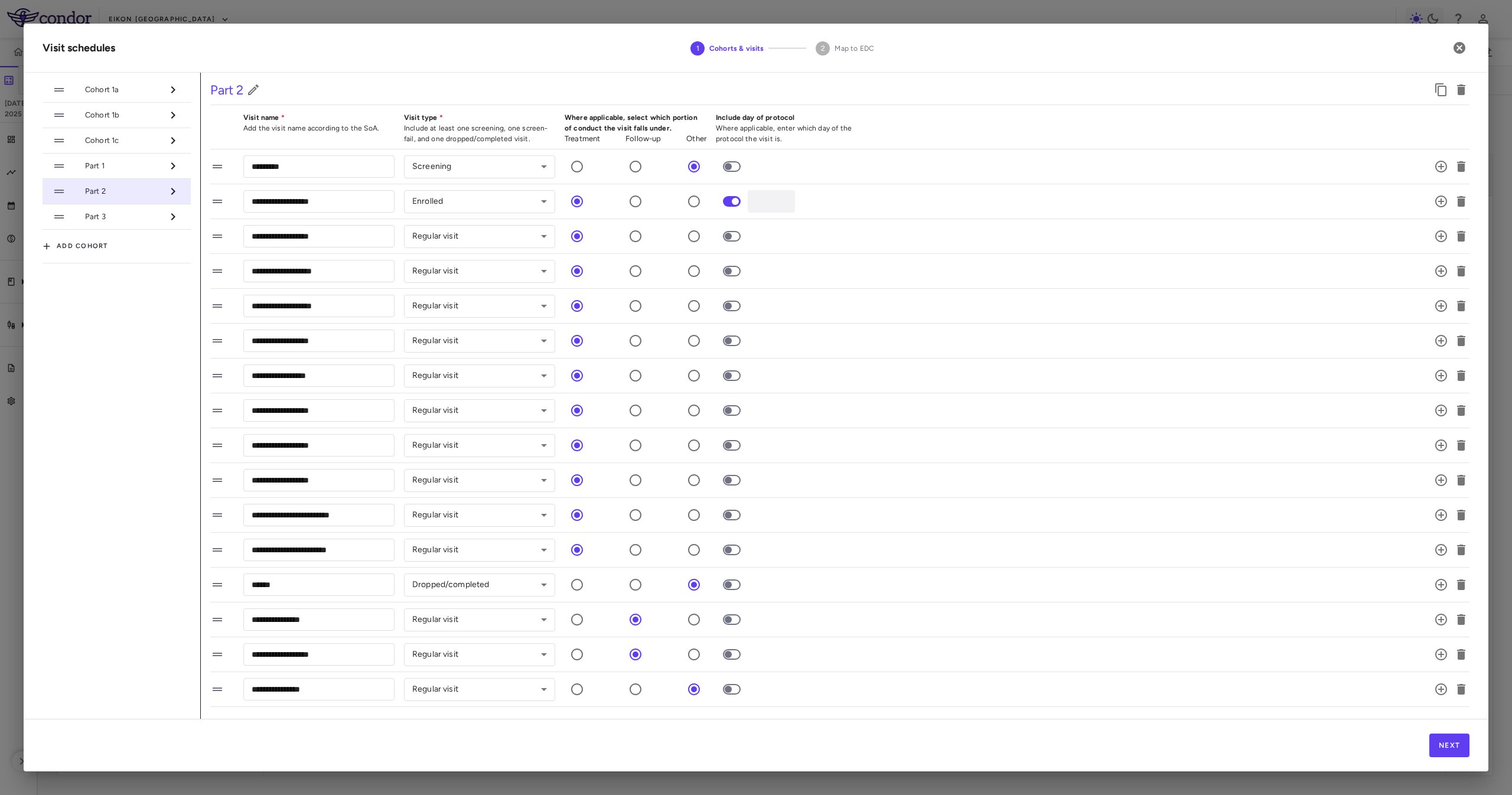
click at [171, 211] on div at bounding box center [172, 217] width 18 height 20
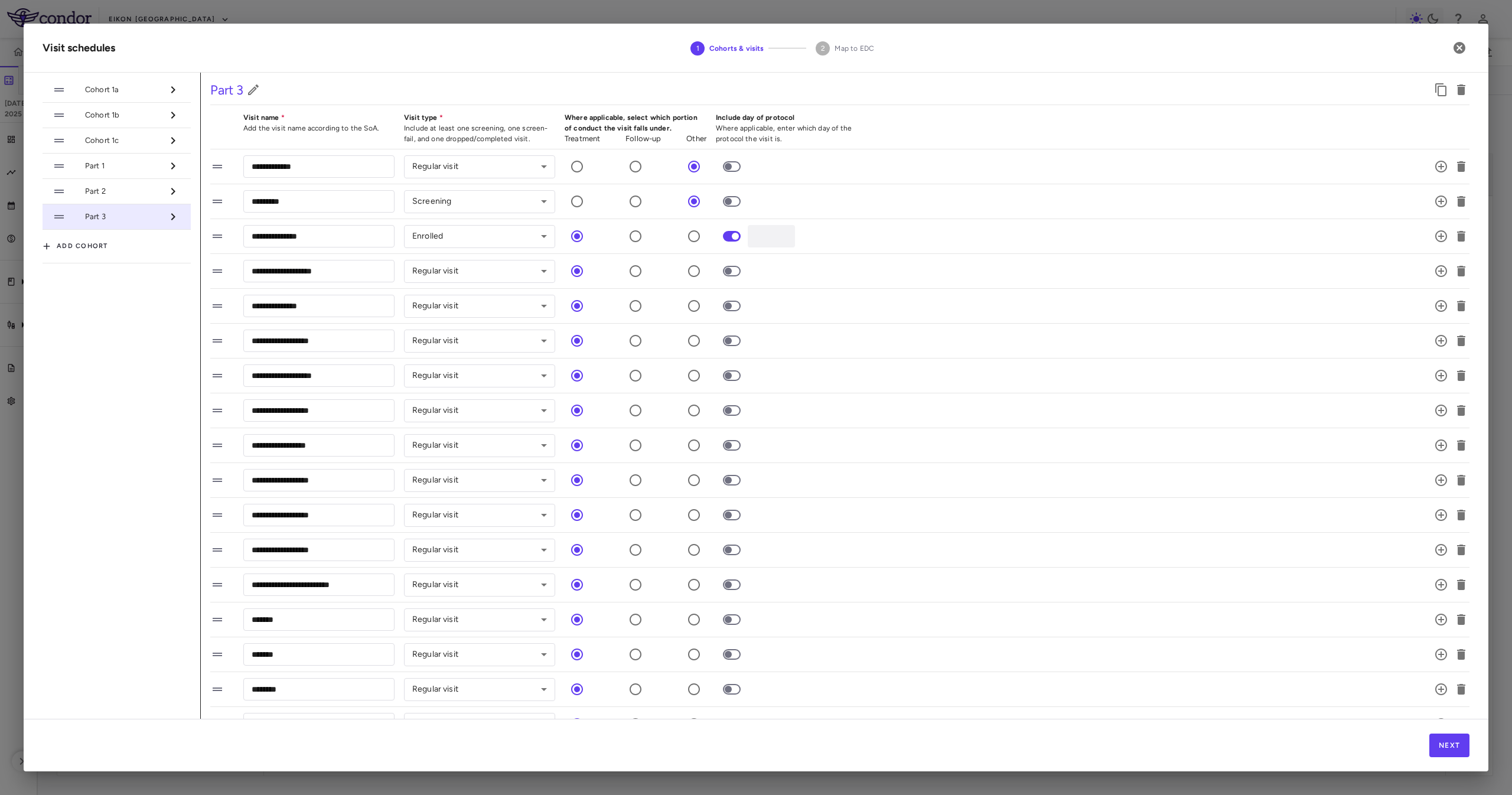
click at [177, 180] on li "Part 2" at bounding box center [116, 192] width 148 height 26
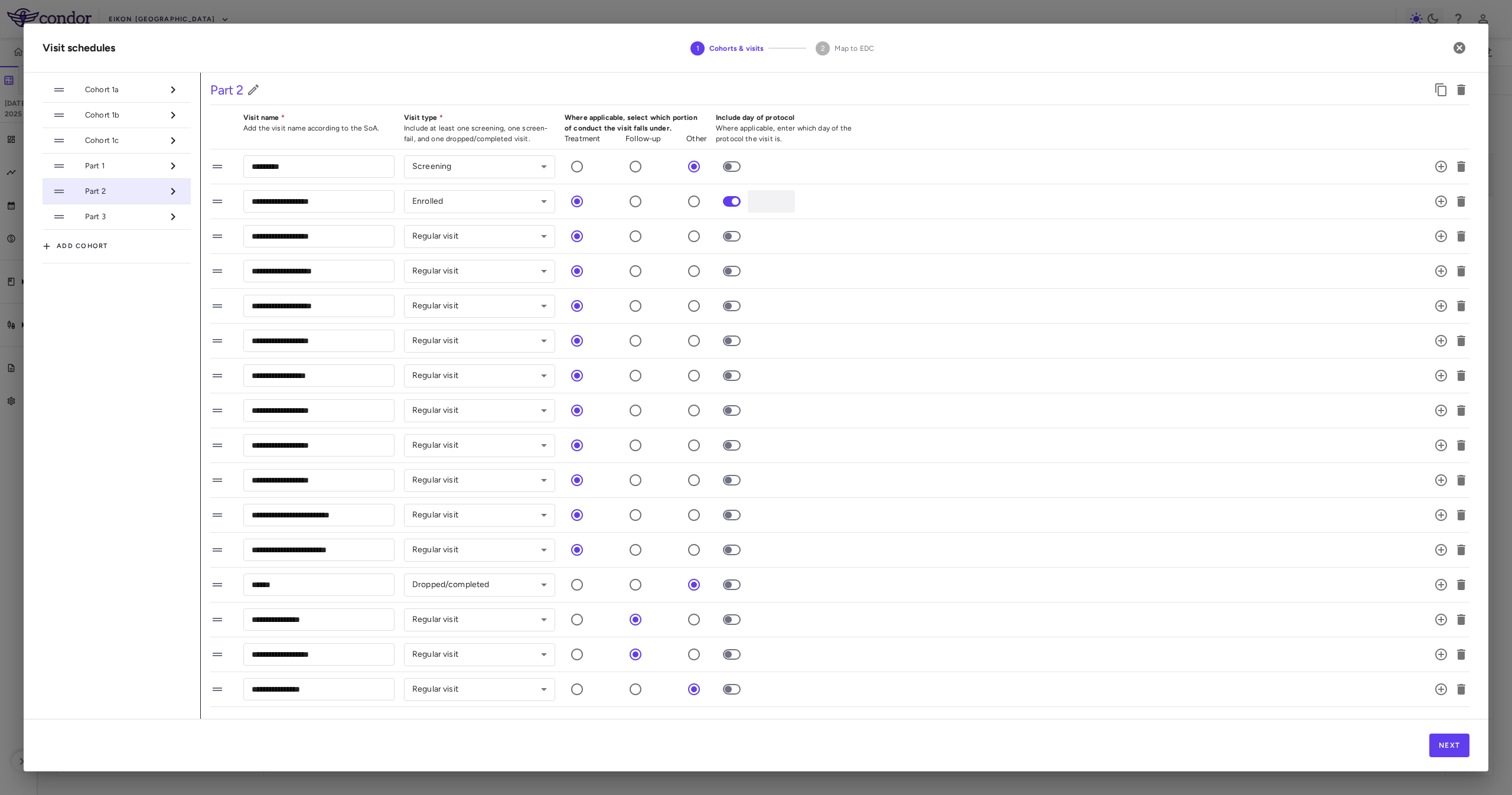
click at [135, 162] on span "Part 1" at bounding box center [123, 165] width 77 height 10
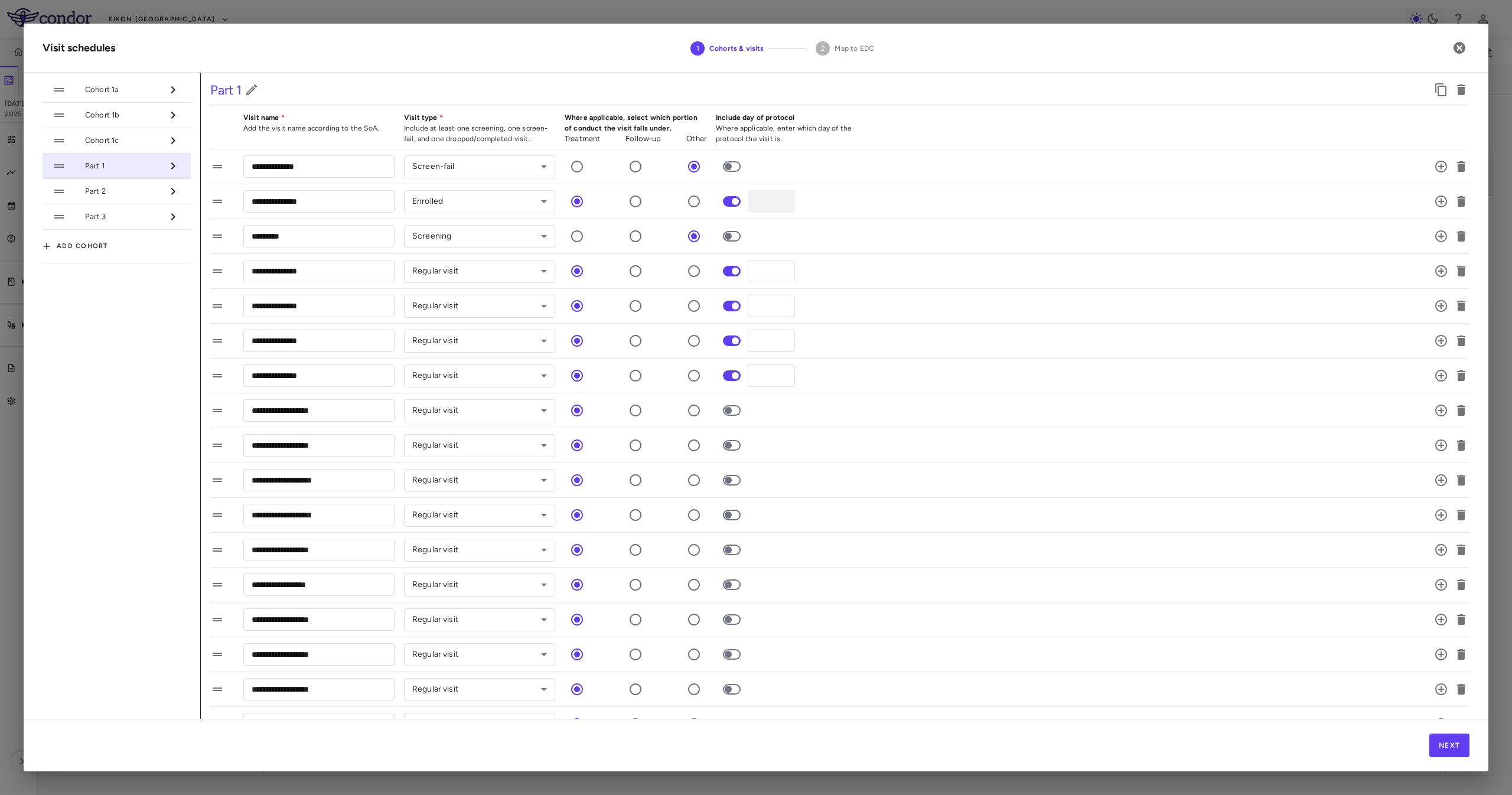
click at [148, 79] on li "Cohort 1a" at bounding box center [116, 90] width 148 height 26
click at [140, 106] on li "Cohort 1b" at bounding box center [116, 115] width 148 height 26
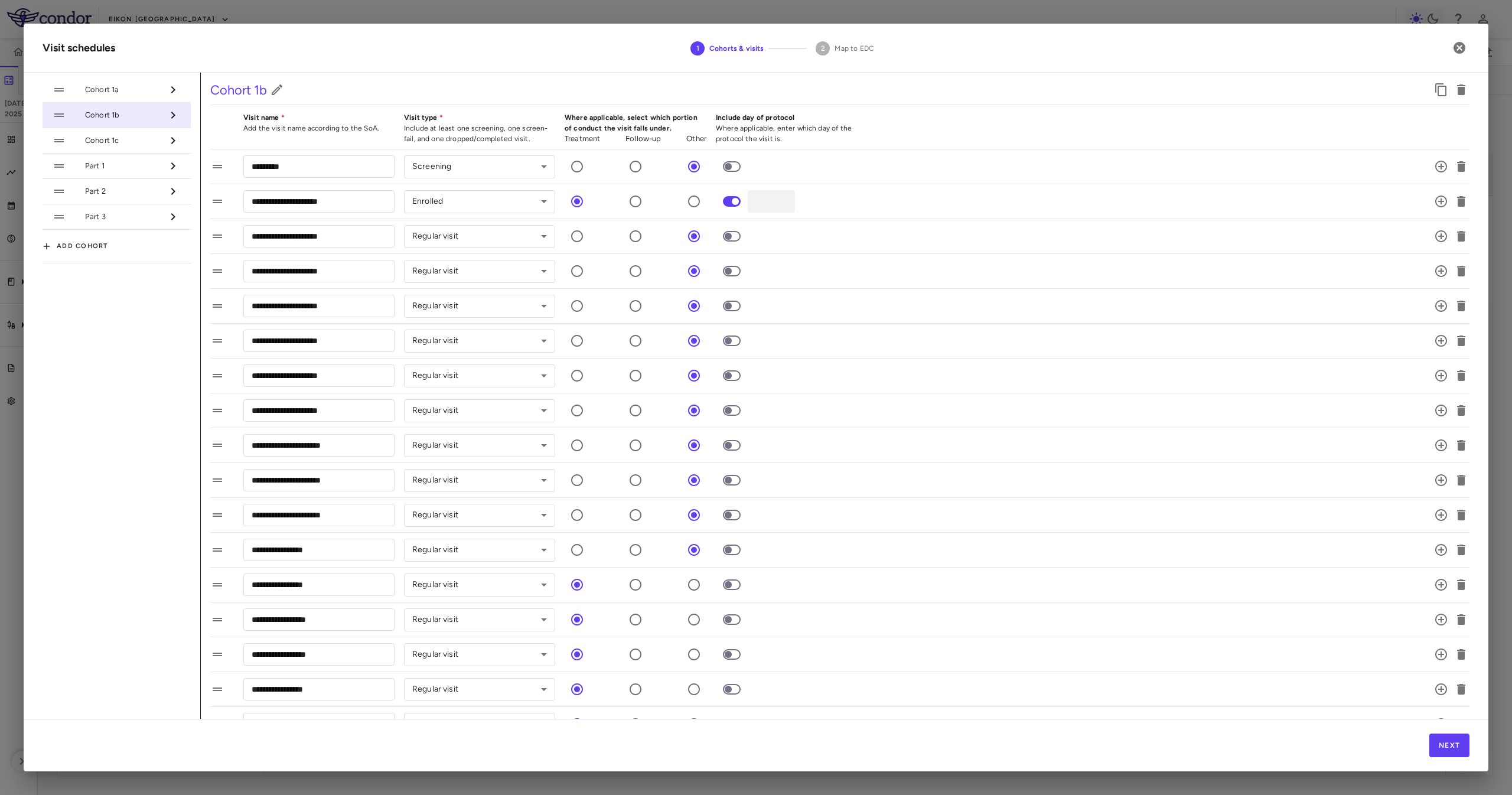
click at [151, 155] on li "Part 1" at bounding box center [116, 166] width 148 height 26
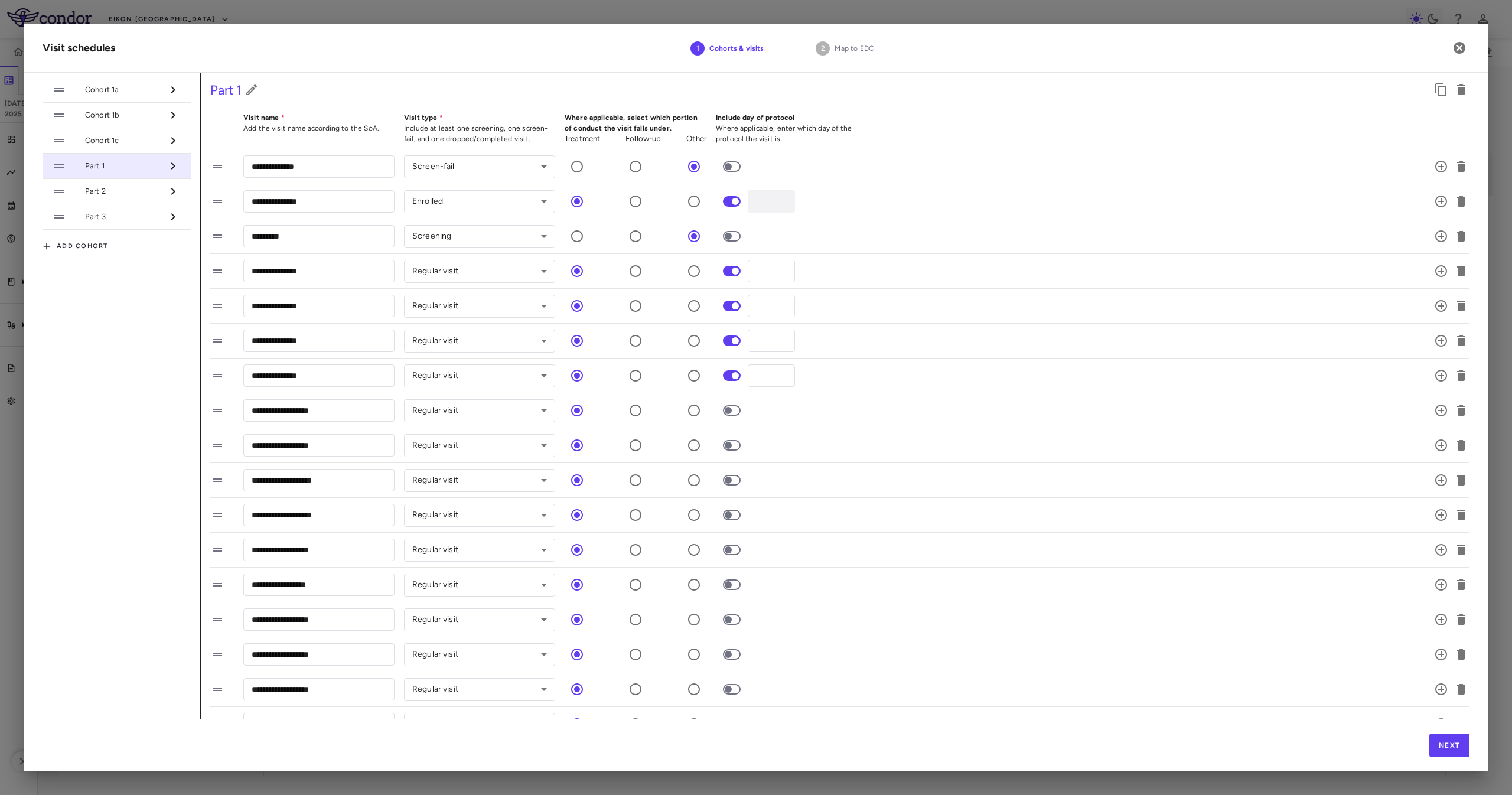
click at [170, 140] on div at bounding box center [172, 140] width 18 height 20
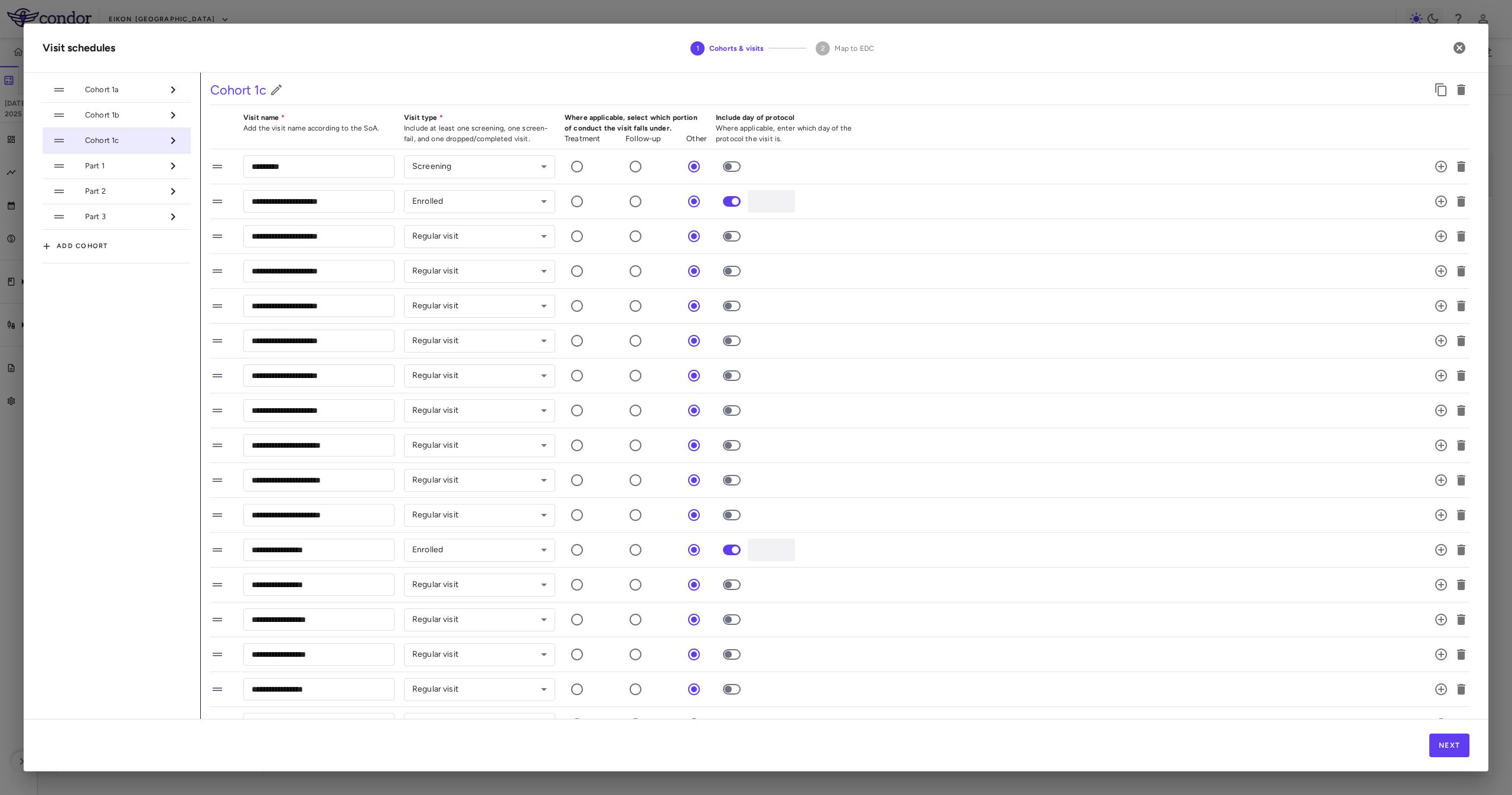
click at [128, 95] on li "Cohort 1a" at bounding box center [116, 90] width 148 height 26
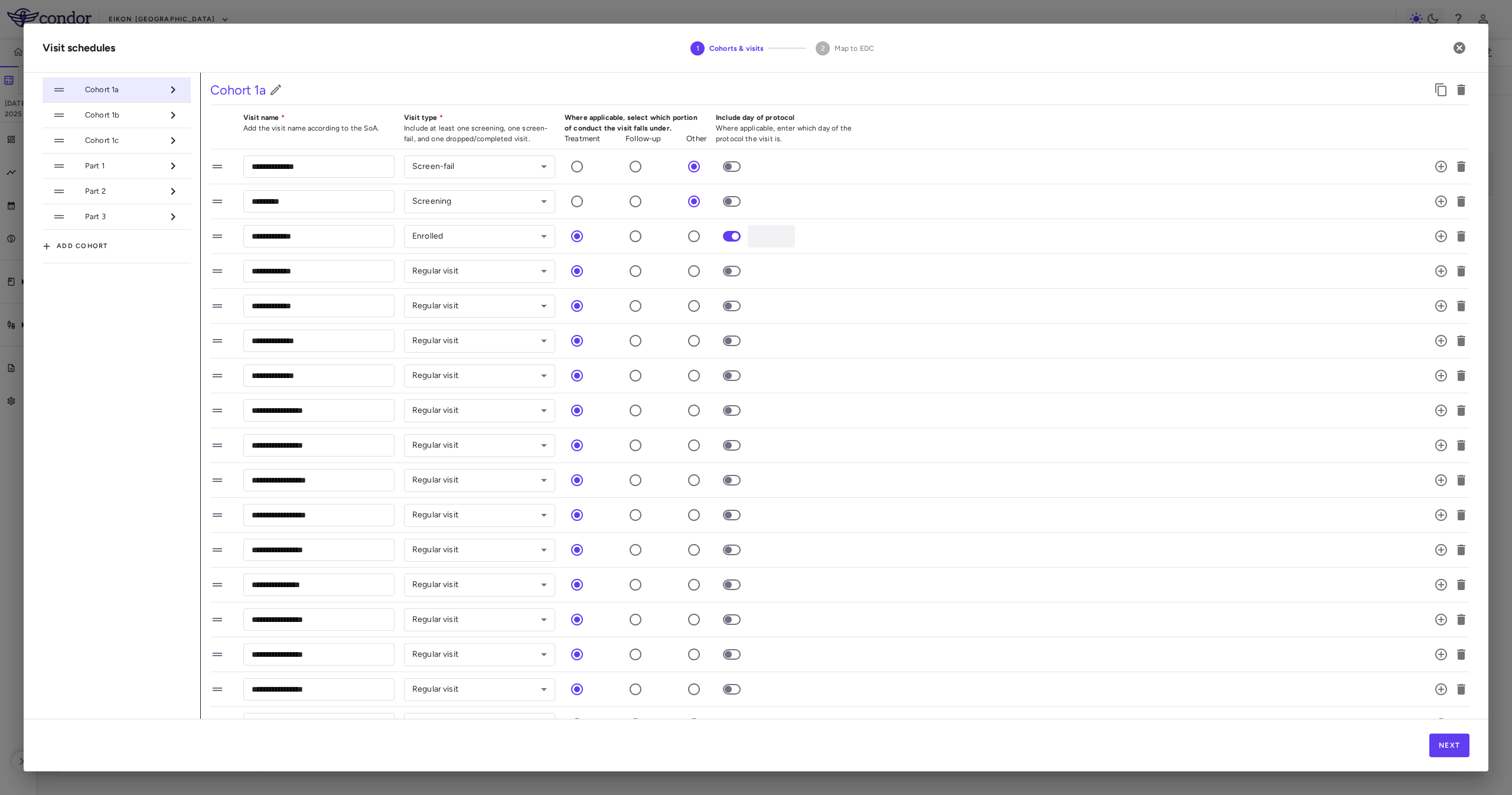
drag, startPoint x: 137, startPoint y: 110, endPoint x: 133, endPoint y: 138, distance: 28.3
click at [137, 110] on li "Cohort 1b" at bounding box center [116, 115] width 148 height 26
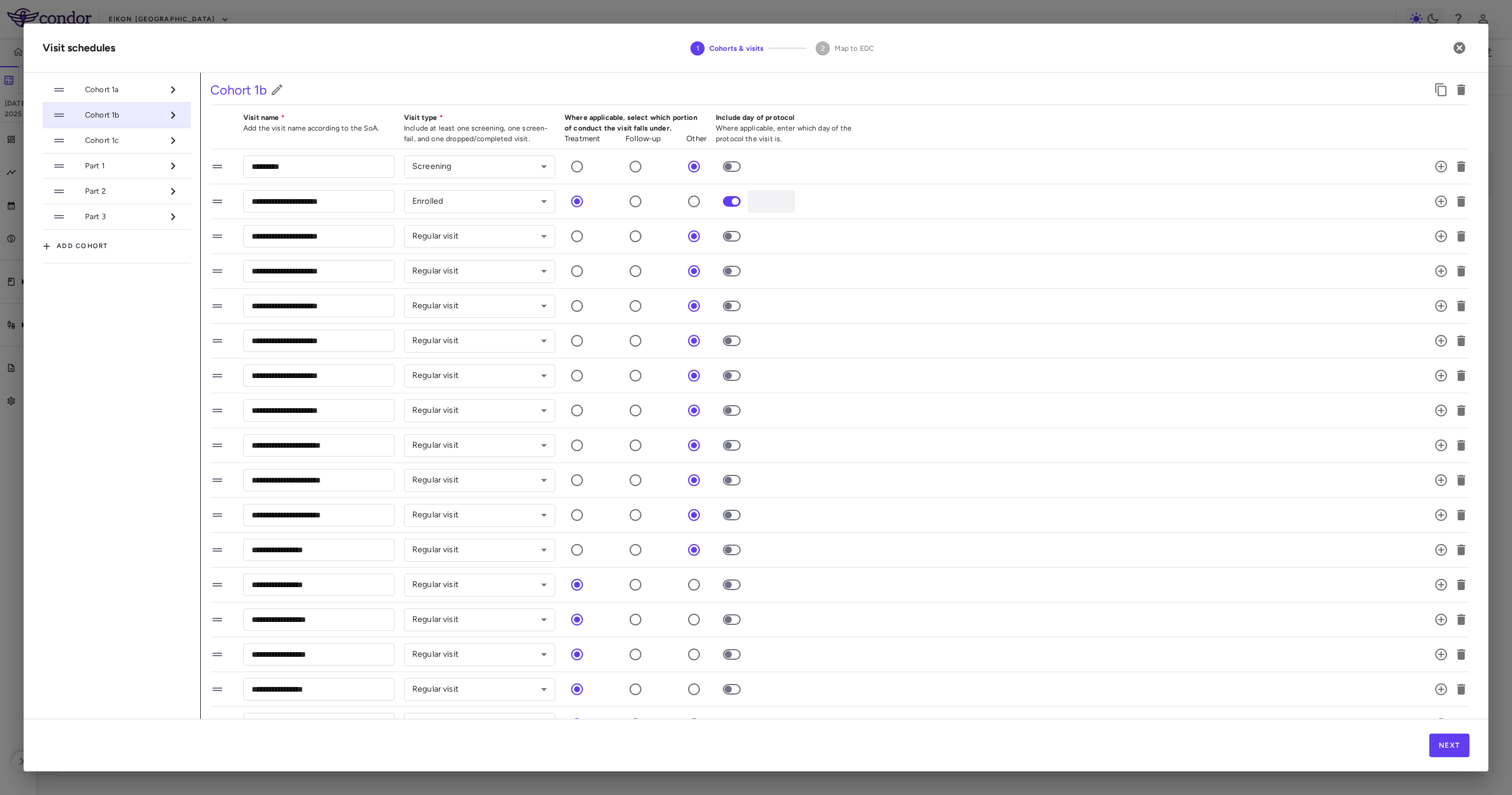
click at [137, 133] on li "Cohort 1c" at bounding box center [116, 140] width 148 height 26
click at [165, 118] on div at bounding box center [172, 115] width 18 height 20
click at [173, 134] on div at bounding box center [172, 140] width 18 height 20
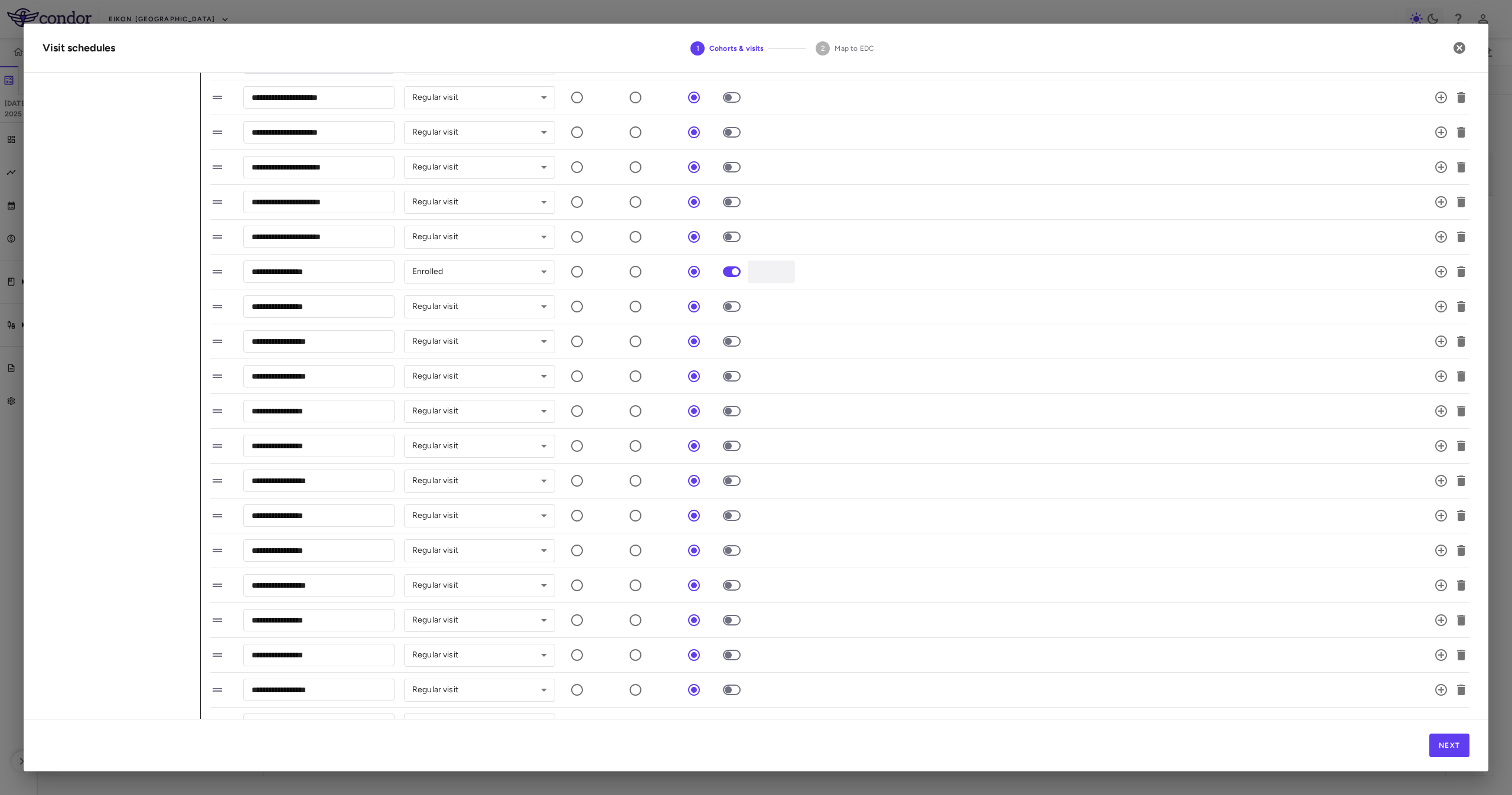
scroll to position [118, 0]
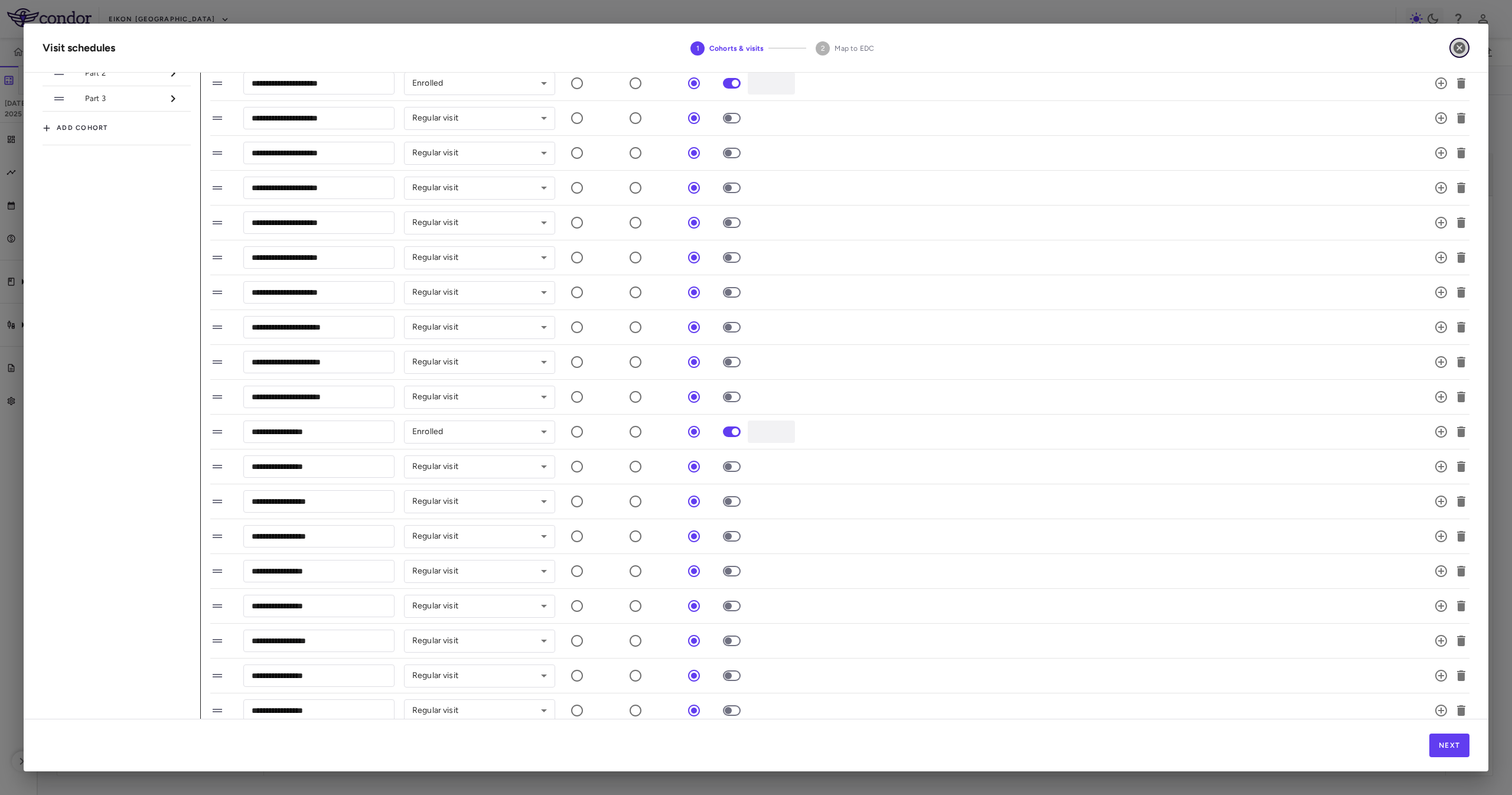
click at [1449, 46] on button "button" at bounding box center [1459, 48] width 20 height 20
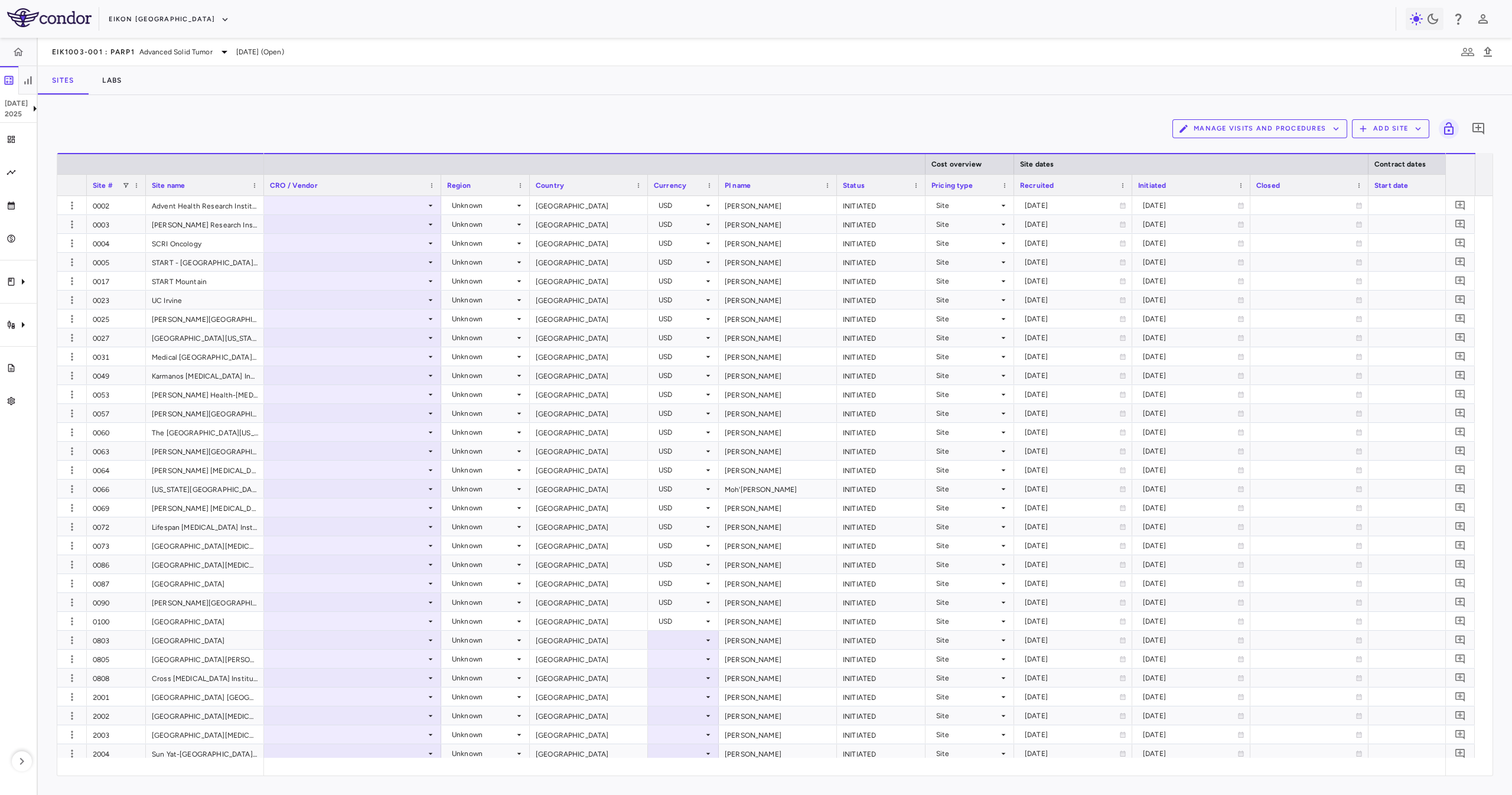
click at [510, 101] on div "Manage Visits and Procedures Add Site 0 Drag here to set row groups Drag here t…" at bounding box center [776, 446] width 1475 height 701
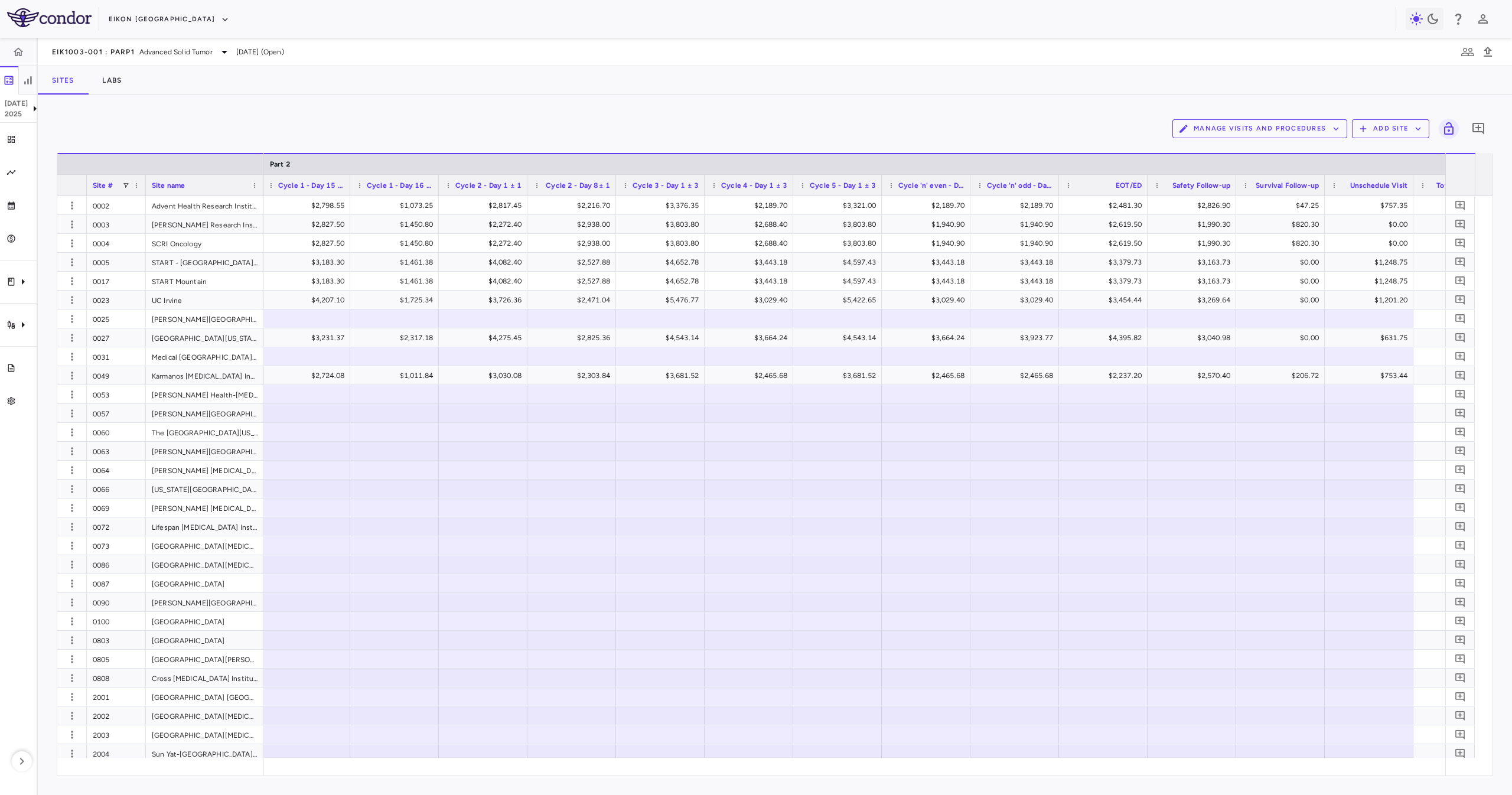
scroll to position [0, 3797]
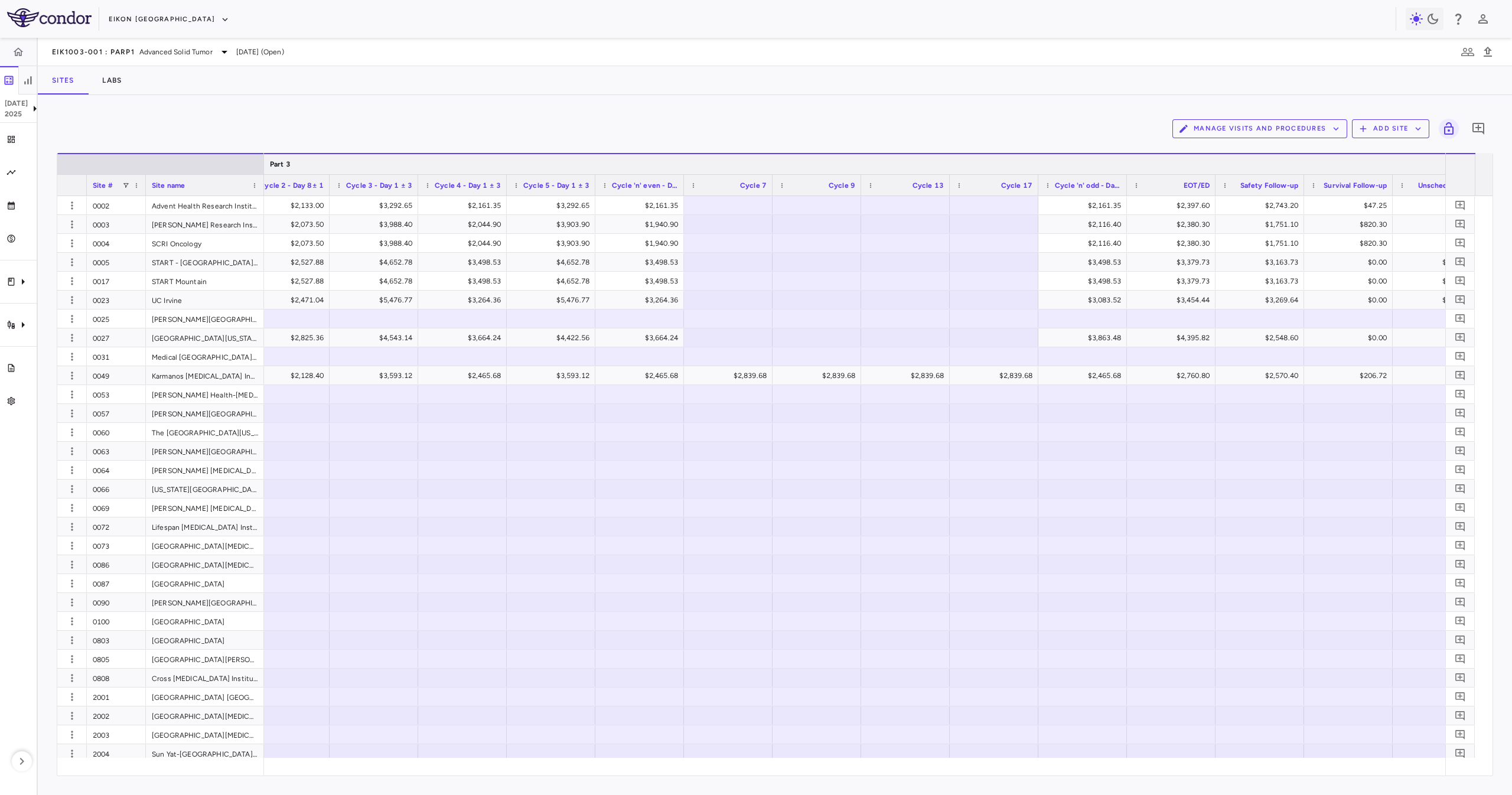
click at [348, 168] on div "Part 3" at bounding box center [551, 164] width 2026 height 14
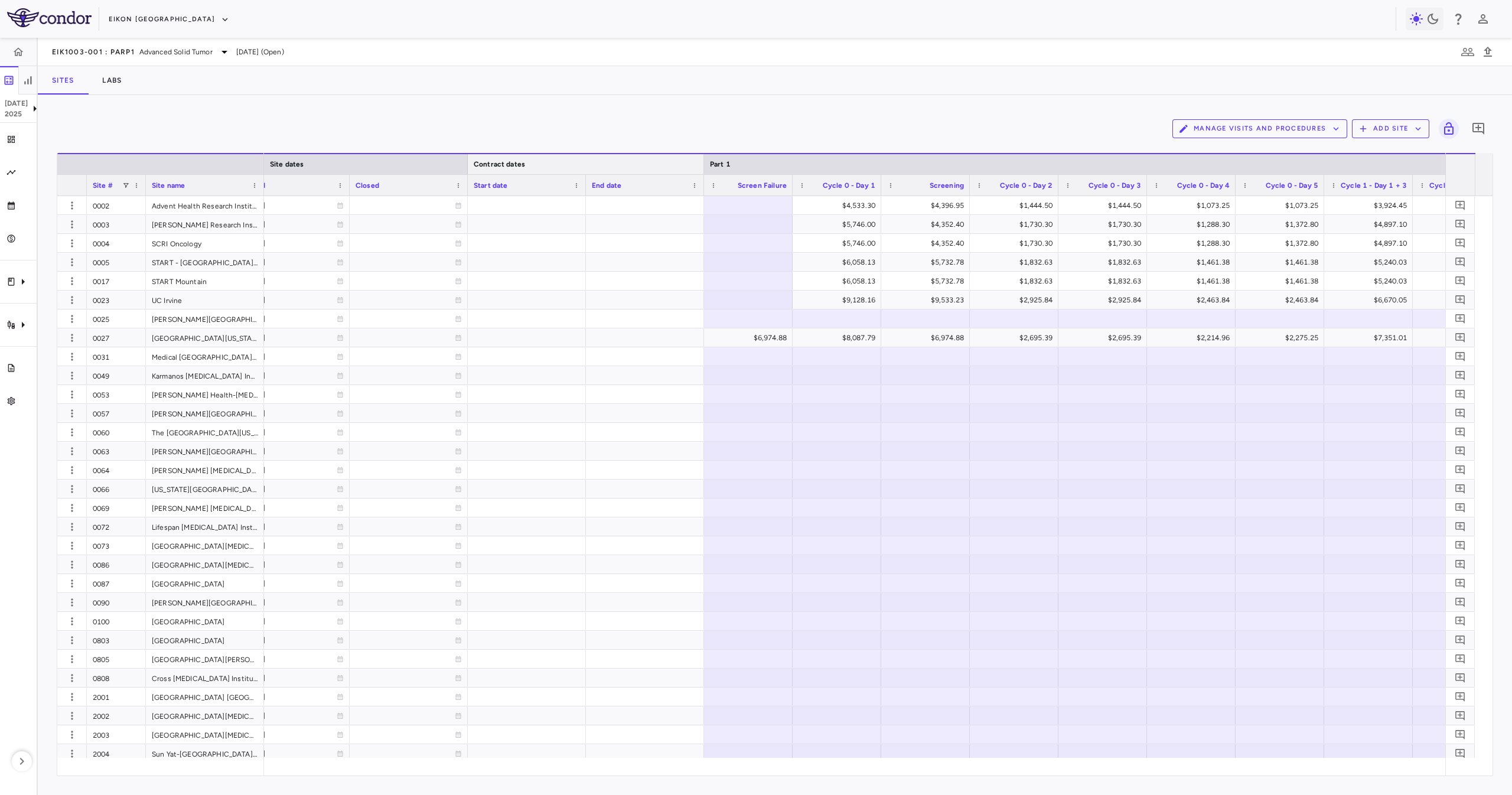
click at [703, 164] on div at bounding box center [703, 164] width 5 height 20
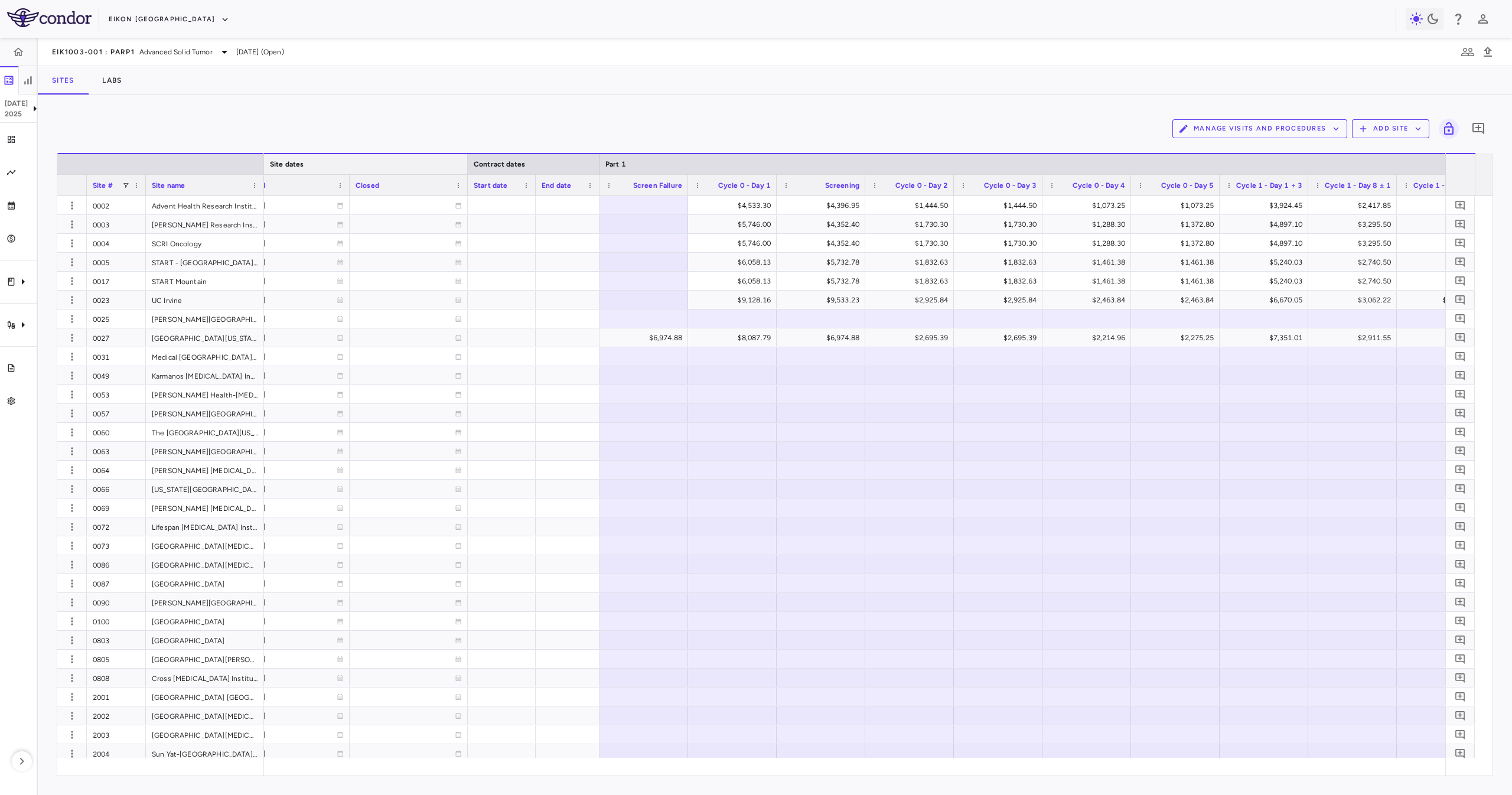
click at [467, 159] on div at bounding box center [466, 164] width 5 height 20
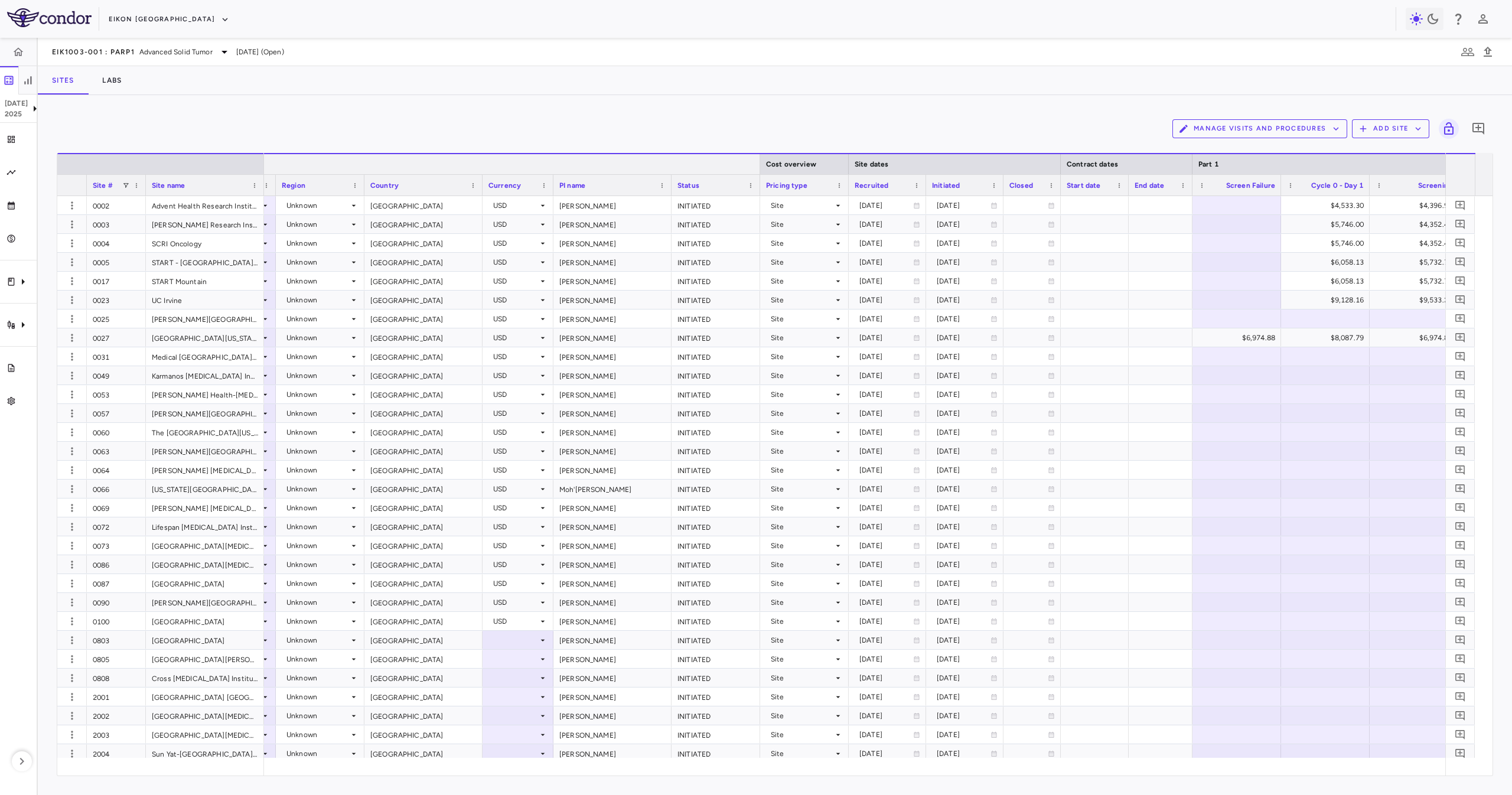
click at [757, 161] on div at bounding box center [759, 164] width 5 height 20
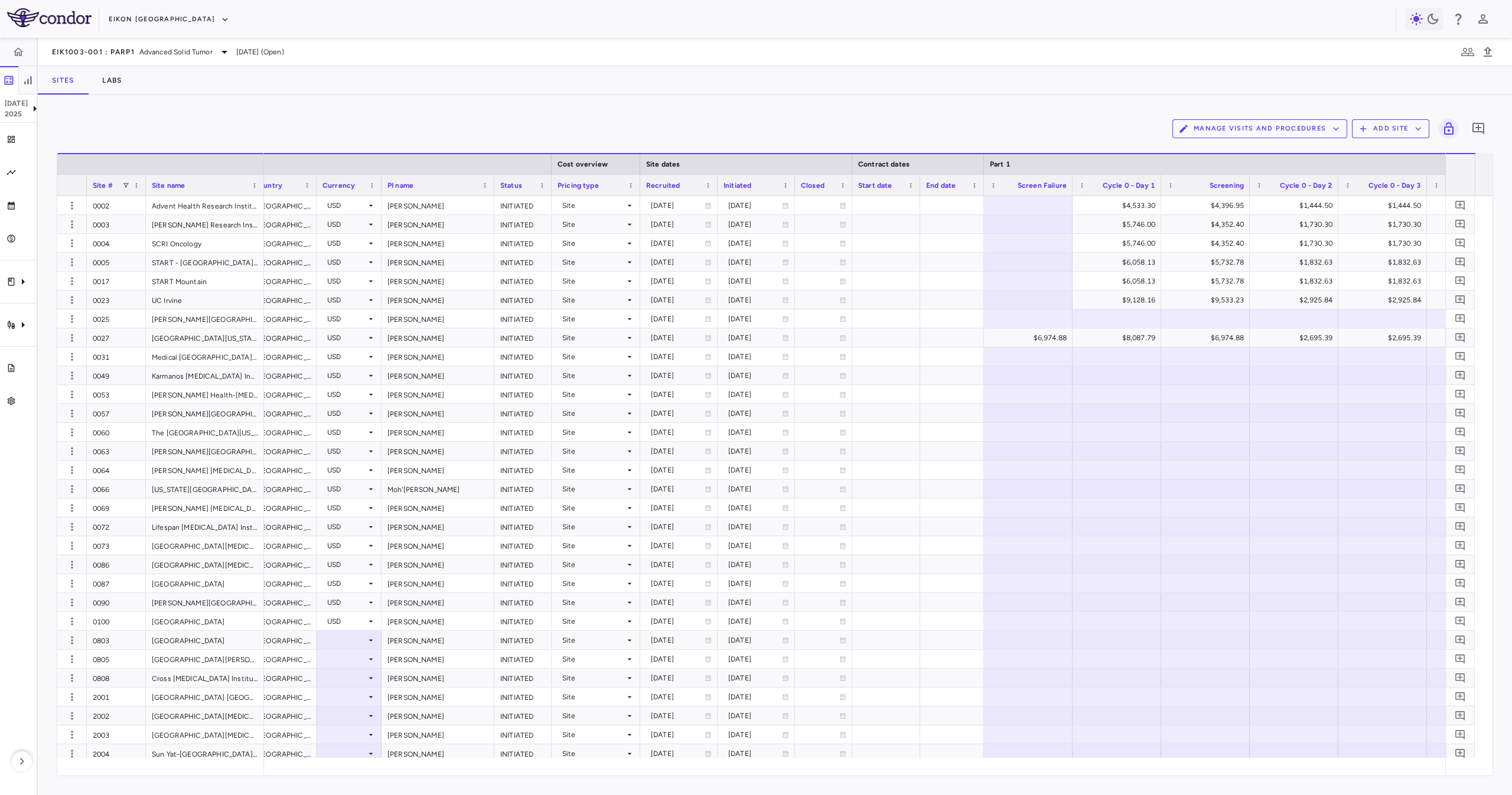
drag, startPoint x: 380, startPoint y: 777, endPoint x: 349, endPoint y: 771, distance: 31.6
click at [365, 780] on div "Manage Visits and Procedures Add Site 0 Drag here to set row groups Drag here t…" at bounding box center [776, 446] width 1475 height 701
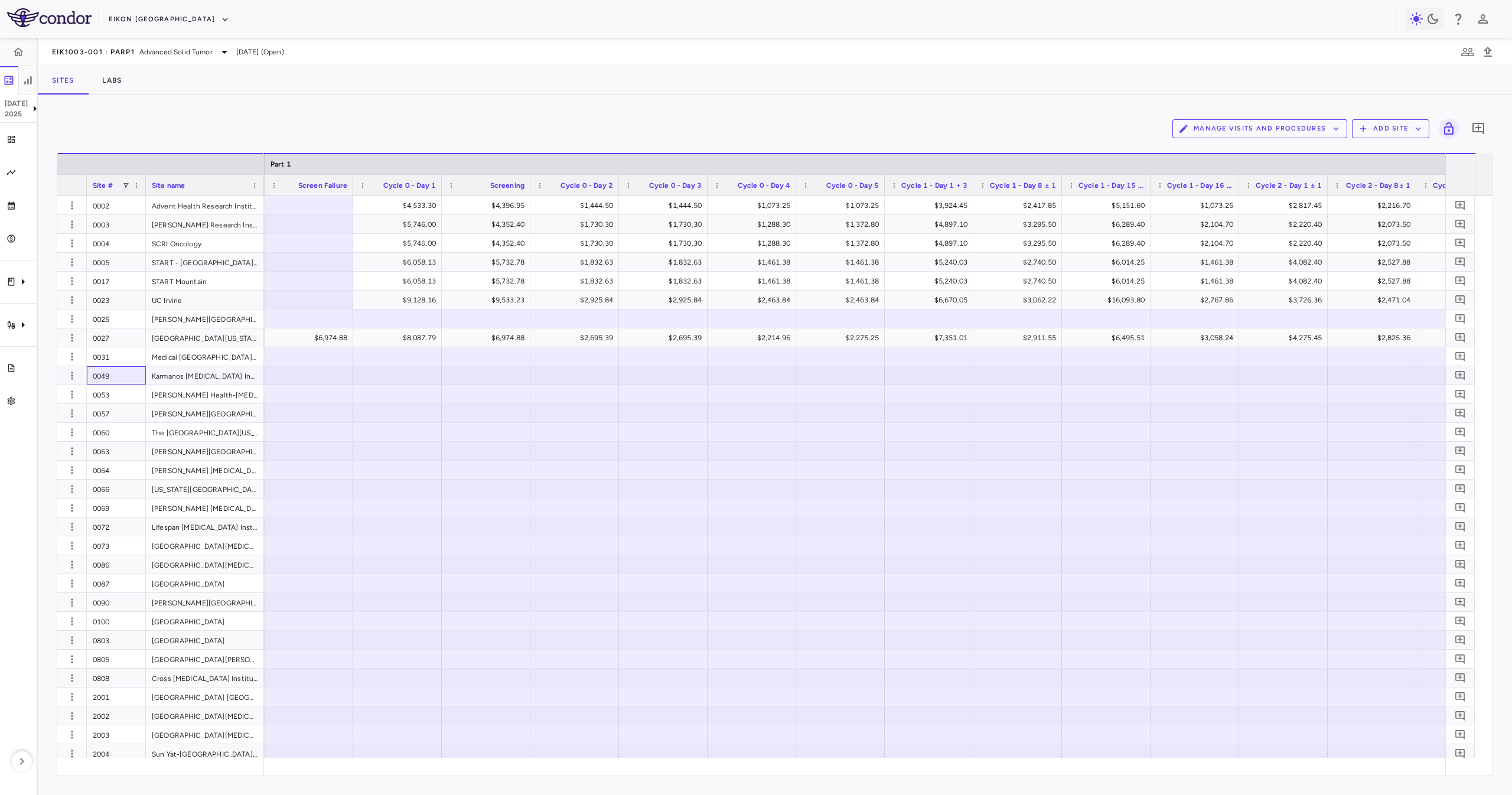
click at [116, 374] on div "0049" at bounding box center [116, 375] width 59 height 18
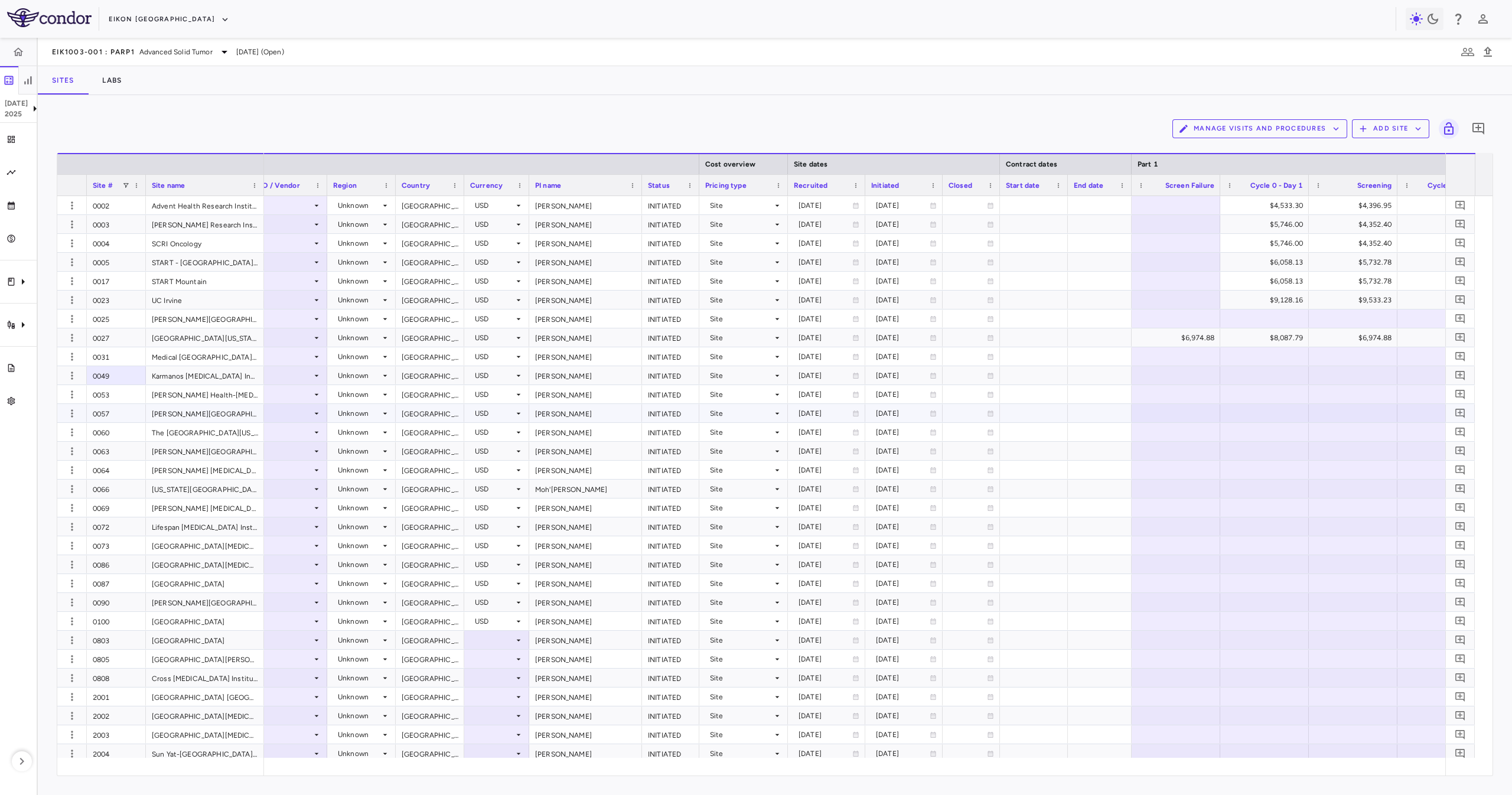
click at [112, 390] on div "0053" at bounding box center [116, 394] width 59 height 18
click at [1288, 135] on button "Manage Visits and Procedures" at bounding box center [1259, 129] width 175 height 19
click at [1267, 151] on li "Visit Schedules" at bounding box center [1247, 152] width 126 height 18
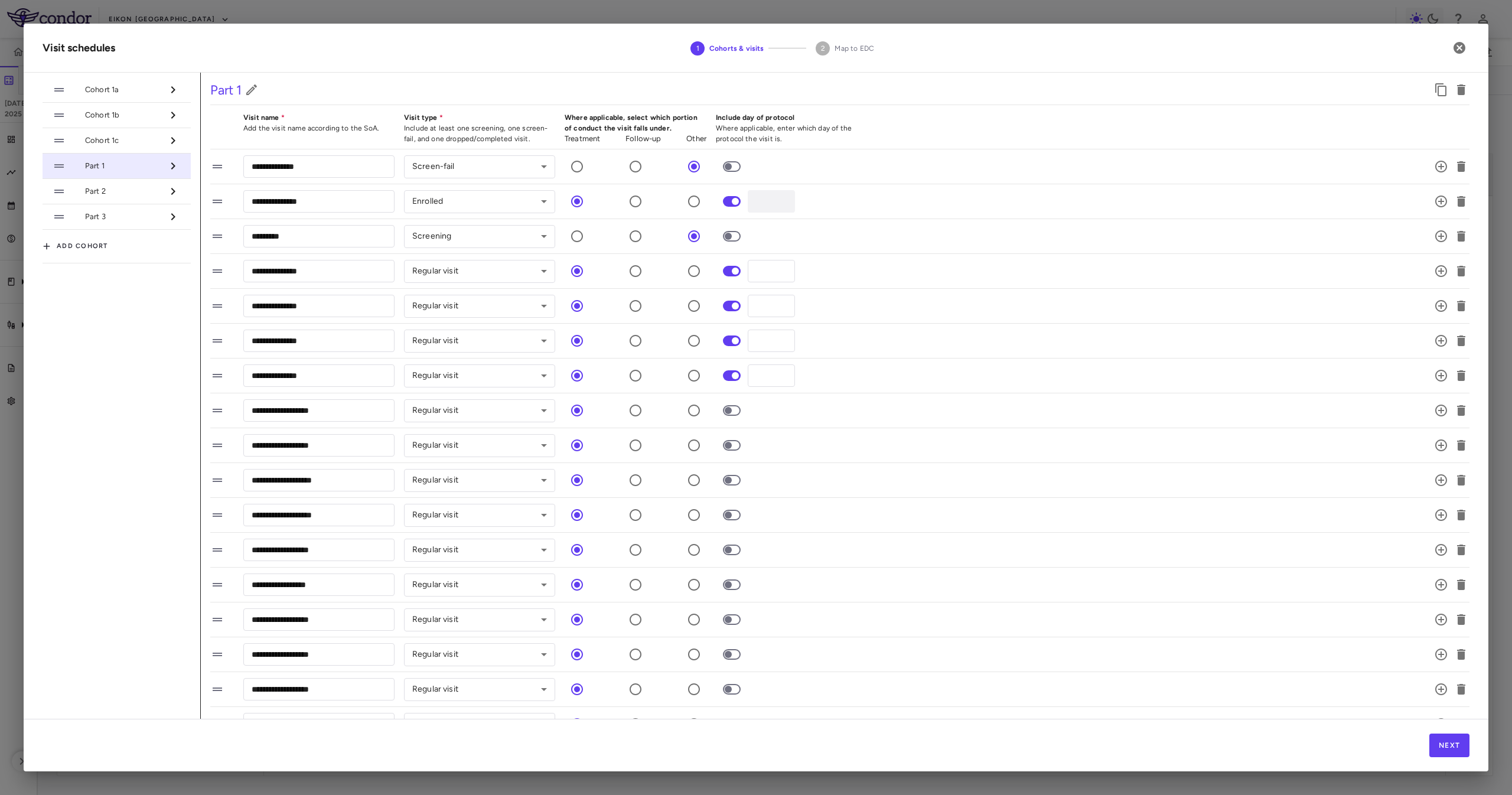
click at [120, 156] on li "Part 1" at bounding box center [116, 166] width 148 height 26
click at [128, 143] on span "Cohort 1c" at bounding box center [123, 140] width 77 height 10
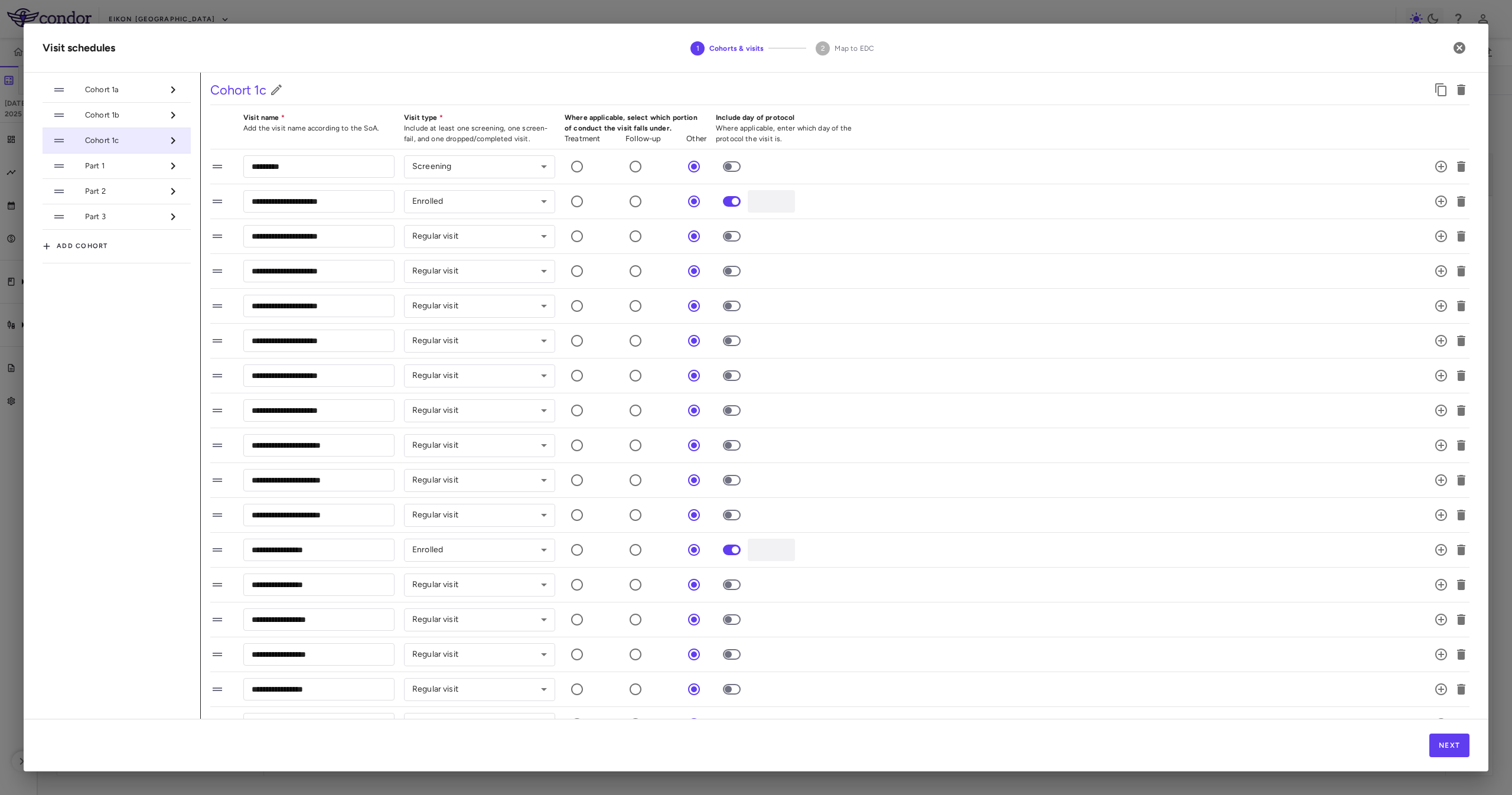
click at [144, 115] on span "Cohort 1b" at bounding box center [123, 115] width 77 height 10
click at [154, 96] on li "Cohort 1a" at bounding box center [116, 90] width 148 height 26
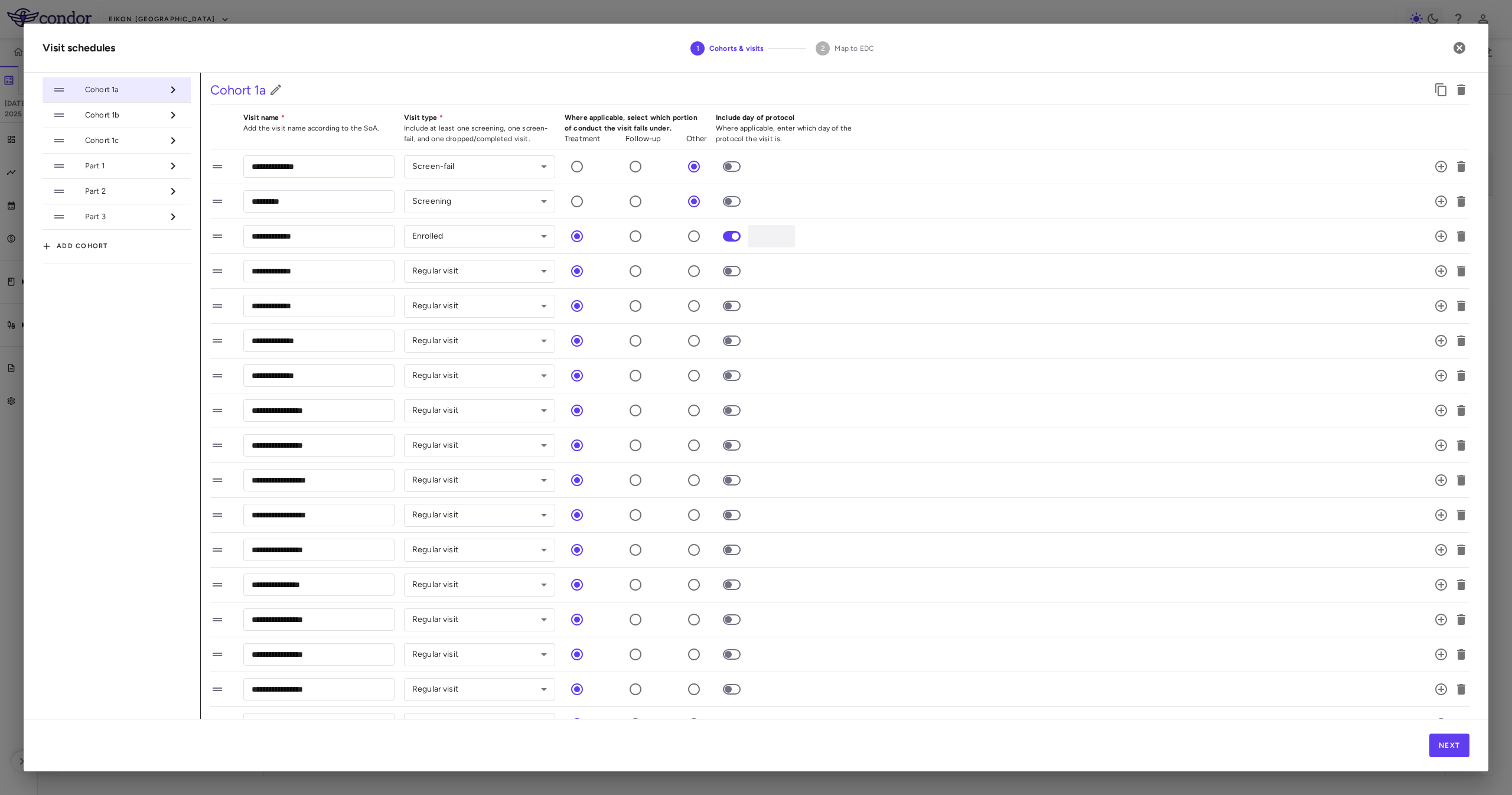
click at [167, 134] on div at bounding box center [172, 140] width 18 height 20
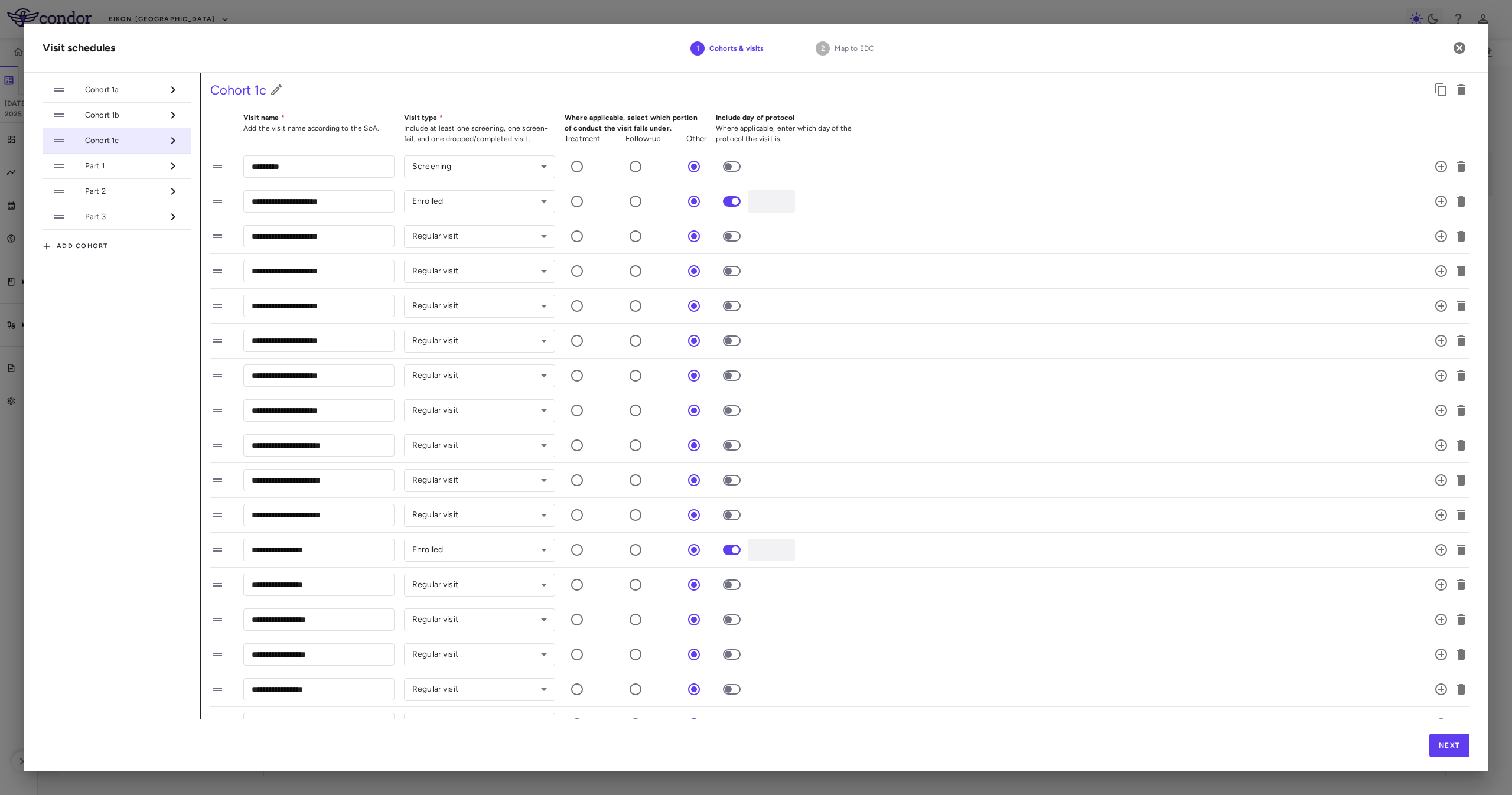
click at [173, 110] on div at bounding box center [172, 115] width 18 height 20
click at [145, 139] on span "Cohort 1c" at bounding box center [123, 140] width 77 height 10
click at [148, 75] on ul "Cohort 1a Cohort 1b Cohort 1c Part 1 Part 2 Part 3 Add cohort" at bounding box center [116, 170] width 148 height 196
click at [150, 89] on span "Cohort 1a" at bounding box center [123, 90] width 77 height 10
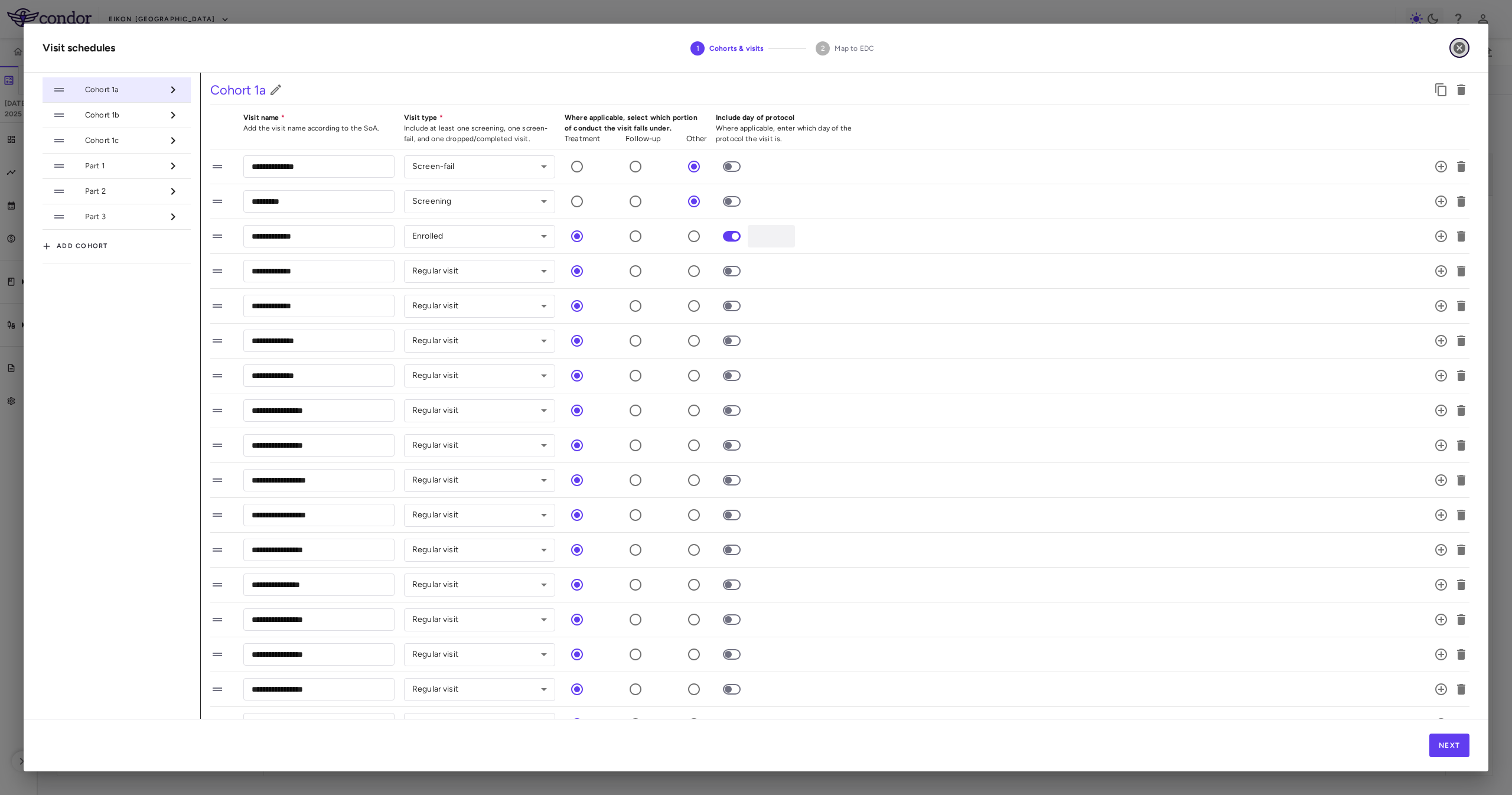
drag, startPoint x: 1464, startPoint y: 46, endPoint x: 1459, endPoint y: 38, distance: 9.4
click at [1464, 44] on icon "button" at bounding box center [1460, 48] width 14 height 14
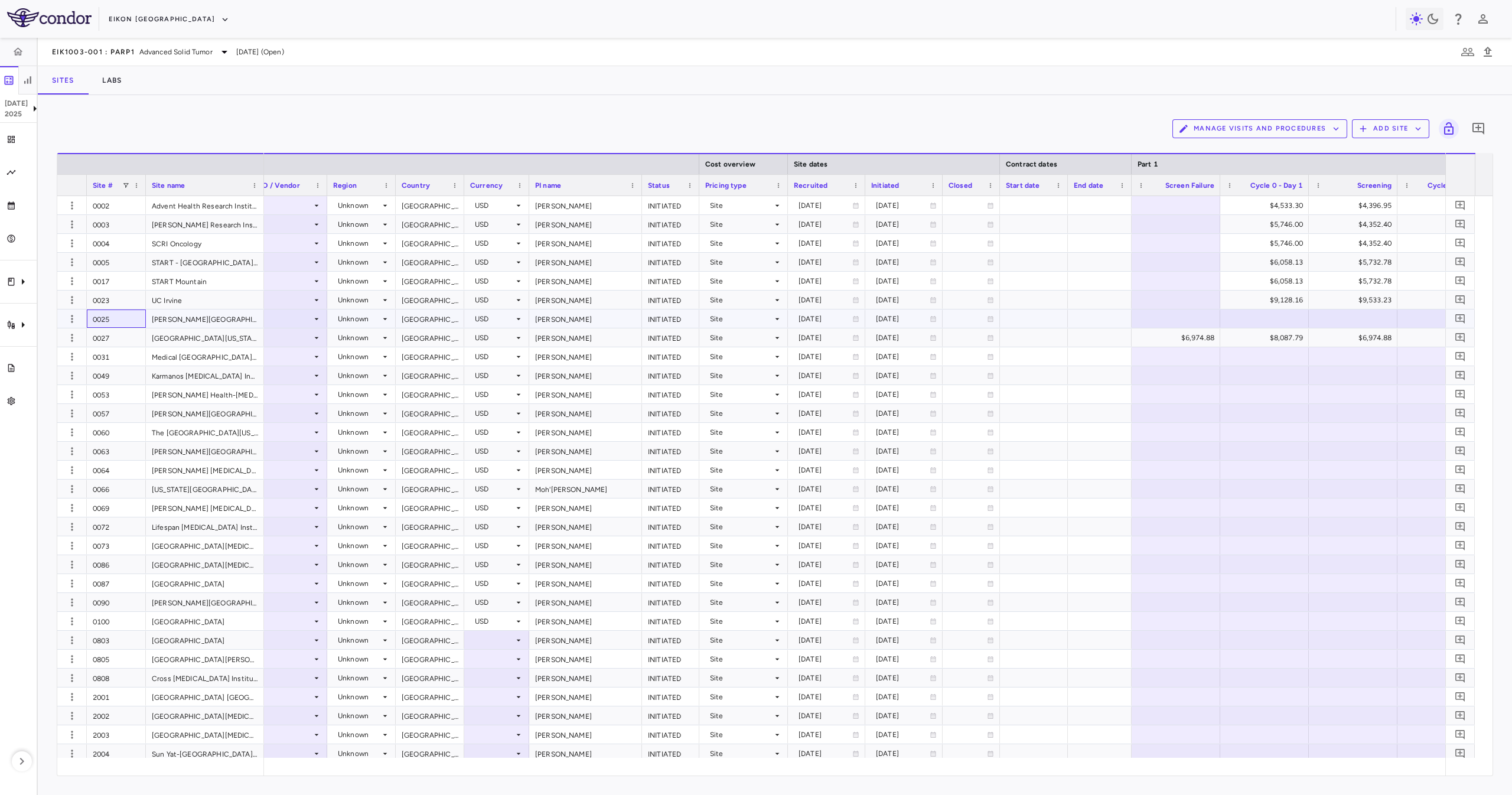
click at [111, 326] on div "0025" at bounding box center [116, 318] width 59 height 18
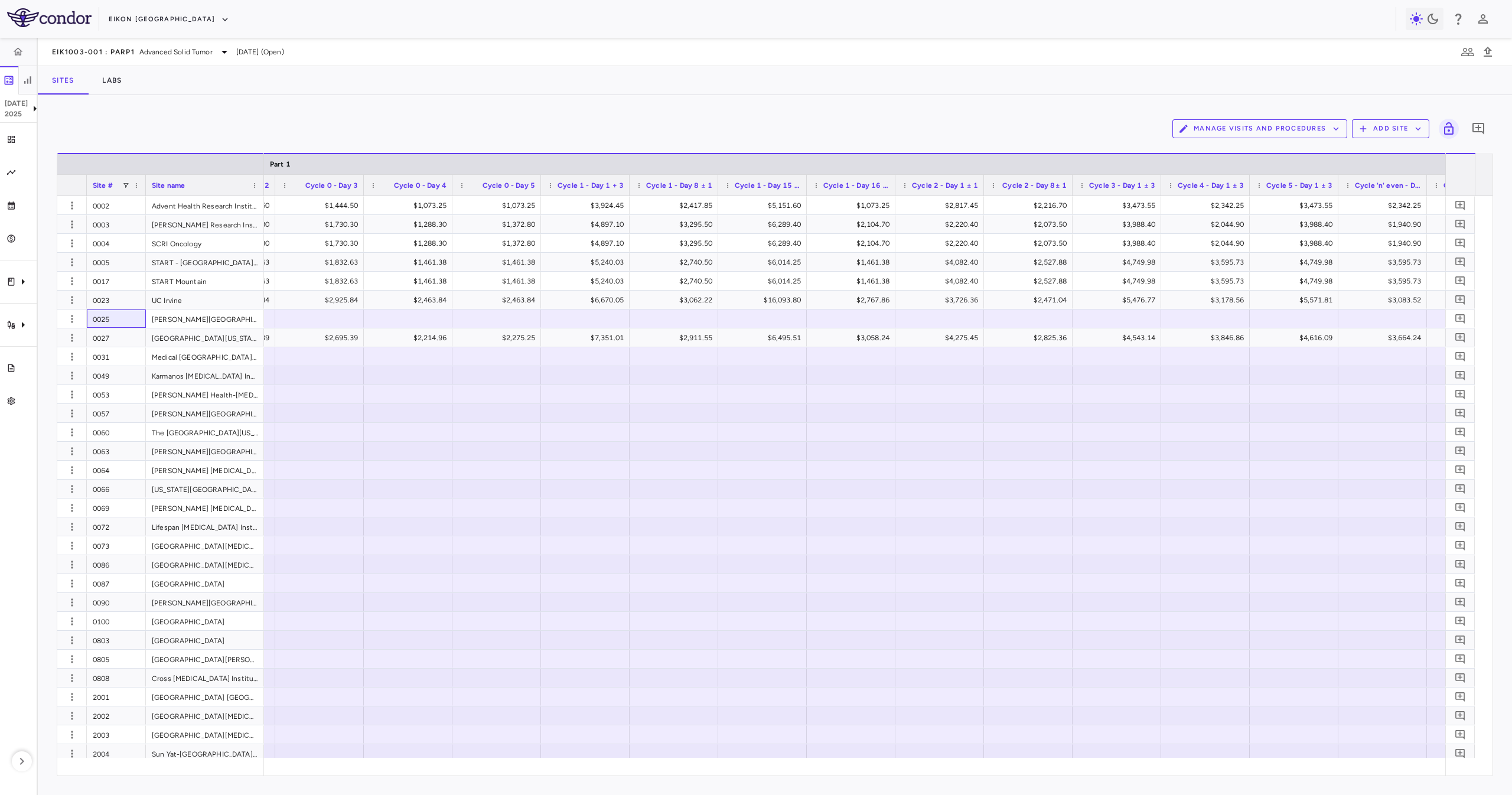
scroll to position [0, 1399]
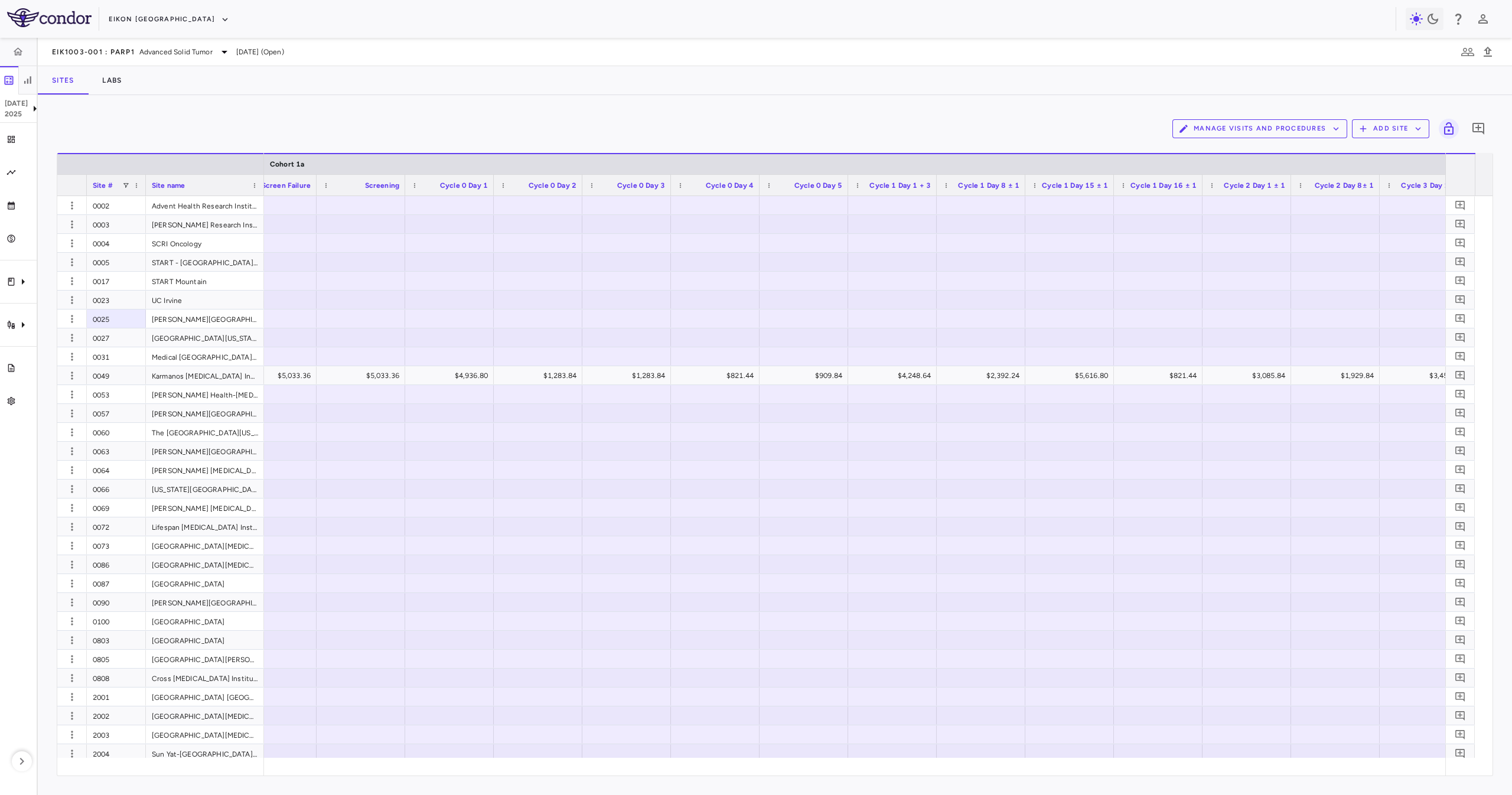
click at [1285, 124] on button "Manage Visits and Procedures" at bounding box center [1259, 129] width 175 height 19
click at [1288, 147] on li "Visit Schedules" at bounding box center [1247, 152] width 126 height 18
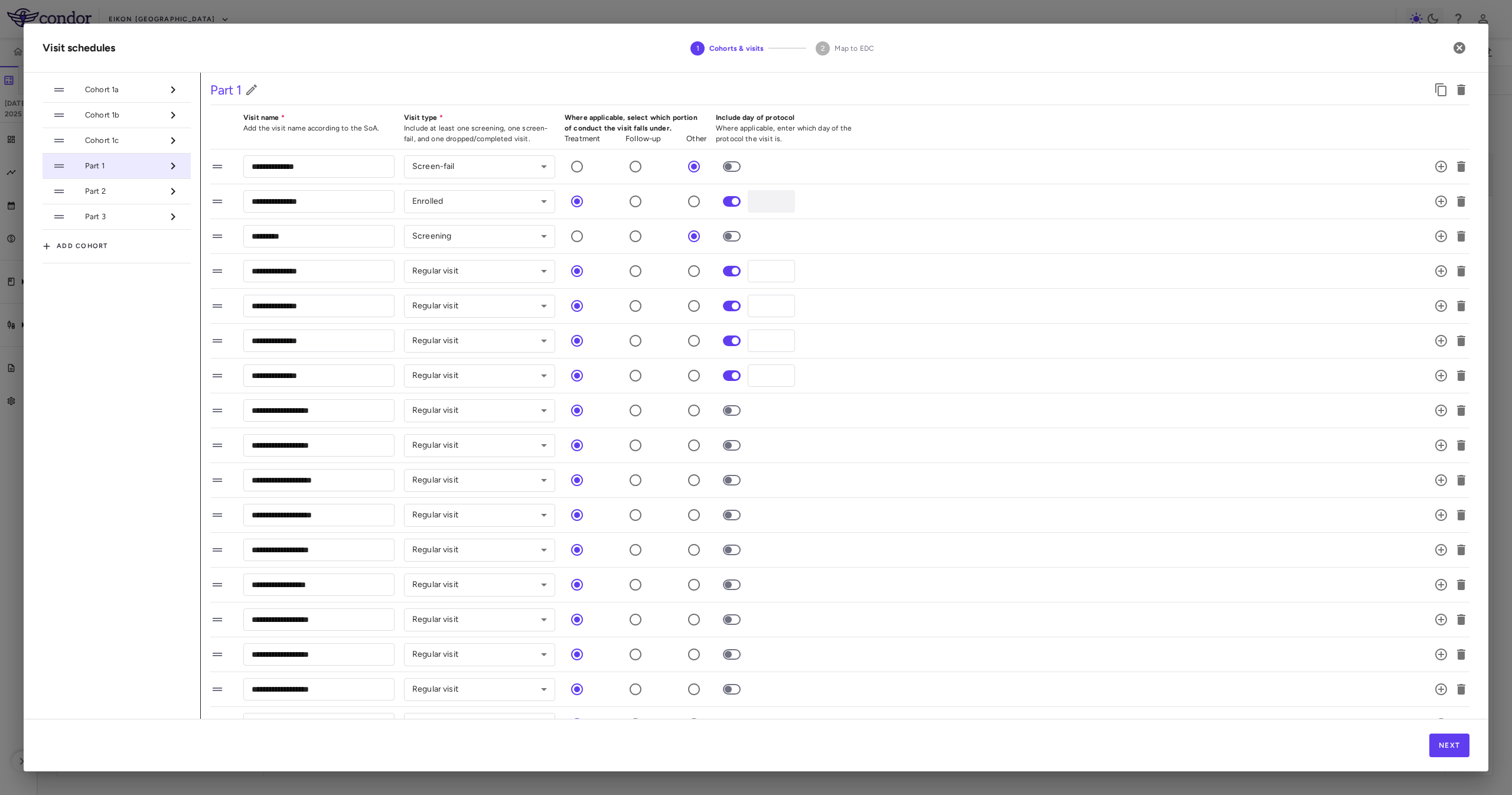
click at [150, 101] on li "Cohort 1a" at bounding box center [116, 90] width 148 height 26
click at [156, 87] on span "Cohort 1a" at bounding box center [123, 90] width 77 height 10
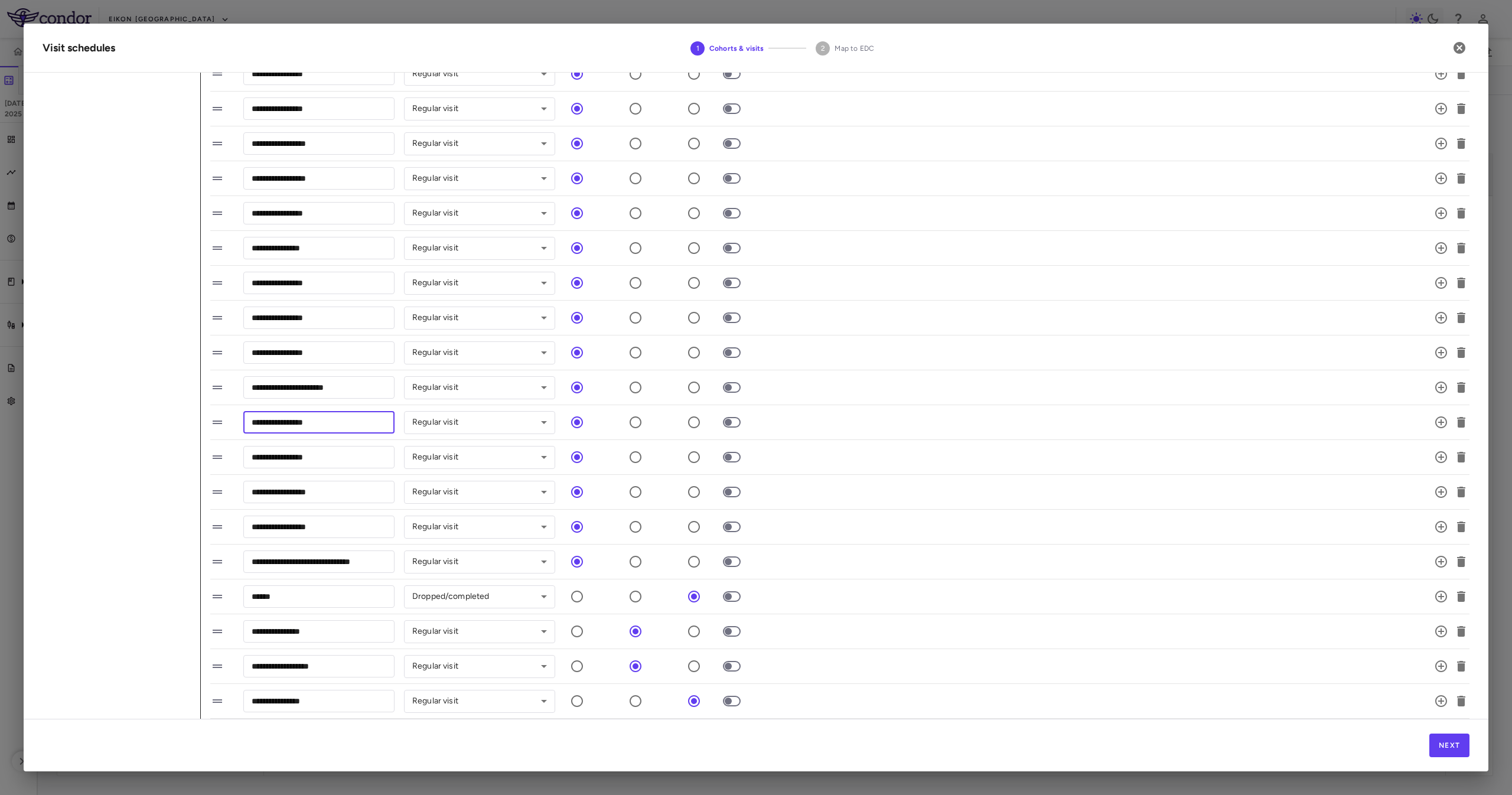
click at [338, 421] on input "**********" at bounding box center [319, 422] width 152 height 22
click at [342, 454] on input "**********" at bounding box center [319, 456] width 152 height 22
click at [348, 497] on input "**********" at bounding box center [319, 492] width 152 height 22
click at [359, 548] on li "**********" at bounding box center [839, 562] width 1259 height 35
click at [360, 532] on input "**********" at bounding box center [319, 527] width 152 height 22
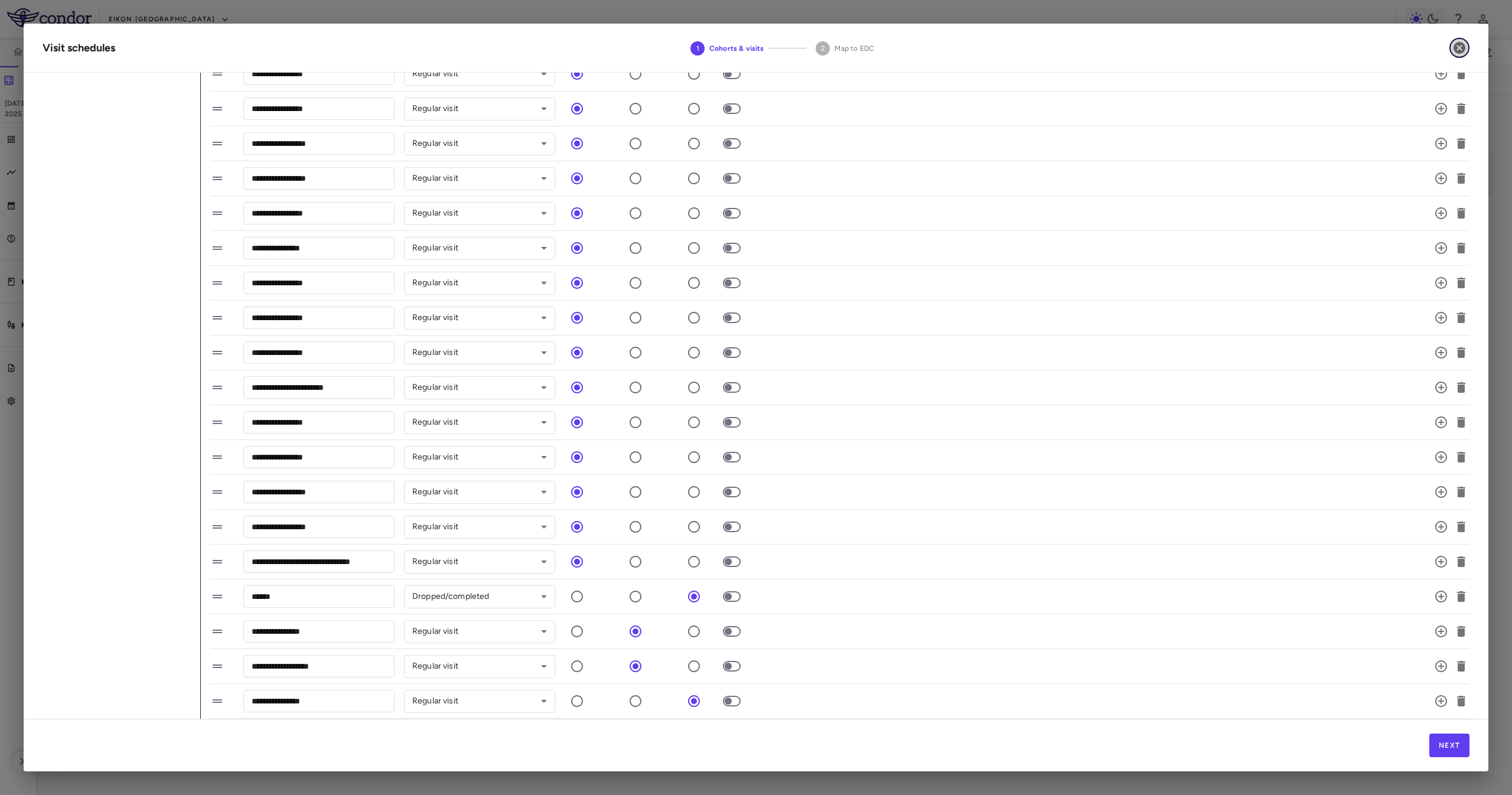
click at [1465, 46] on icon "button" at bounding box center [1460, 48] width 11 height 11
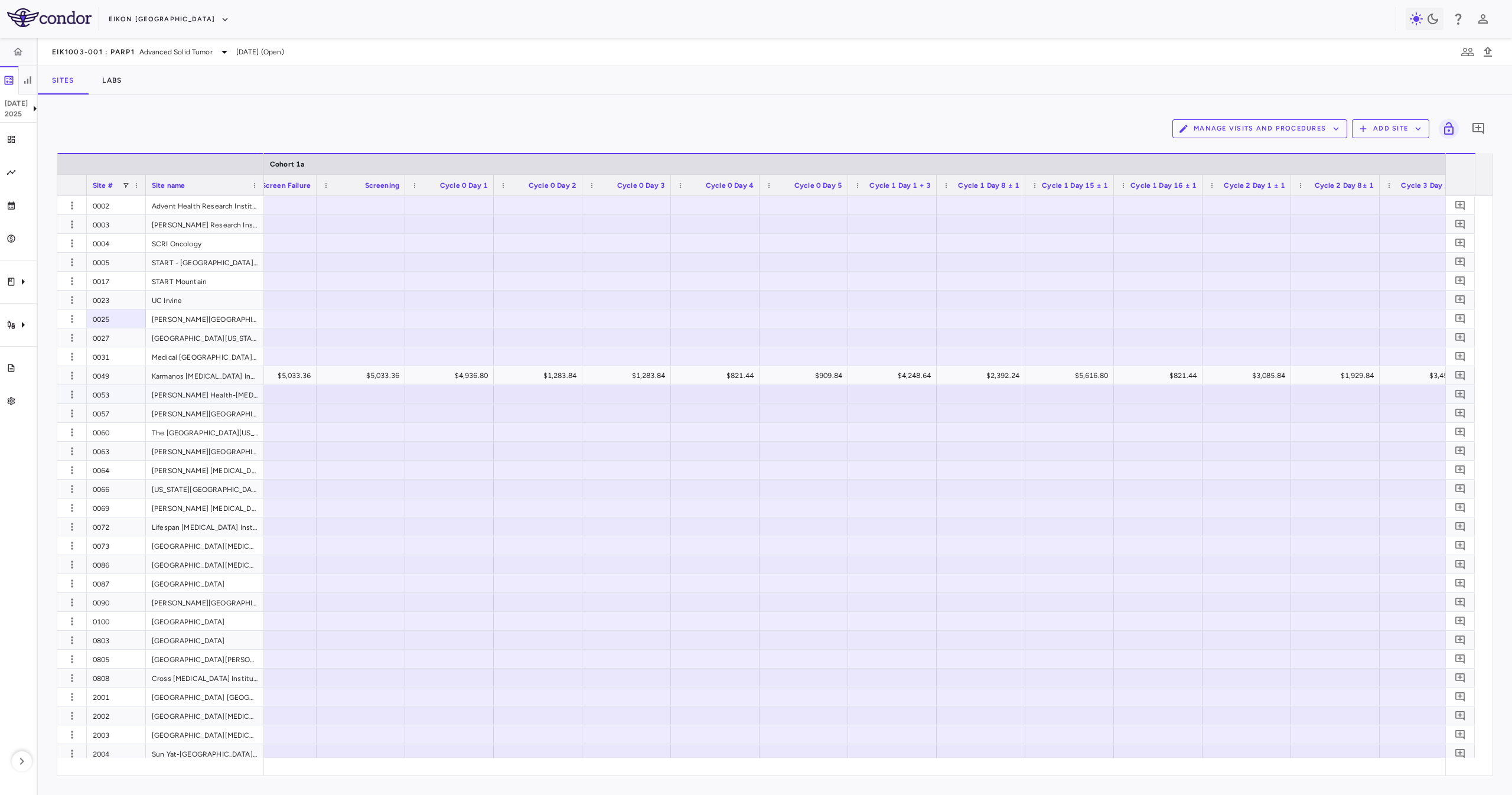
click at [114, 400] on div "0053" at bounding box center [116, 394] width 59 height 18
click at [126, 413] on div "0057" at bounding box center [116, 413] width 59 height 18
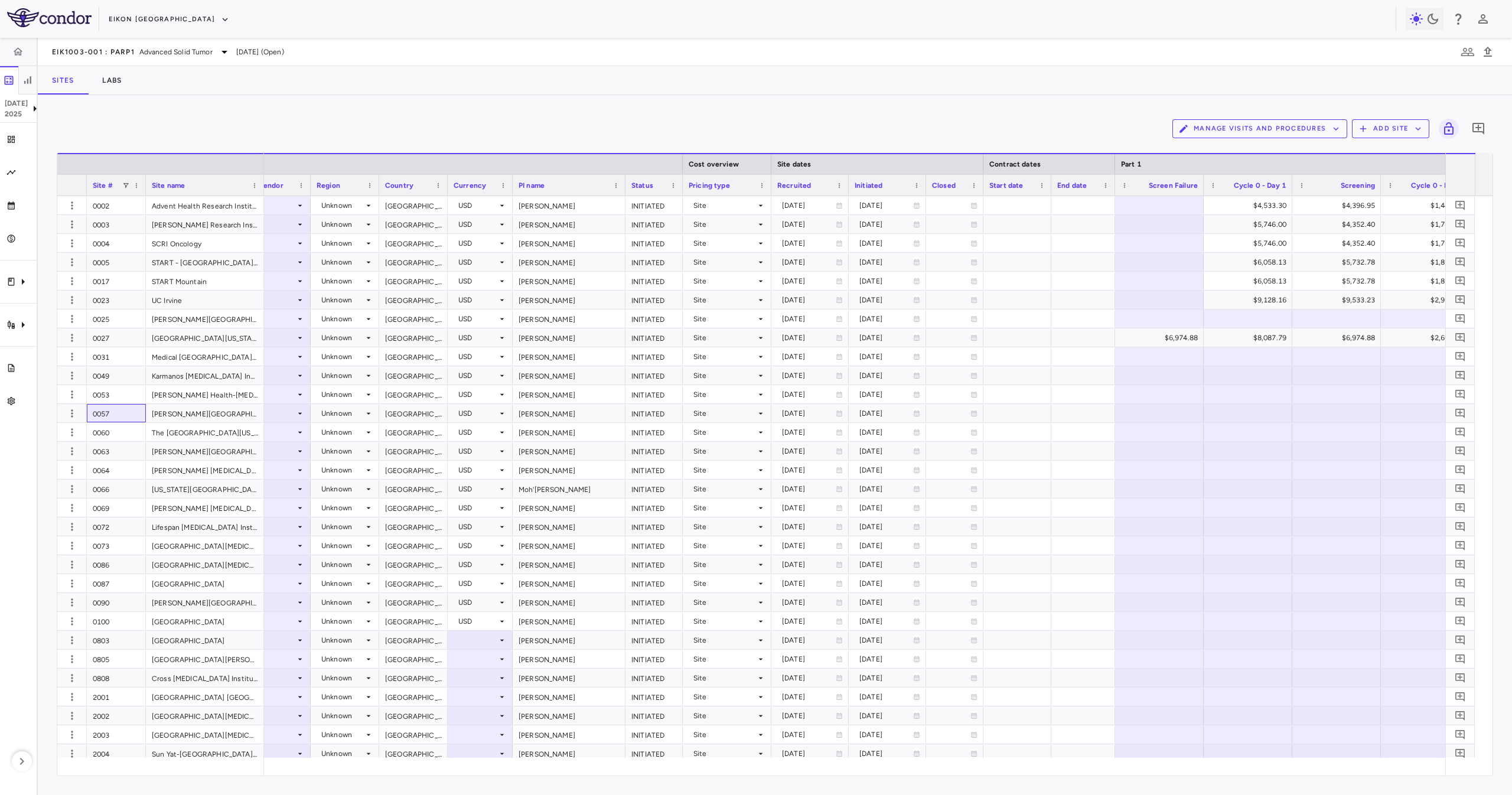
scroll to position [0, 155]
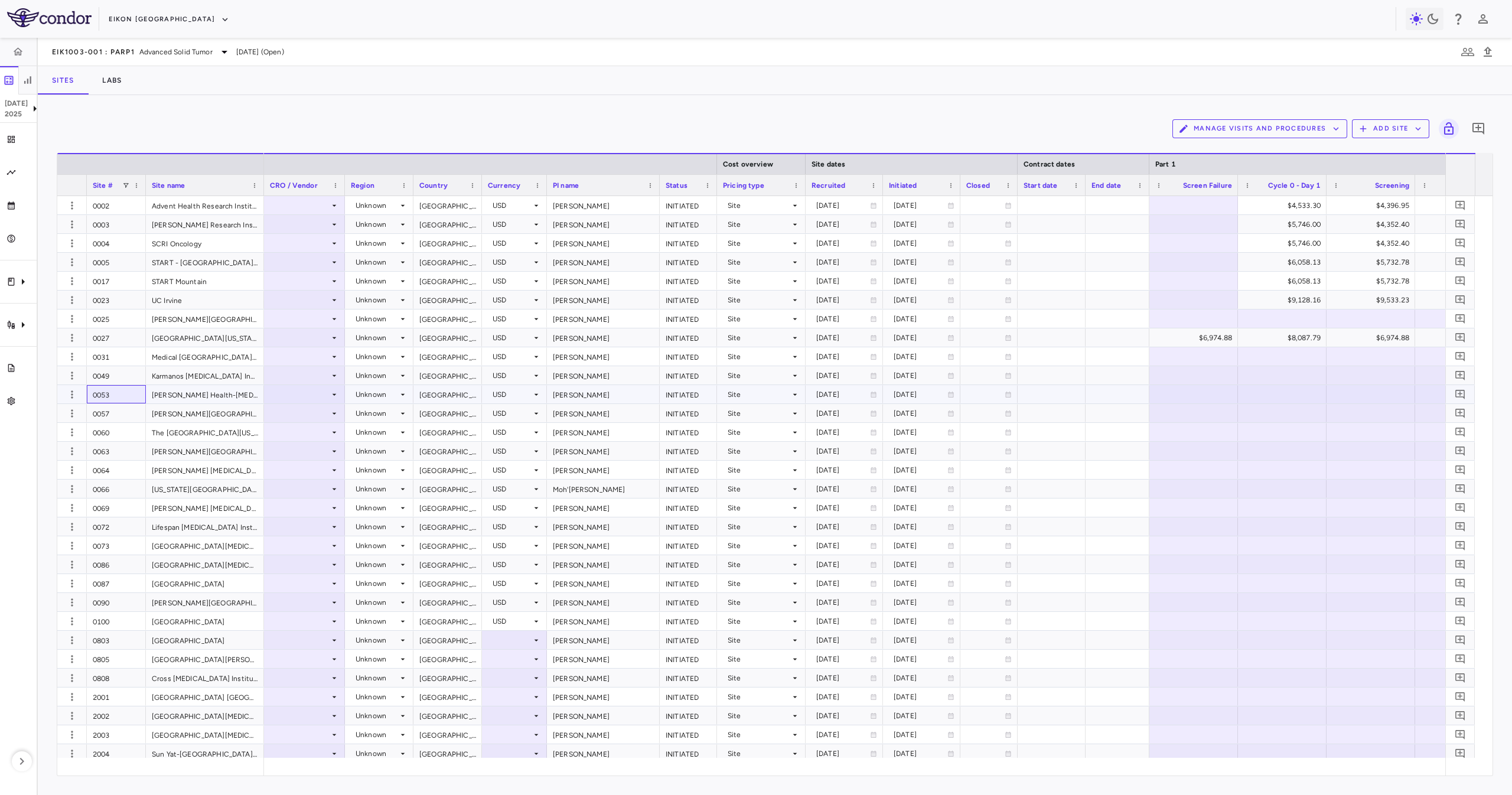
click at [109, 387] on div "0053" at bounding box center [116, 394] width 59 height 18
click at [117, 405] on div "0057" at bounding box center [116, 413] width 59 height 18
click at [117, 382] on div "0049" at bounding box center [116, 375] width 59 height 18
drag, startPoint x: 119, startPoint y: 390, endPoint x: 121, endPoint y: 401, distance: 11.2
click at [121, 400] on div "0053" at bounding box center [116, 394] width 59 height 18
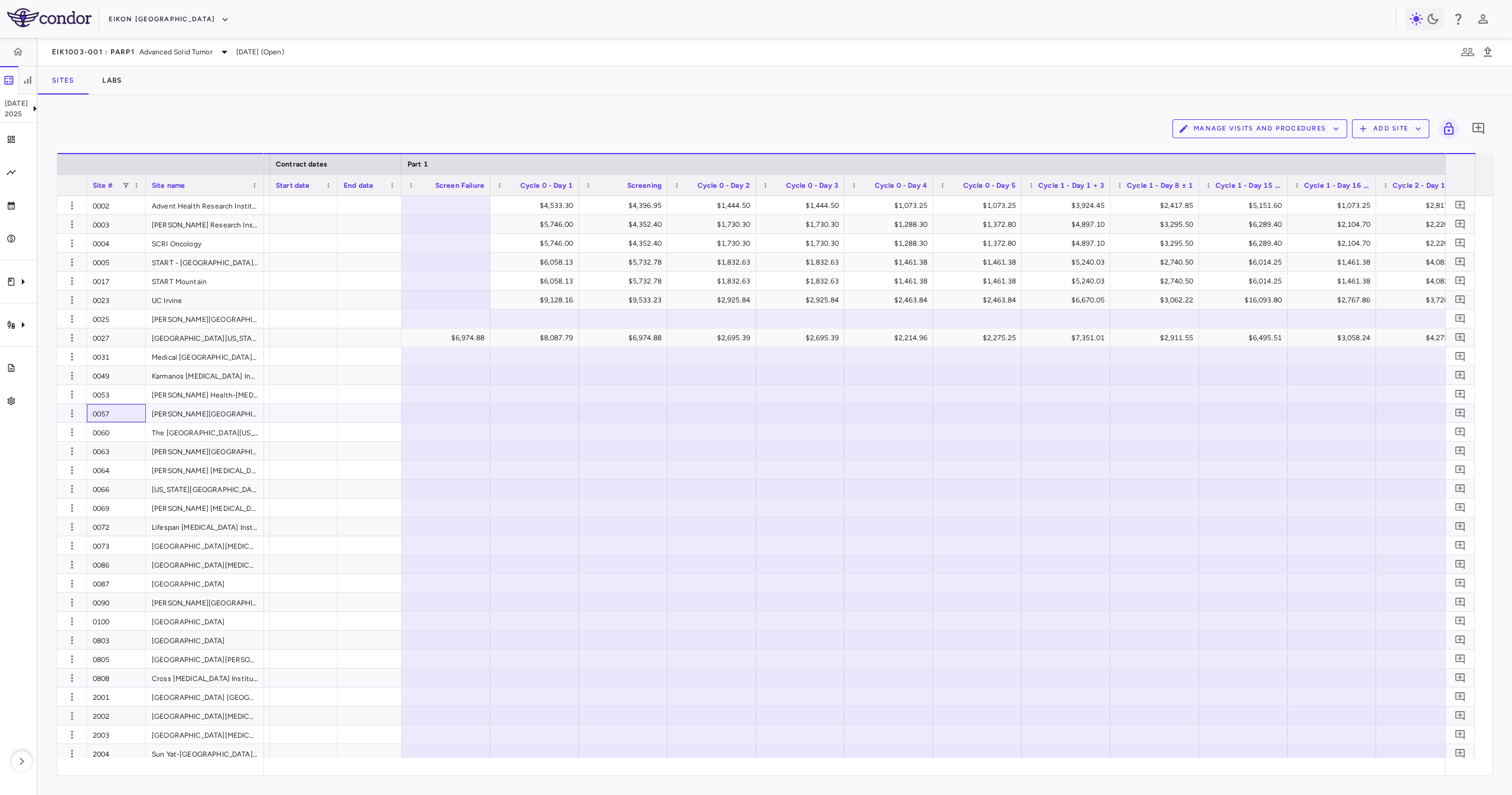
click at [126, 410] on div "0057" at bounding box center [116, 413] width 59 height 18
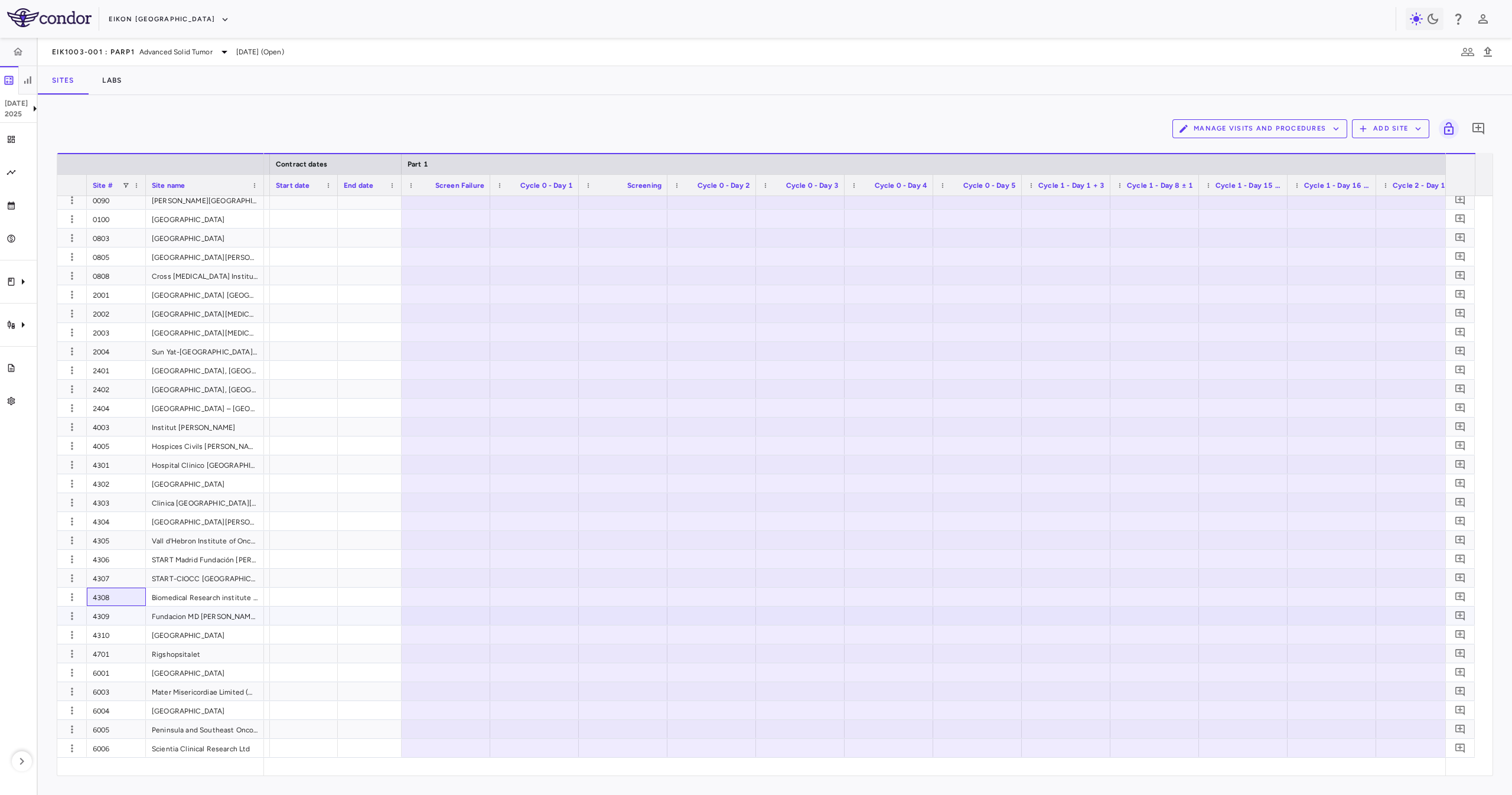
drag, startPoint x: 92, startPoint y: 614, endPoint x: 86, endPoint y: 624, distance: 11.7
click at [114, 750] on div "6006" at bounding box center [116, 748] width 59 height 18
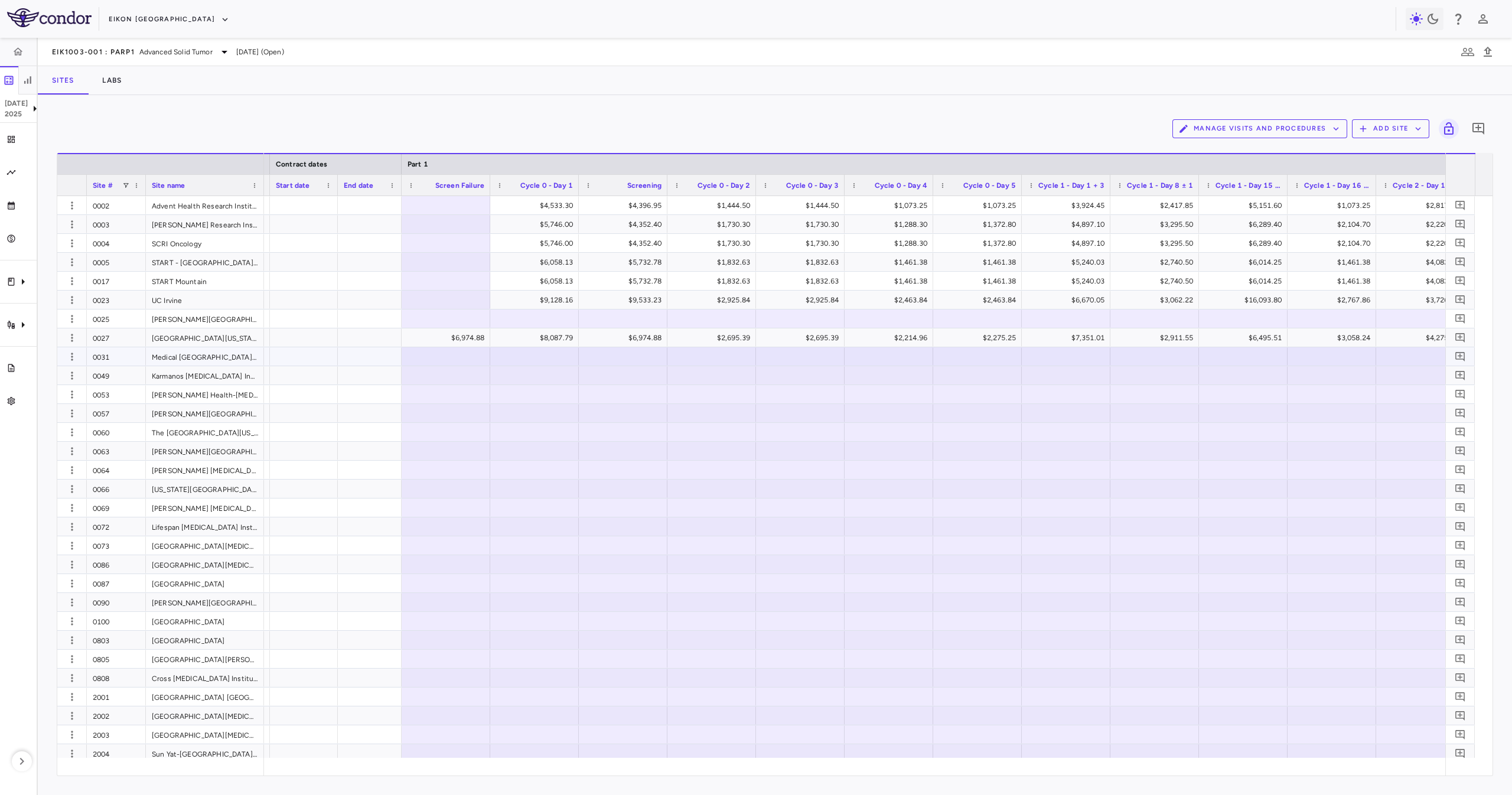
click at [114, 350] on div "0031" at bounding box center [116, 356] width 59 height 18
drag, startPoint x: 122, startPoint y: 376, endPoint x: 123, endPoint y: 409, distance: 33.0
click at [123, 376] on div "0049" at bounding box center [116, 375] width 59 height 18
click at [123, 417] on div "0057" at bounding box center [116, 413] width 59 height 18
drag, startPoint x: 118, startPoint y: 438, endPoint x: 116, endPoint y: 454, distance: 16.1
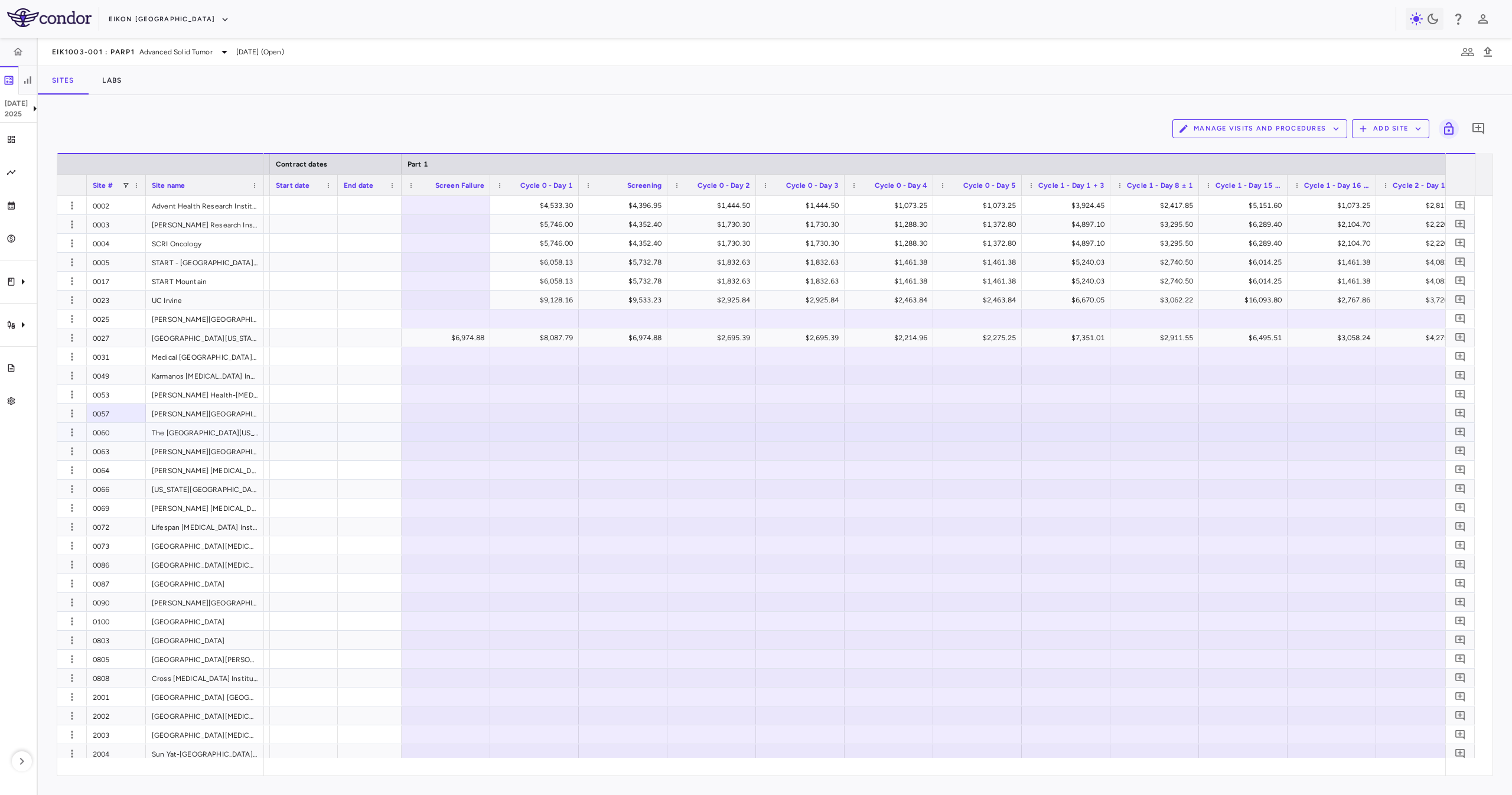
click at [118, 440] on div "0060" at bounding box center [116, 431] width 59 height 18
drag, startPoint x: 116, startPoint y: 471, endPoint x: 115, endPoint y: 490, distance: 19.0
click at [116, 472] on div "0064" at bounding box center [116, 470] width 59 height 18
click at [120, 383] on div "0049" at bounding box center [116, 375] width 59 height 18
click at [126, 388] on div "0053" at bounding box center [116, 394] width 59 height 18
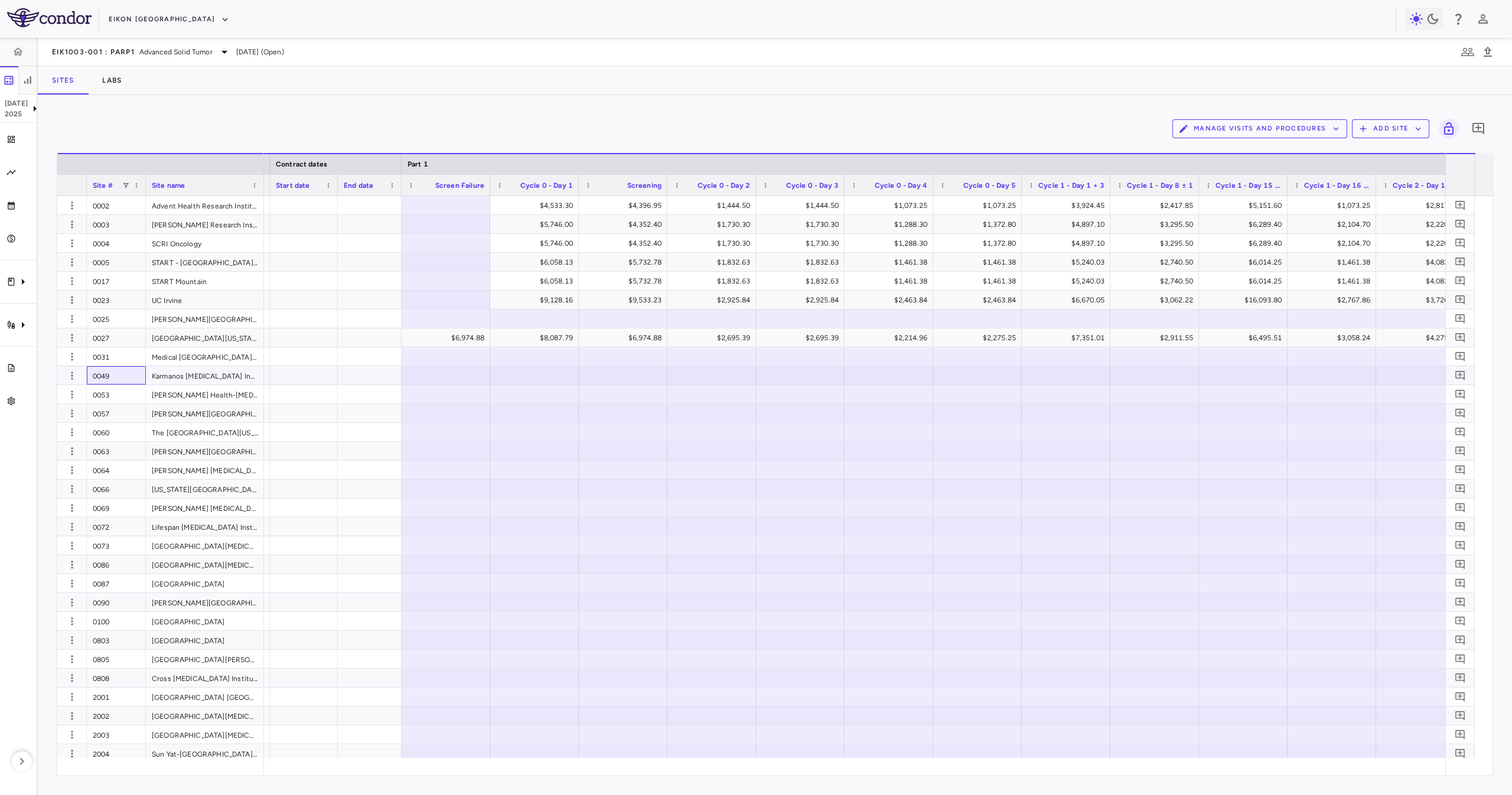
click at [125, 370] on div "0049" at bounding box center [116, 375] width 59 height 18
click at [122, 365] on div "0031" at bounding box center [116, 356] width 59 height 18
click at [124, 383] on div "0049" at bounding box center [116, 375] width 59 height 18
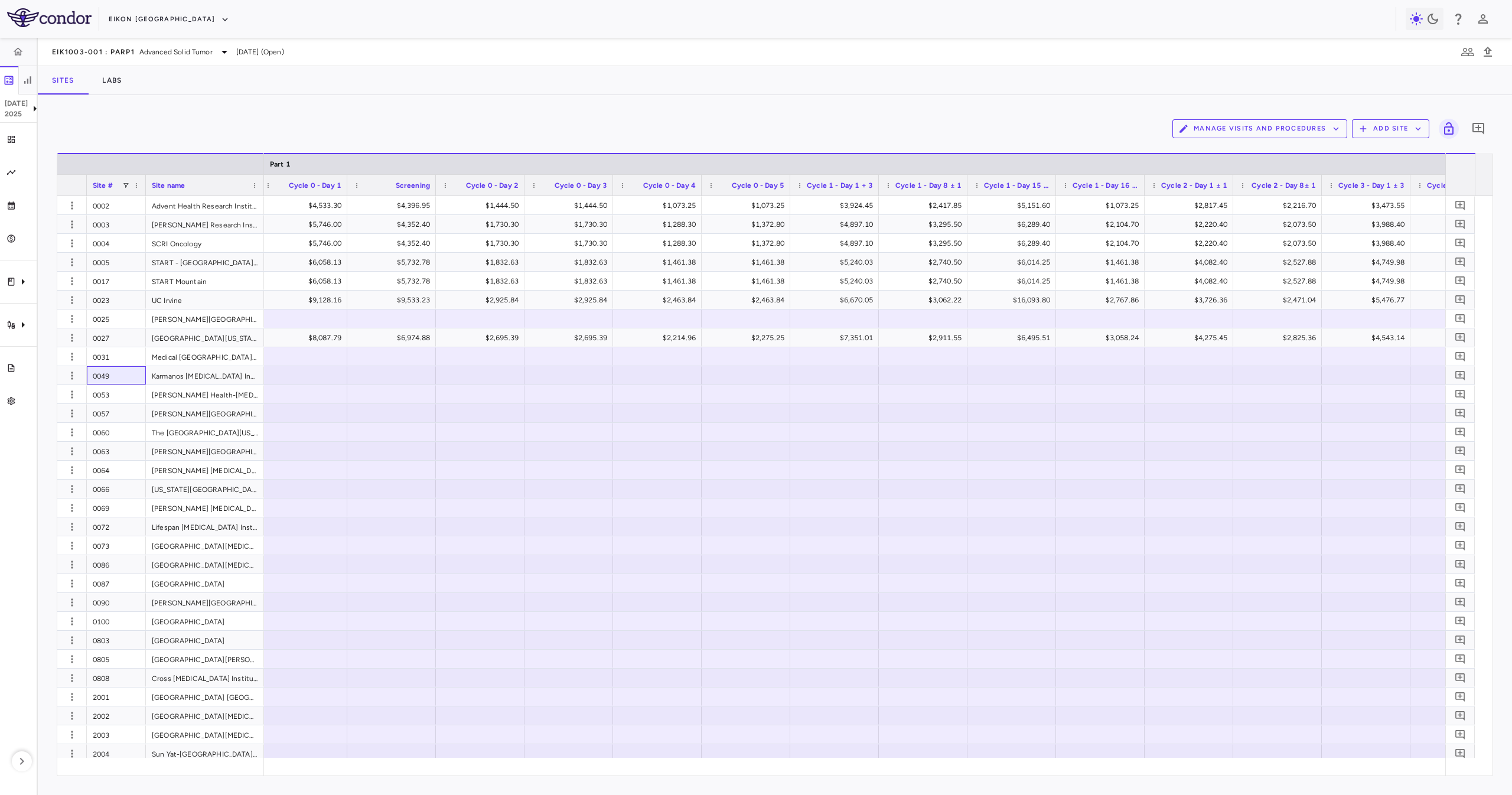
scroll to position [0, 937]
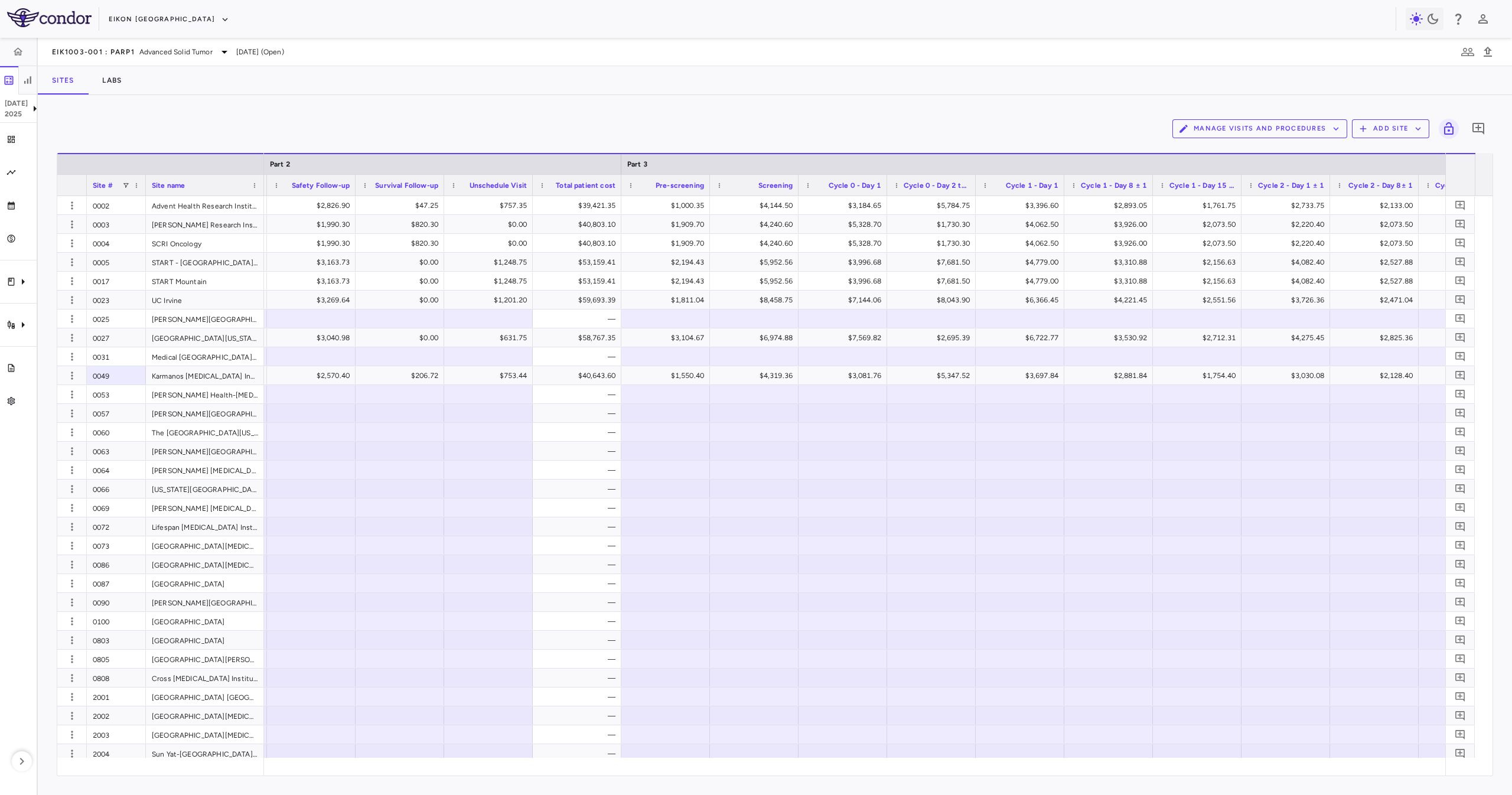
click at [1246, 115] on div "Manage Visits and Procedures Add Site 0" at bounding box center [775, 129] width 1437 height 30
click at [1246, 123] on button "Manage Visits and Procedures" at bounding box center [1259, 129] width 175 height 19
click at [1221, 143] on li "Visit Schedules" at bounding box center [1247, 152] width 126 height 18
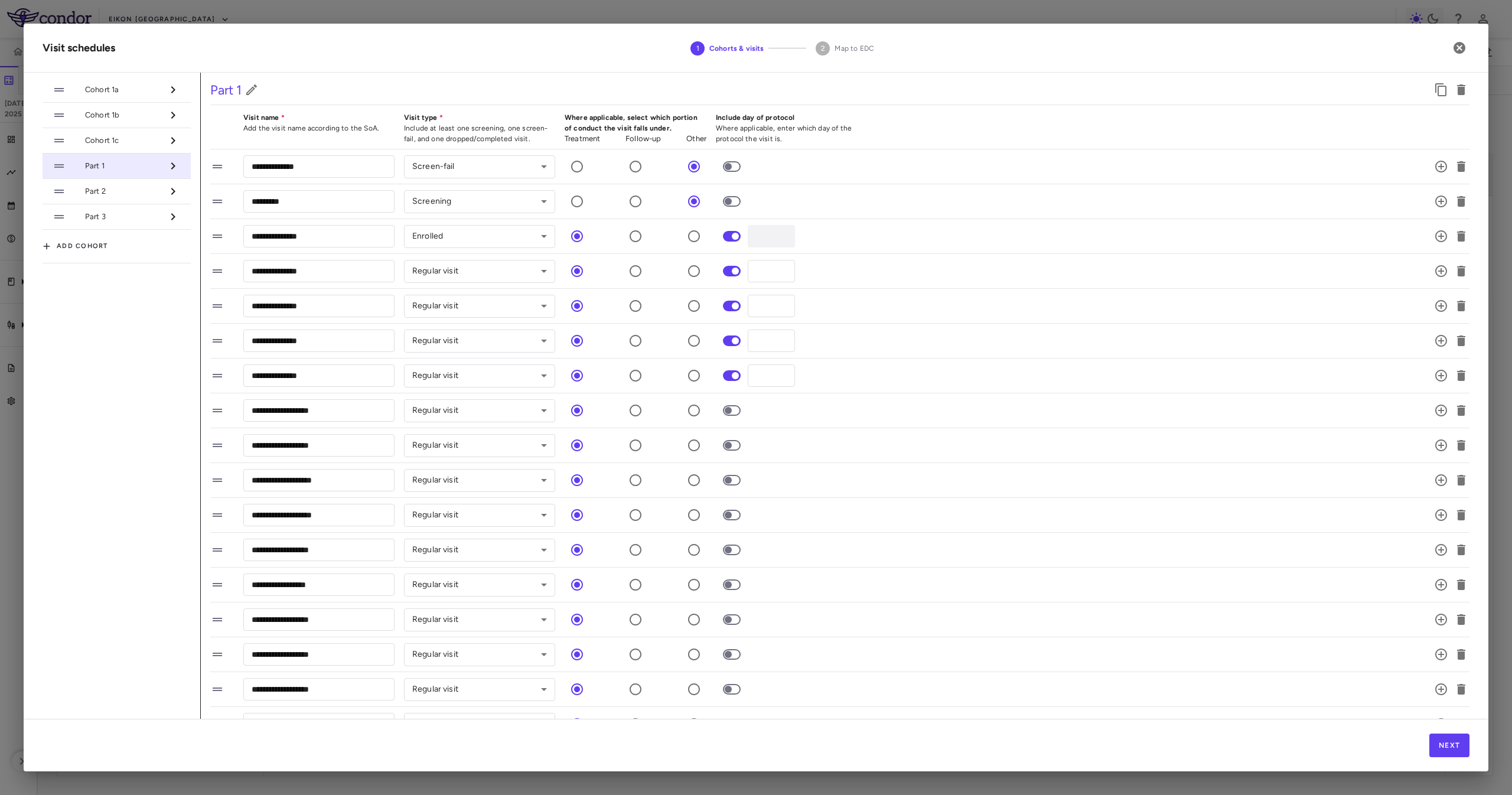
click at [132, 181] on li "Part 2" at bounding box center [116, 192] width 148 height 26
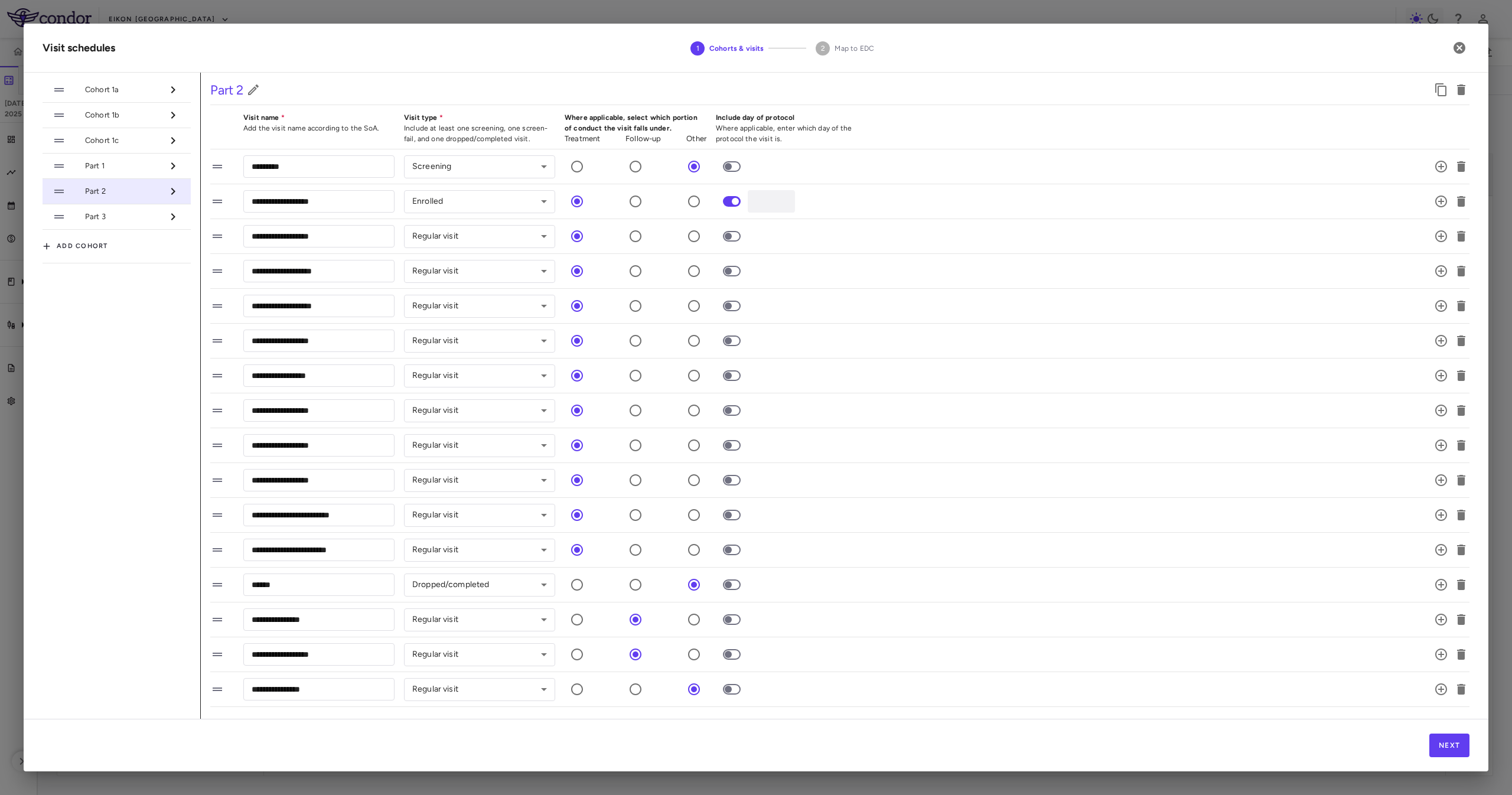
click at [110, 199] on li "Part 2" at bounding box center [116, 192] width 148 height 26
click at [121, 211] on li "Part 3" at bounding box center [116, 217] width 148 height 26
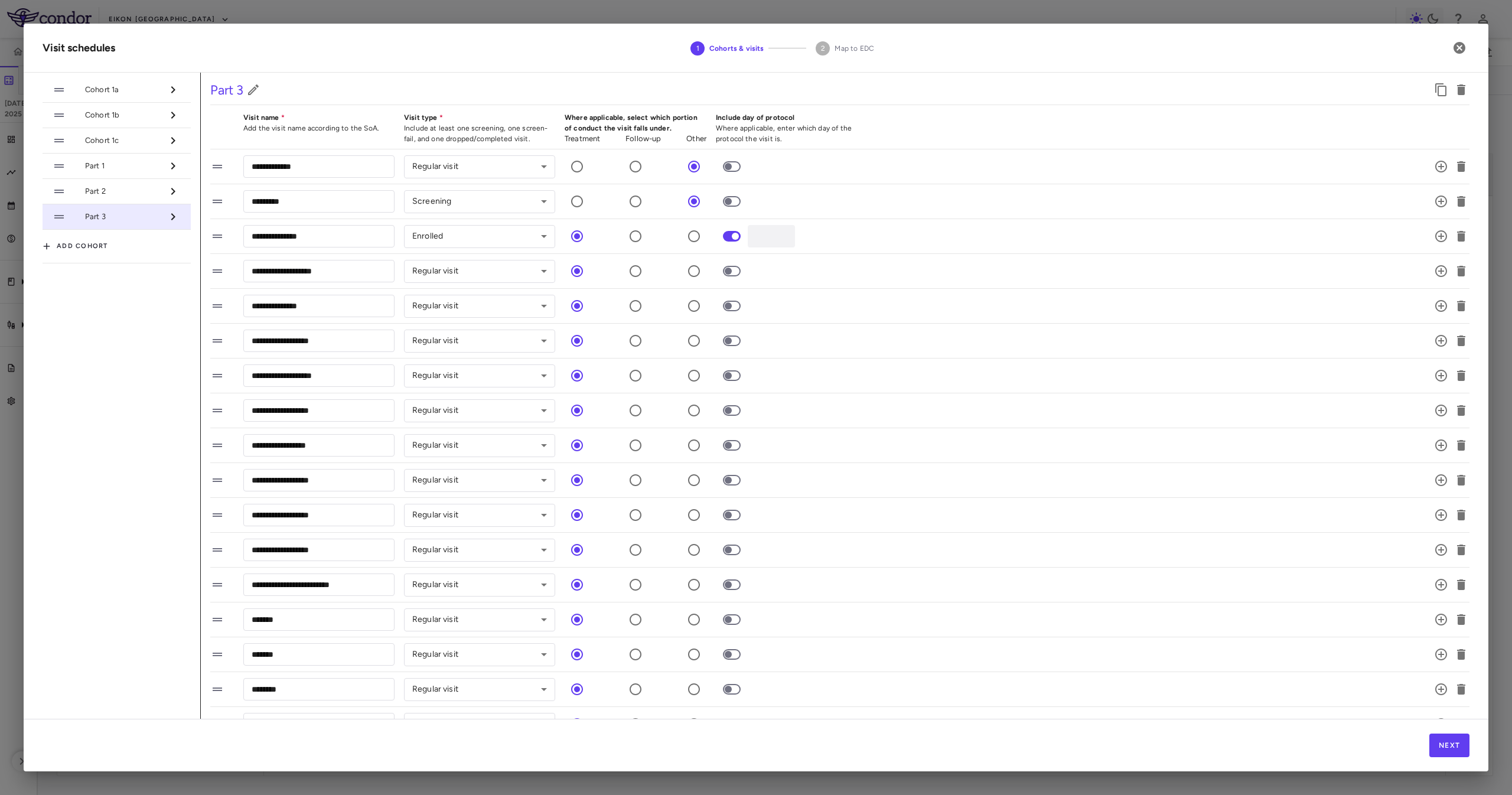
click at [143, 93] on span "Cohort 1a" at bounding box center [123, 90] width 77 height 10
click at [132, 124] on li "Cohort 1b" at bounding box center [116, 115] width 148 height 26
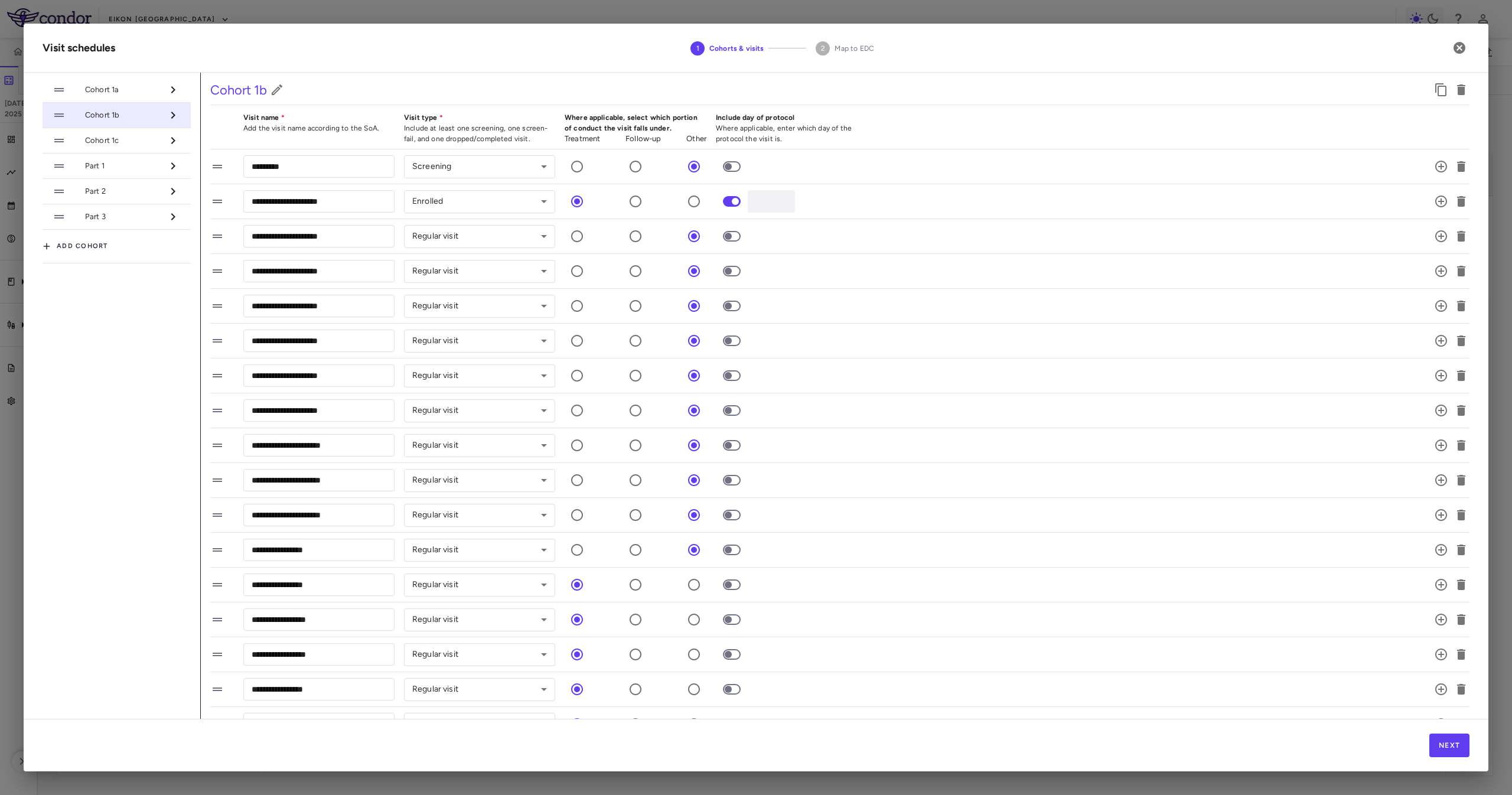
drag, startPoint x: 162, startPoint y: 137, endPoint x: 333, endPoint y: 143, distance: 171.1
click at [162, 136] on span "Cohort 1c" at bounding box center [123, 140] width 77 height 10
click at [1456, 744] on button "Next" at bounding box center [1449, 745] width 40 height 24
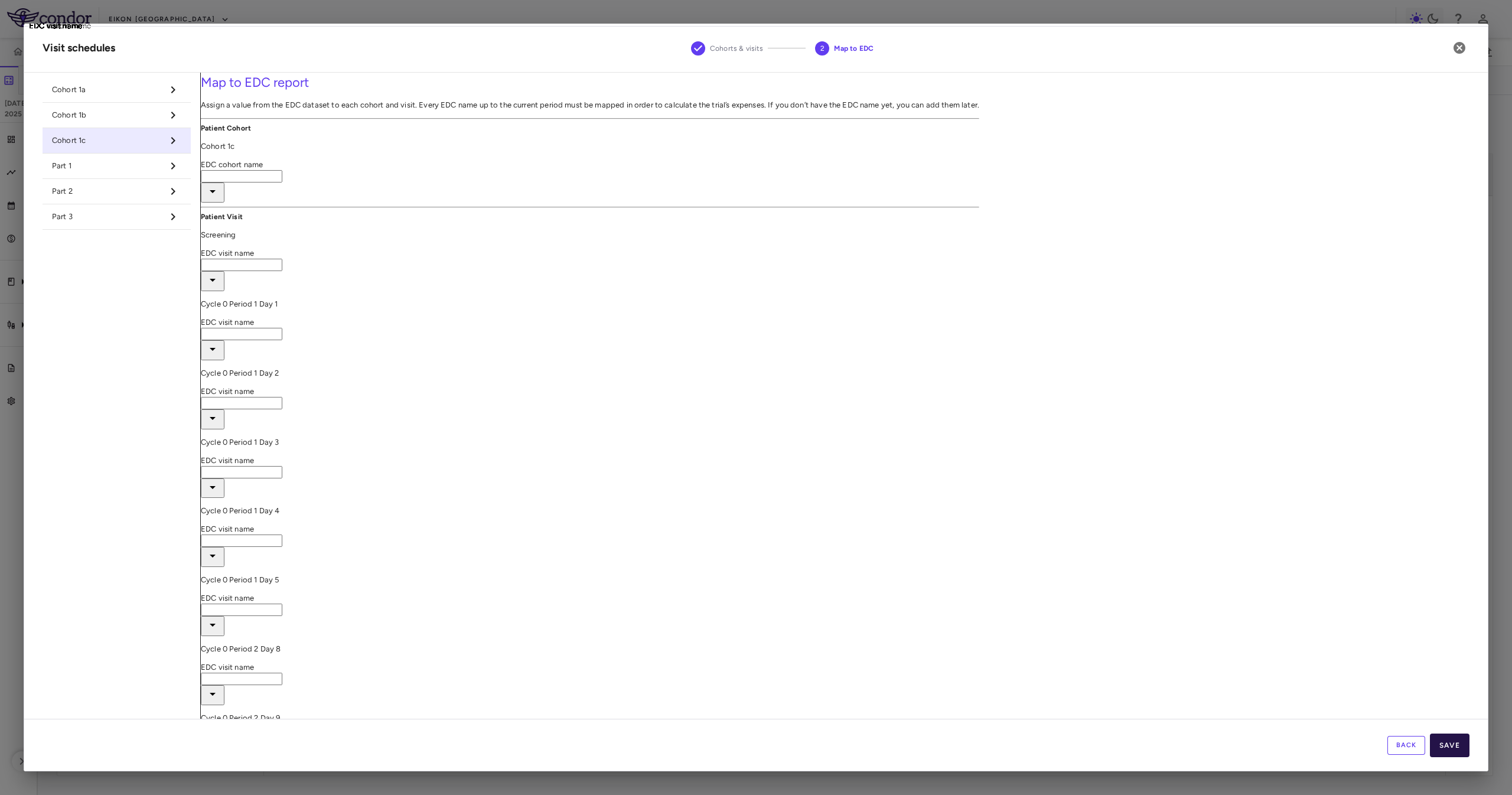
click at [1456, 743] on button "Save" at bounding box center [1449, 745] width 39 height 24
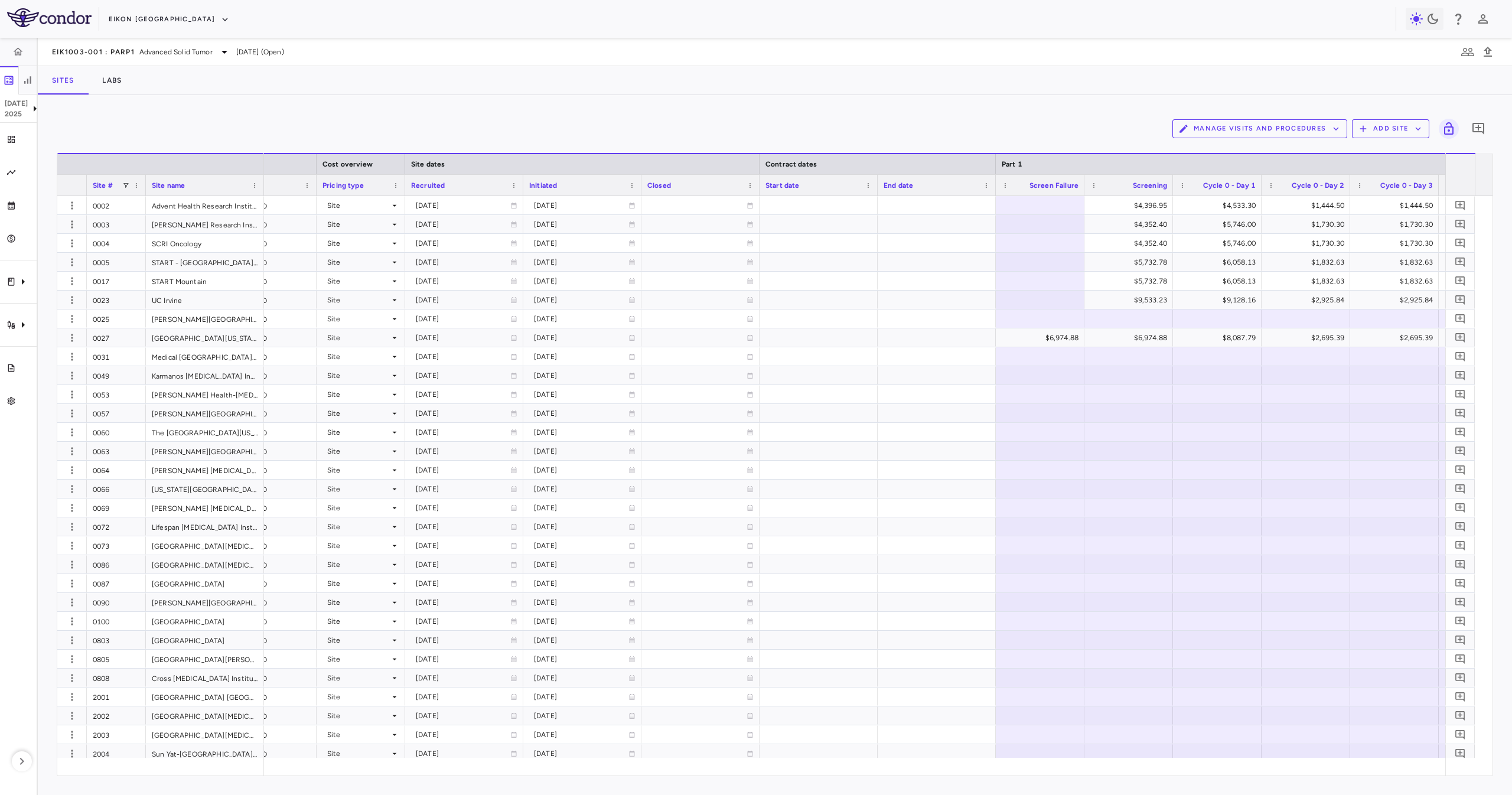
scroll to position [0, 574]
